Goal: Information Seeking & Learning: Learn about a topic

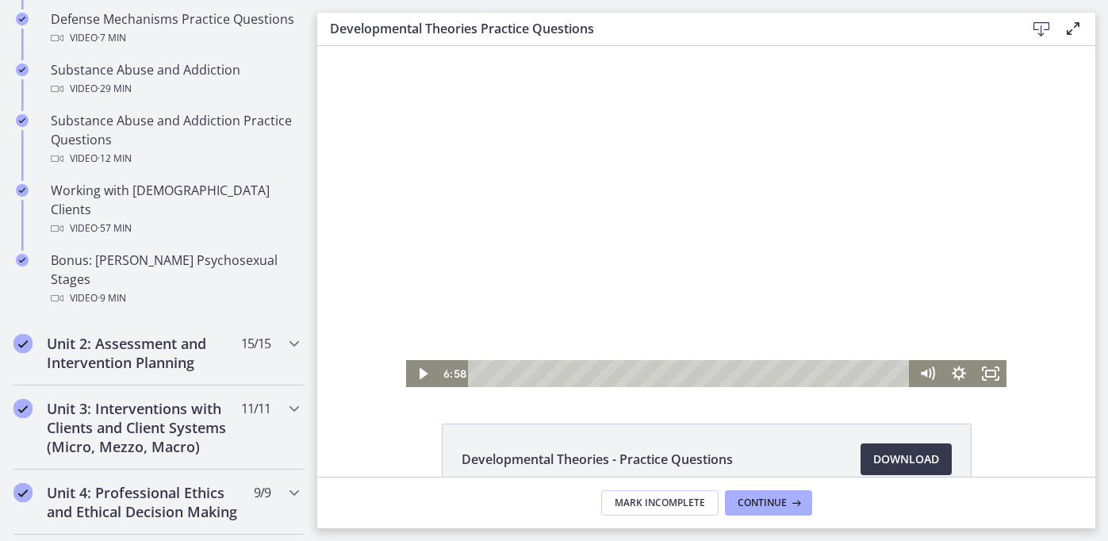
scroll to position [1046, 0]
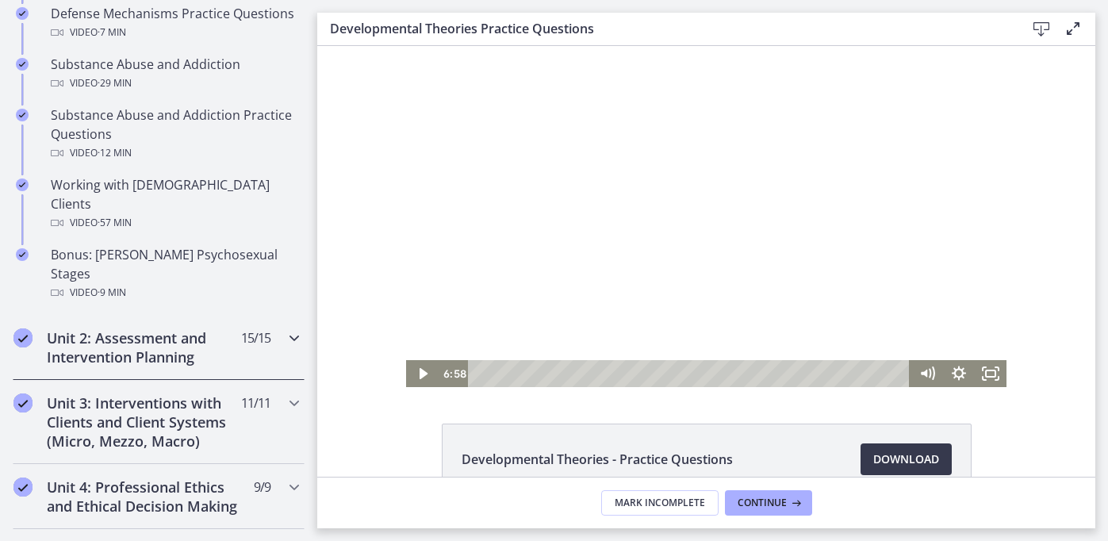
click at [237, 328] on h2 "Unit 2: Assessment and Intervention Planning" at bounding box center [144, 347] width 194 height 38
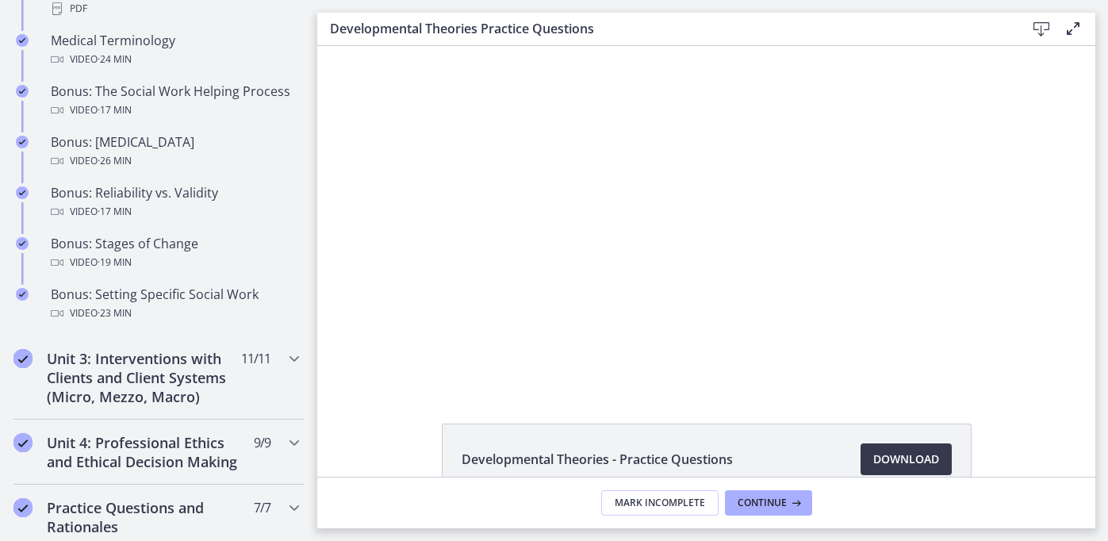
scroll to position [1268, 0]
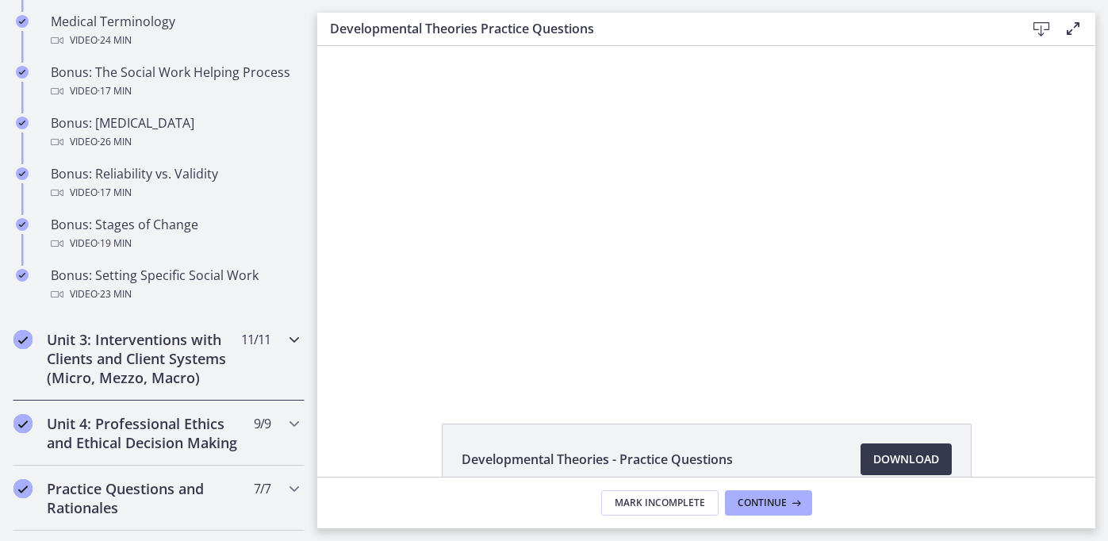
click at [193, 344] on h2 "Unit 3: Interventions with Clients and Client Systems (Micro, Mezzo, Macro)" at bounding box center [144, 358] width 194 height 57
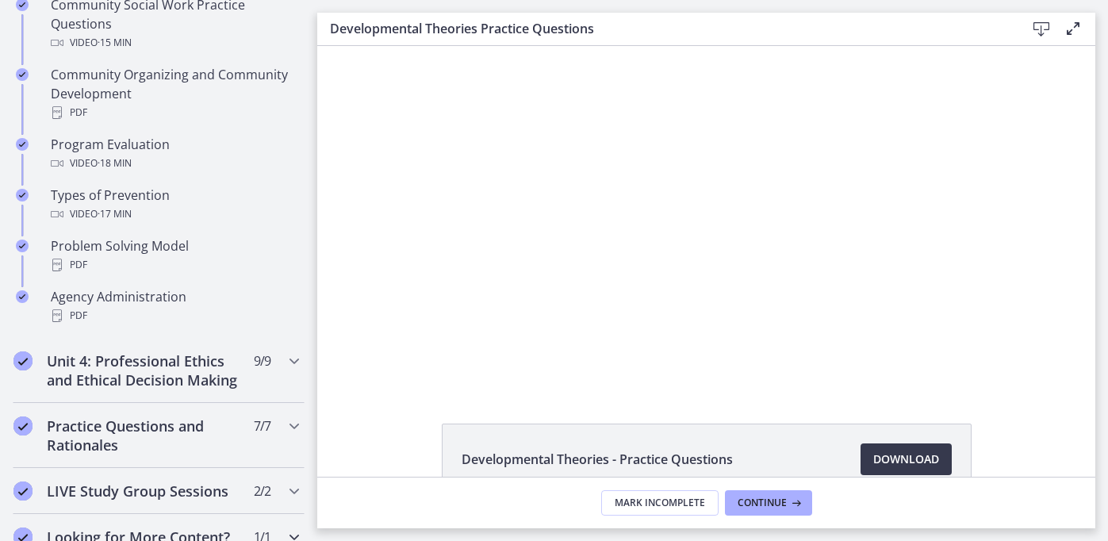
scroll to position [1015, 0]
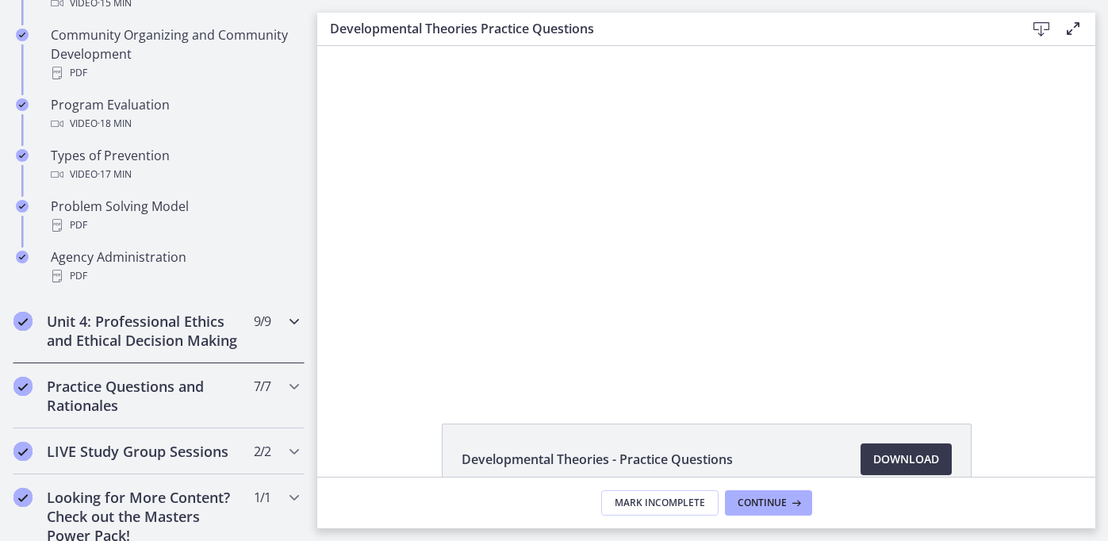
click at [203, 328] on h2 "Unit 4: Professional Ethics and Ethical Decision Making" at bounding box center [144, 331] width 194 height 38
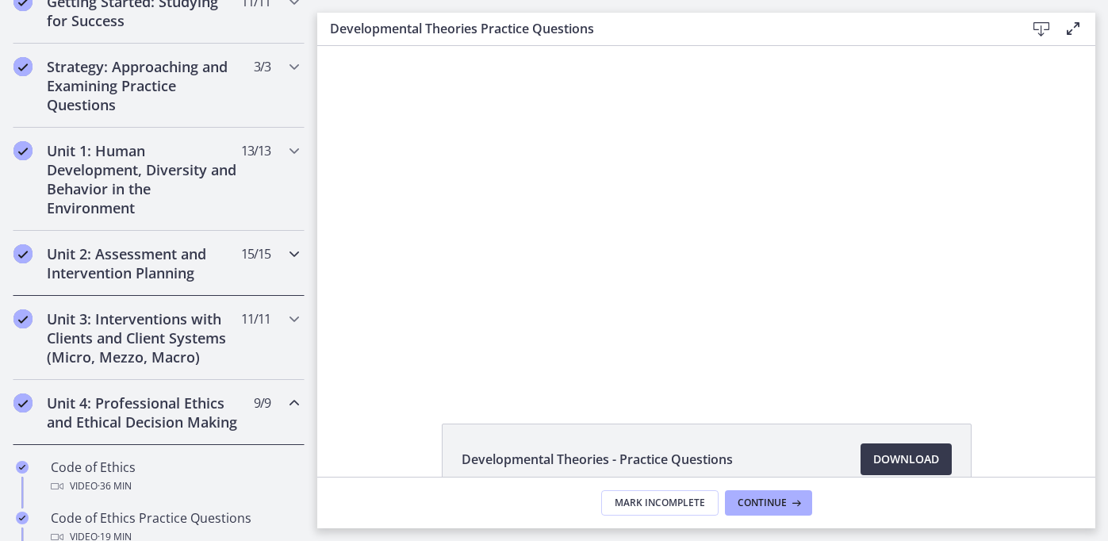
scroll to position [340, 0]
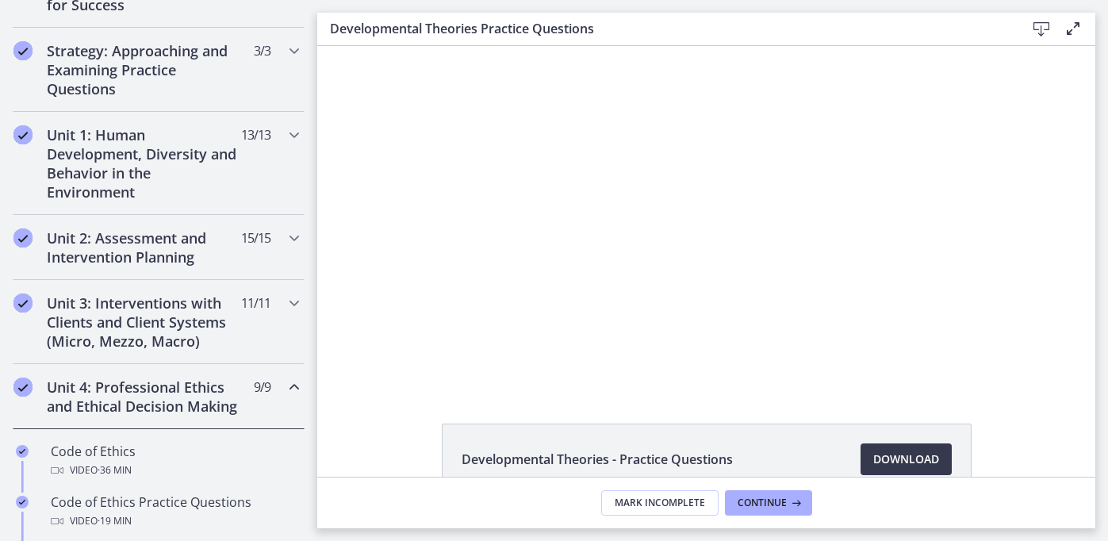
click at [165, 407] on h2 "Unit 4: Professional Ethics and Ethical Decision Making" at bounding box center [144, 397] width 194 height 38
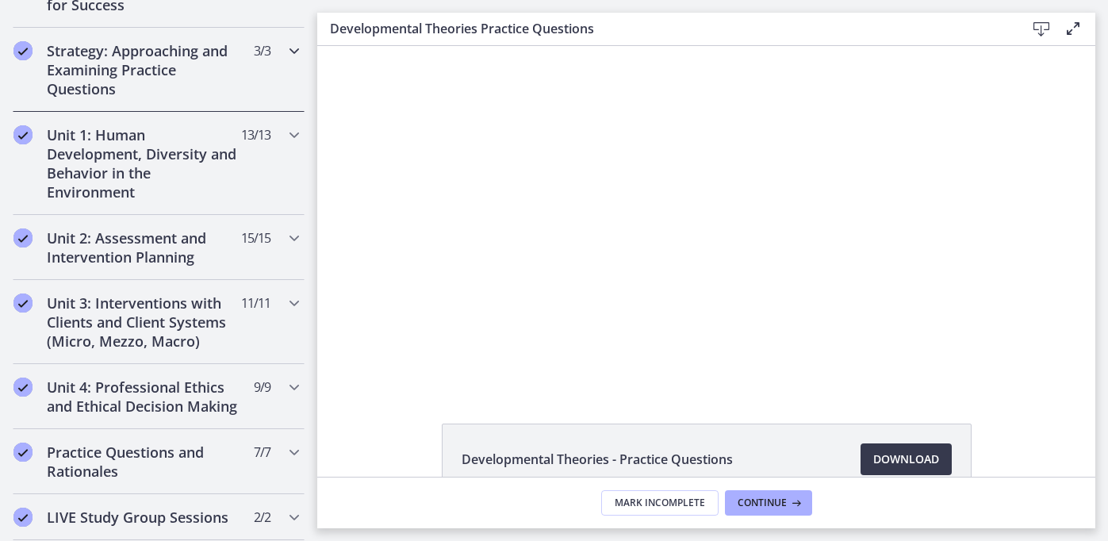
click at [213, 87] on h2 "Strategy: Approaching and Examining Practice Questions" at bounding box center [144, 69] width 194 height 57
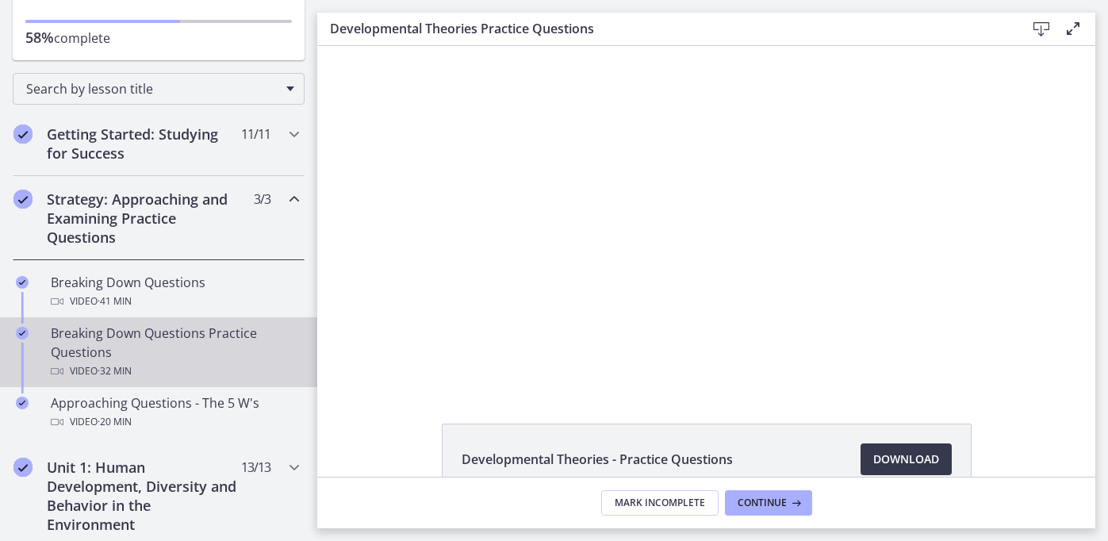
scroll to position [214, 0]
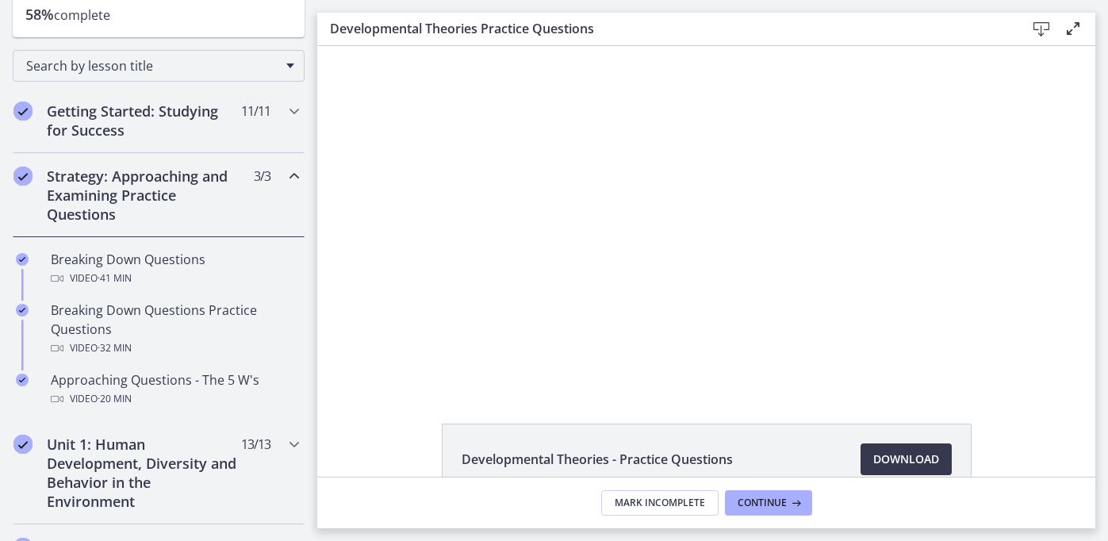
click at [199, 188] on h2 "Strategy: Approaching and Examining Practice Questions" at bounding box center [144, 195] width 194 height 57
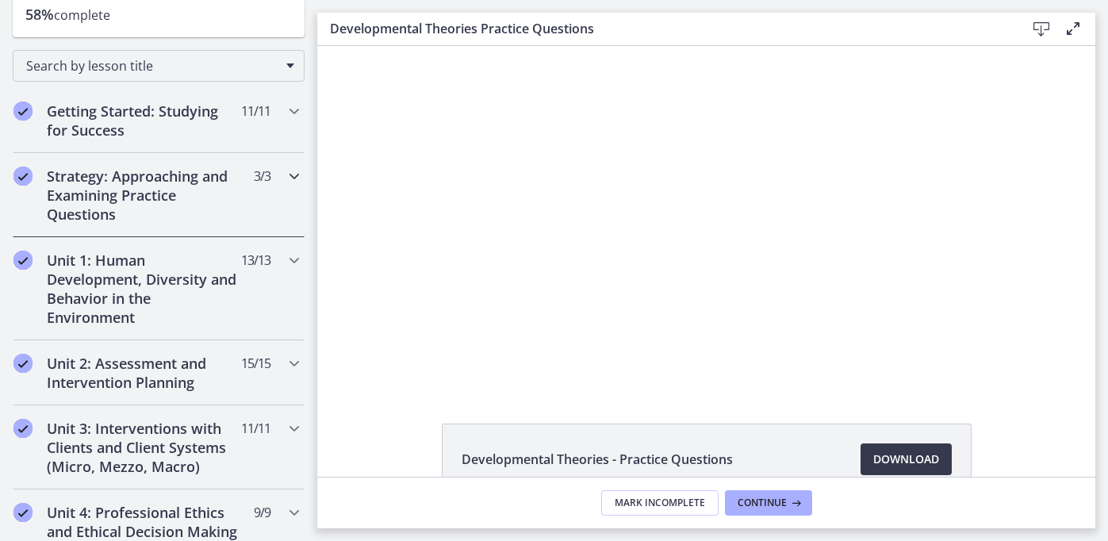
scroll to position [247, 0]
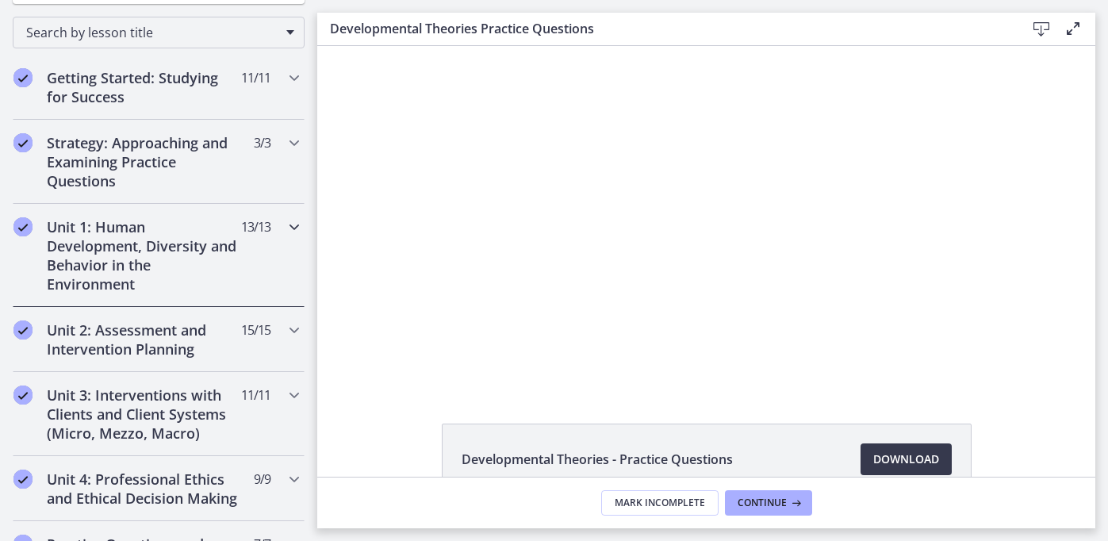
click at [175, 242] on h2 "Unit 1: Human Development, Diversity and Behavior in the Environment" at bounding box center [144, 255] width 194 height 76
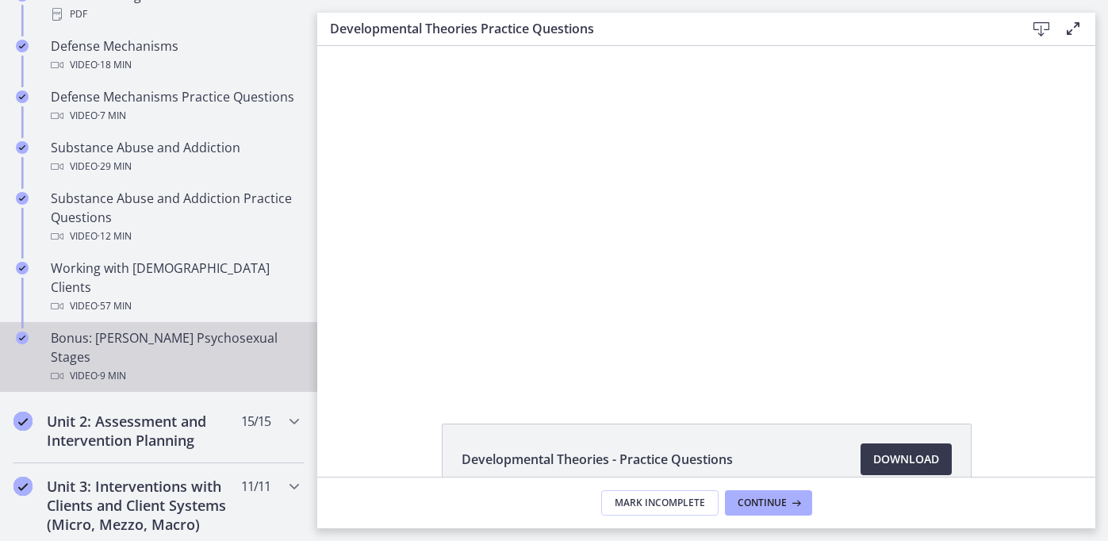
scroll to position [969, 0]
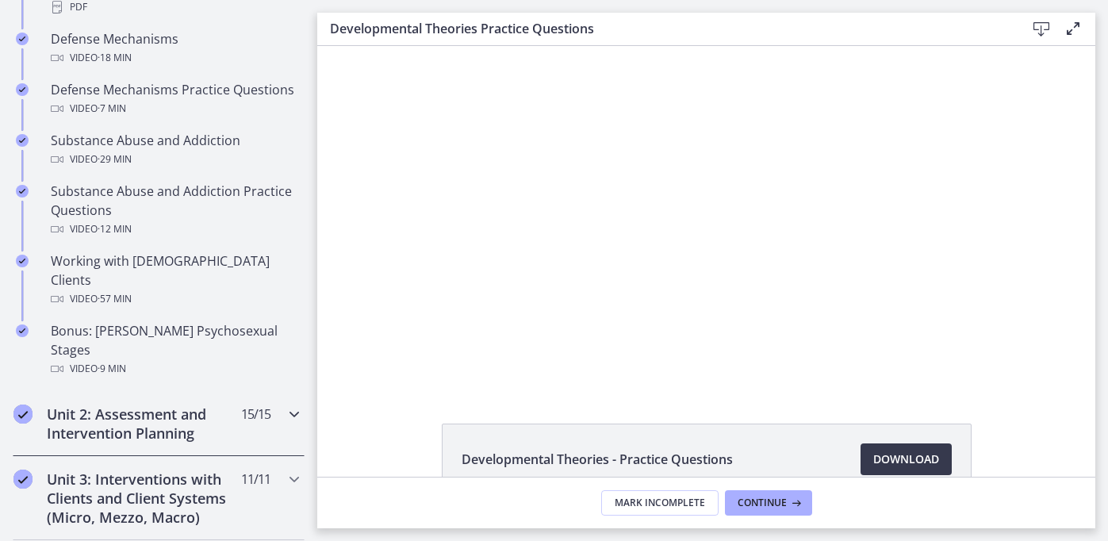
click at [155, 405] on h2 "Unit 2: Assessment and Intervention Planning" at bounding box center [144, 424] width 194 height 38
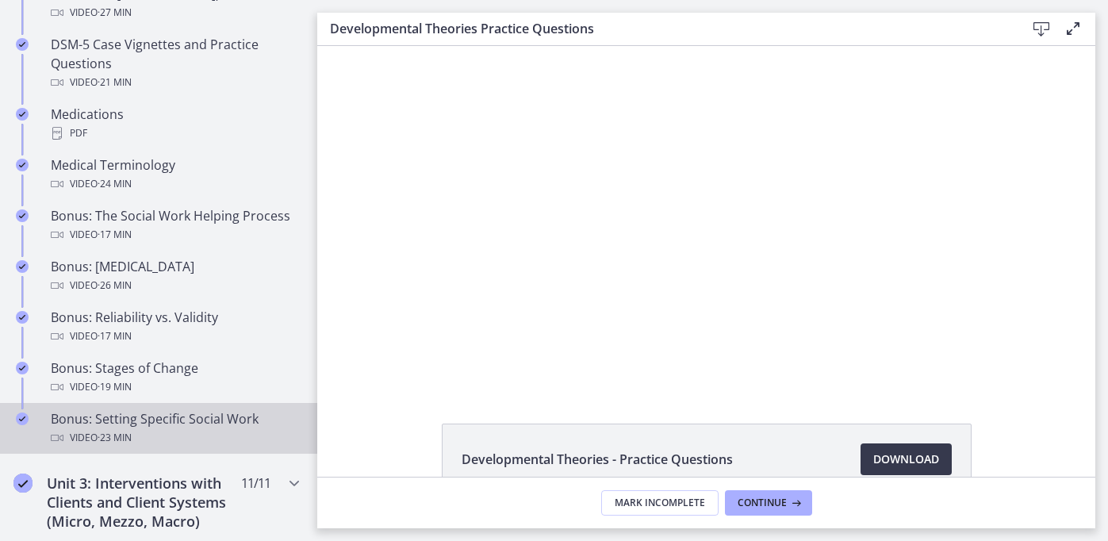
scroll to position [1181, 0]
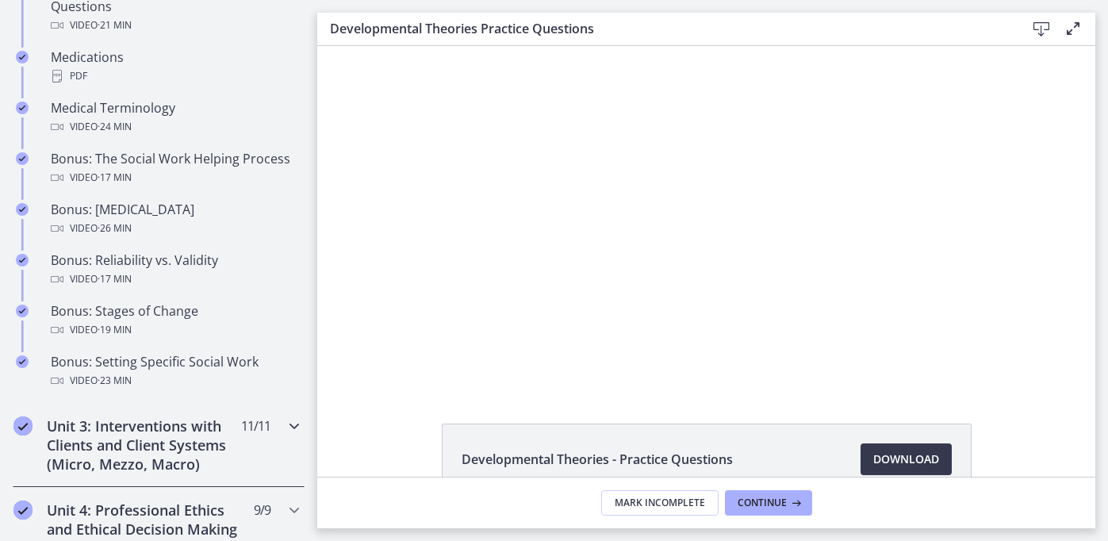
click at [171, 432] on h2 "Unit 3: Interventions with Clients and Client Systems (Micro, Mezzo, Macro)" at bounding box center [144, 444] width 194 height 57
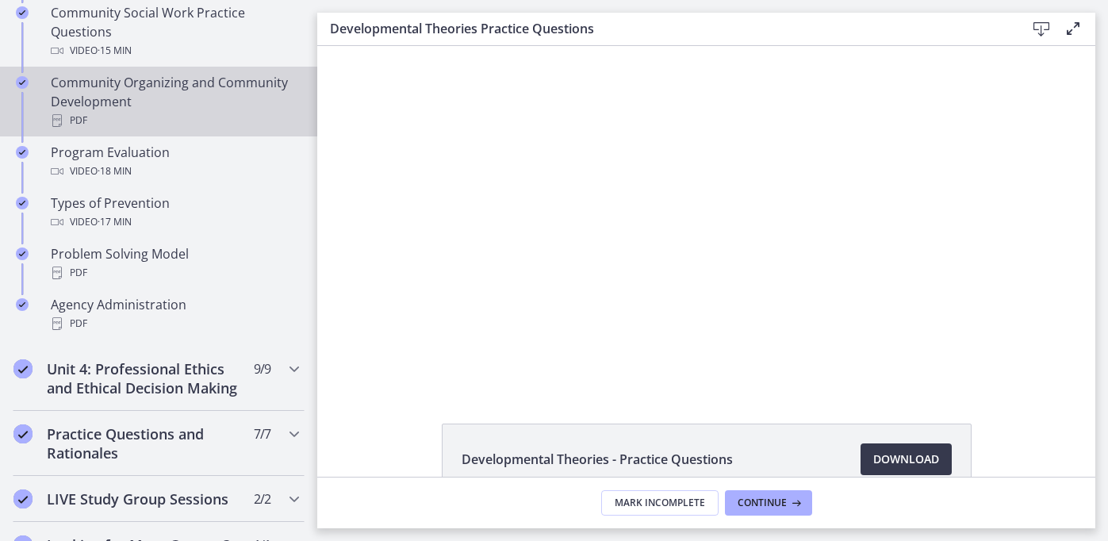
scroll to position [981, 0]
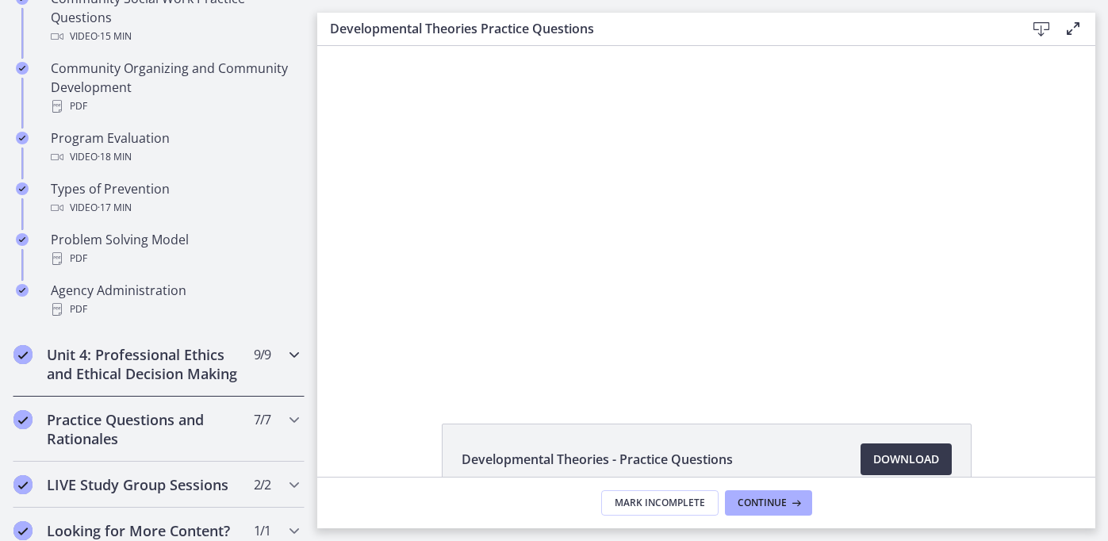
click at [178, 366] on h2 "Unit 4: Professional Ethics and Ethical Decision Making" at bounding box center [144, 364] width 194 height 38
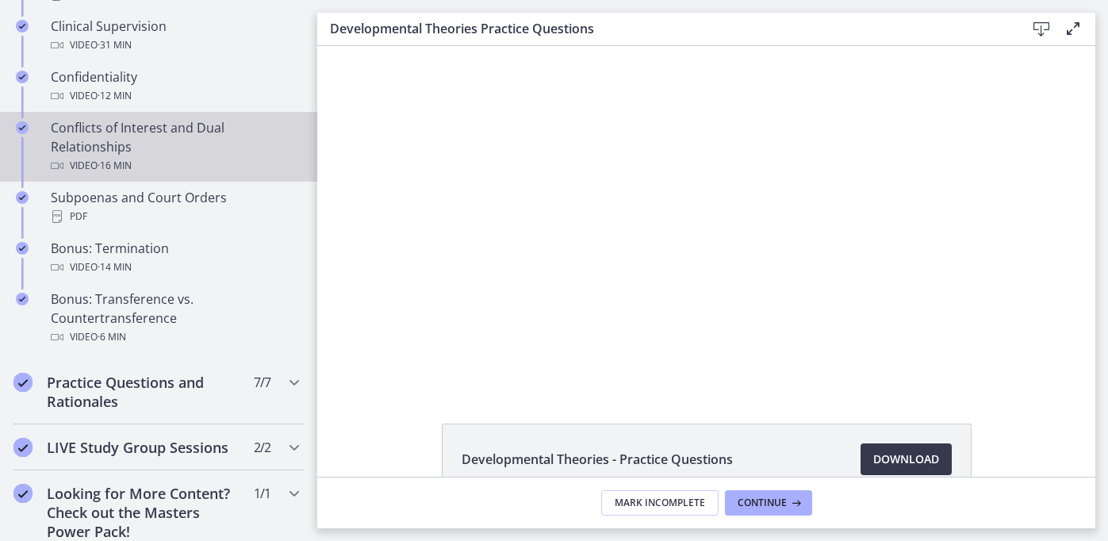
scroll to position [919, 0]
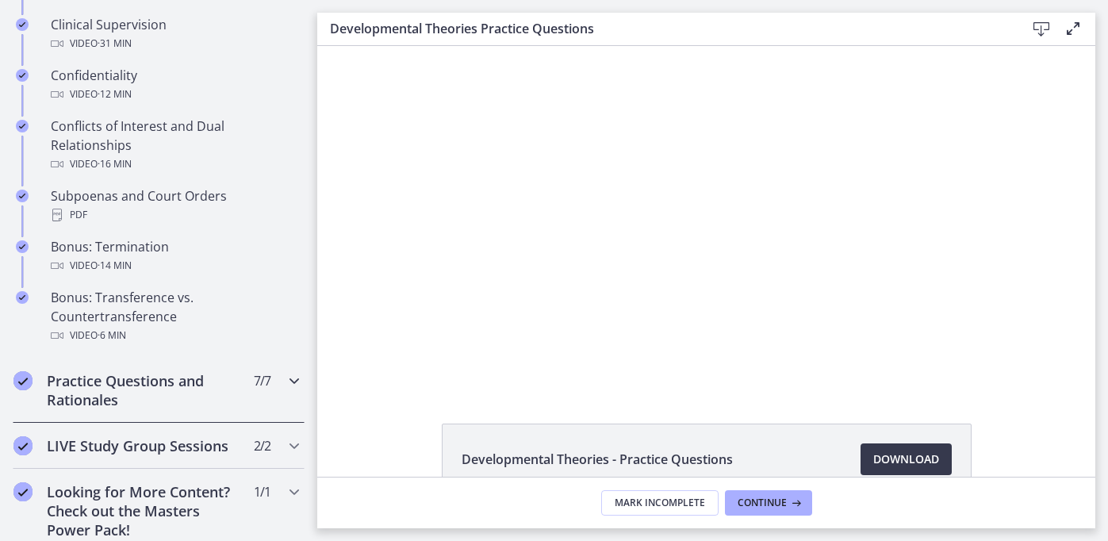
click at [197, 386] on h2 "Practice Questions and Rationales" at bounding box center [144, 390] width 194 height 38
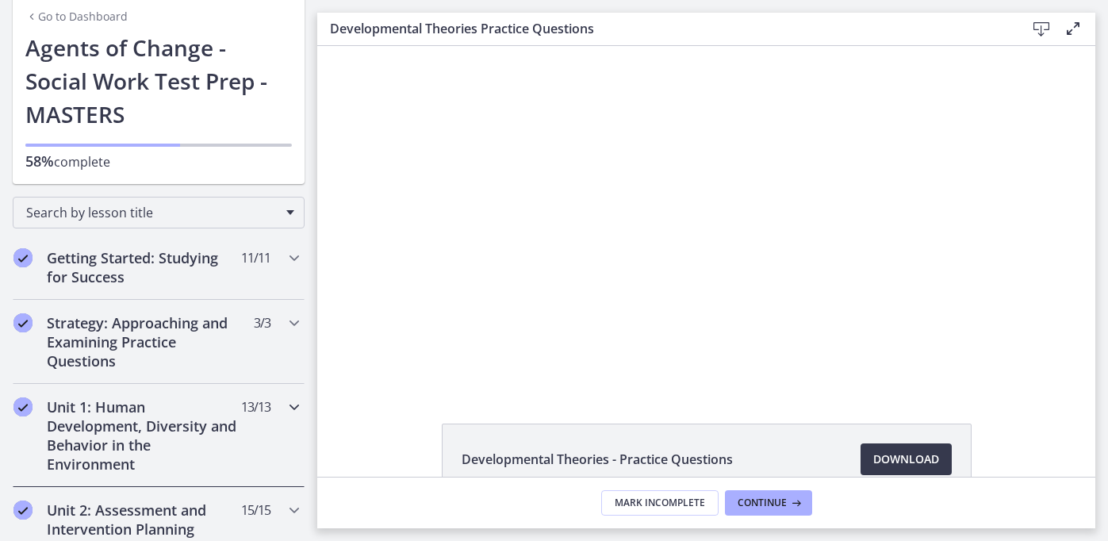
scroll to position [136, 0]
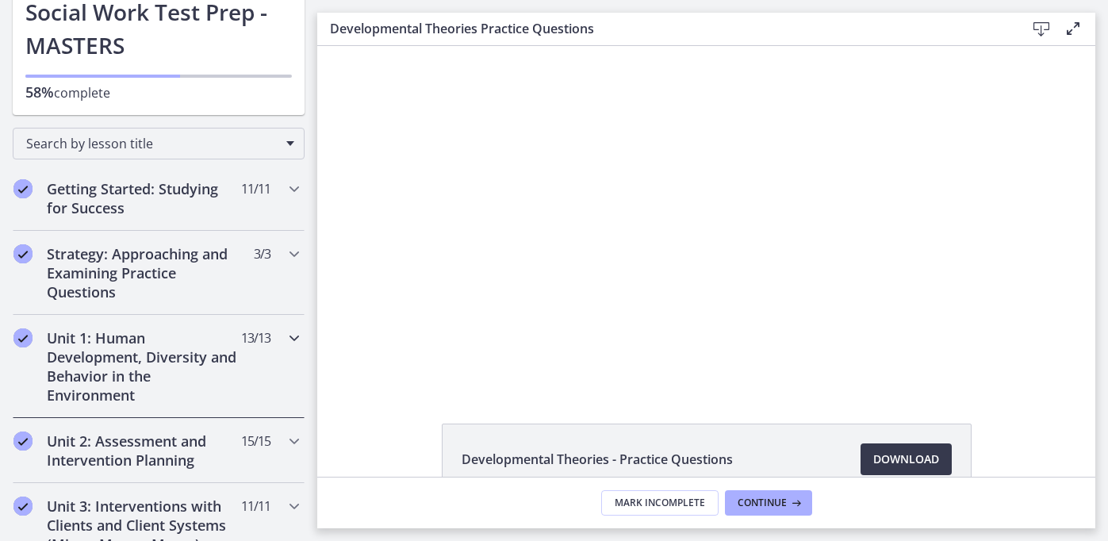
click at [167, 360] on h2 "Unit 1: Human Development, Diversity and Behavior in the Environment" at bounding box center [144, 366] width 194 height 76
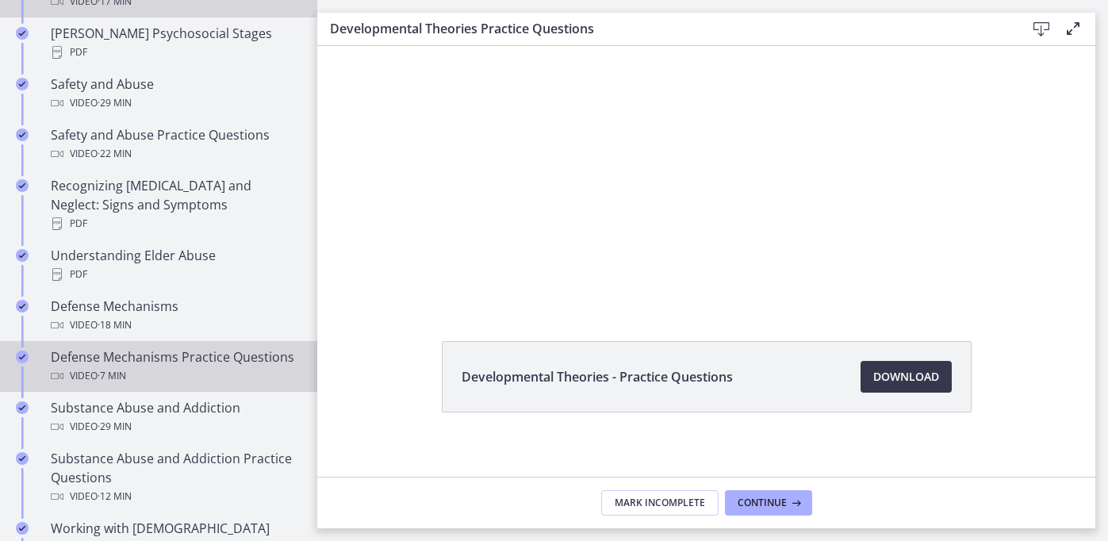
scroll to position [705, 0]
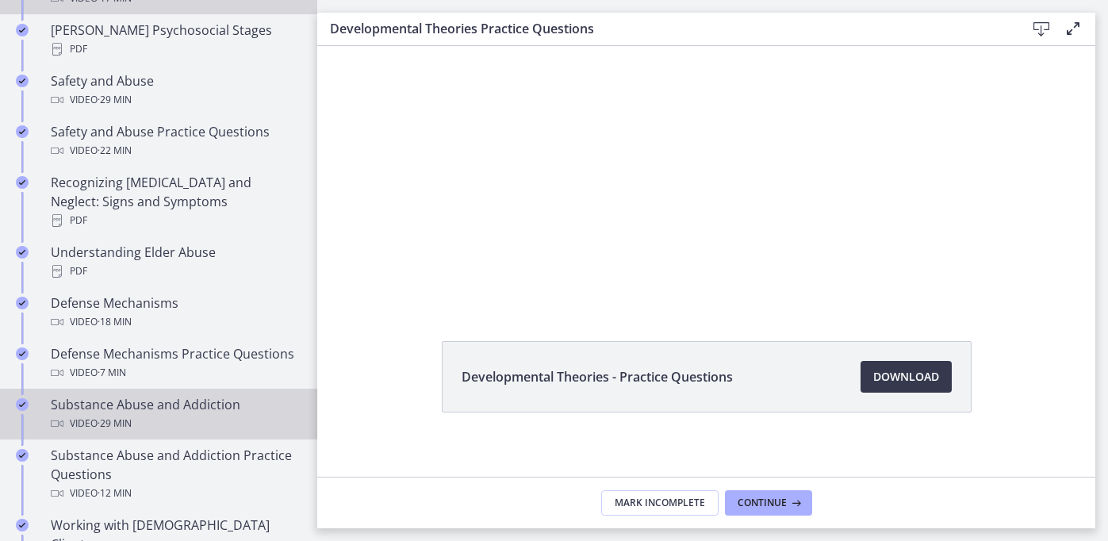
click at [261, 414] on div "Video · 29 min" at bounding box center [174, 423] width 247 height 19
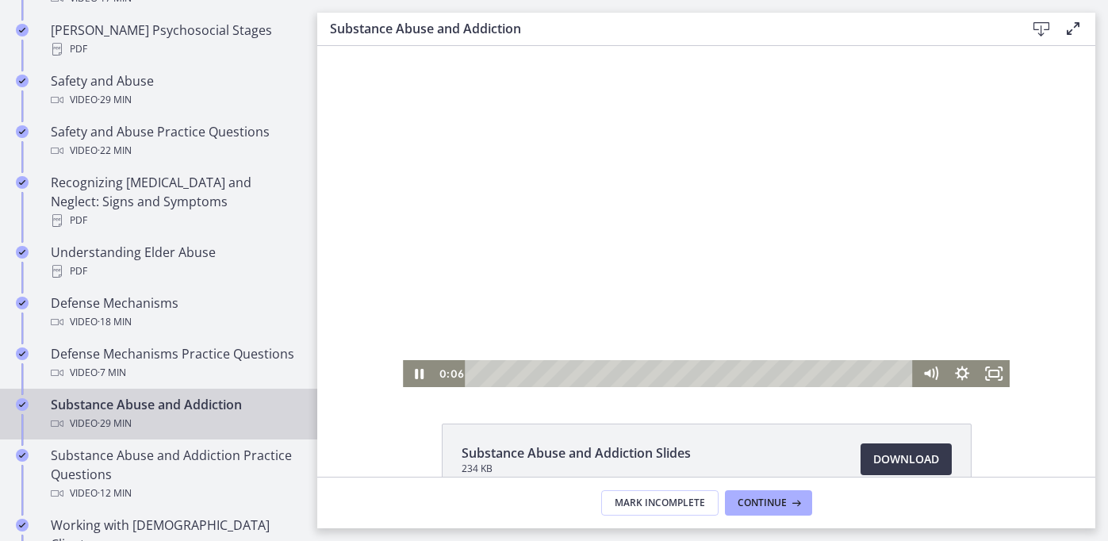
click at [514, 334] on div at bounding box center [706, 216] width 606 height 341
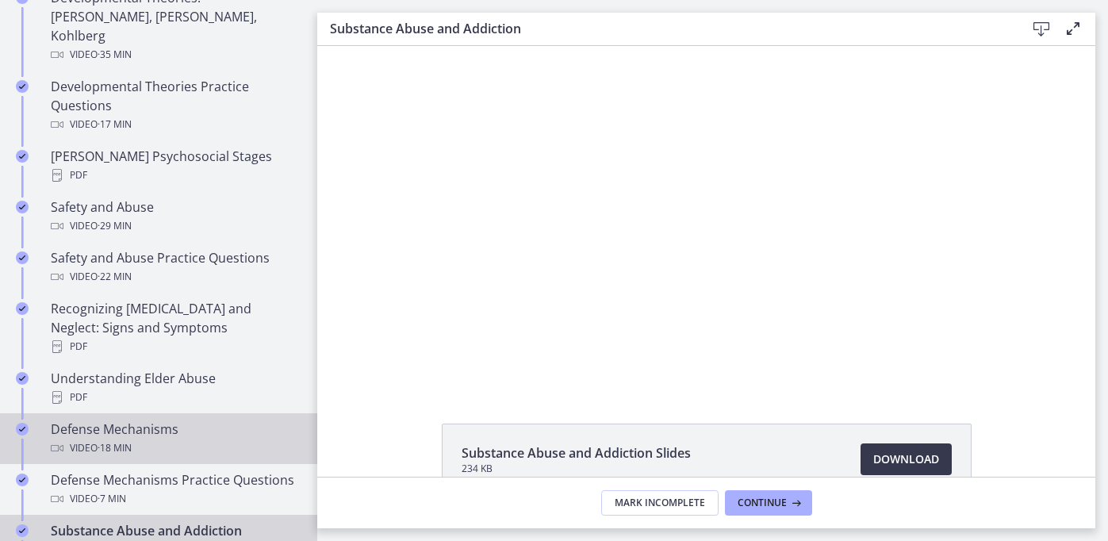
scroll to position [578, 0]
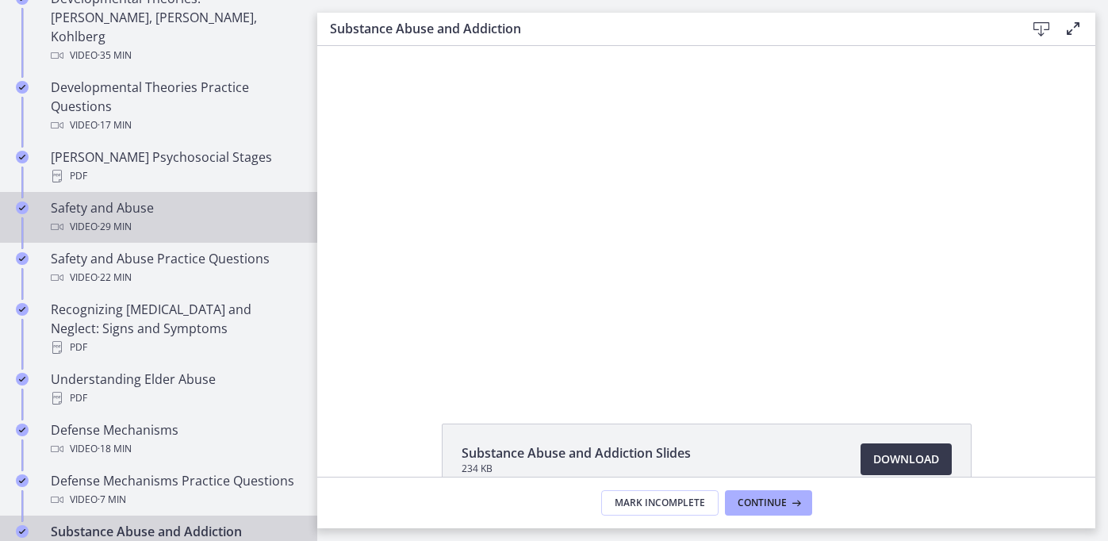
click at [194, 217] on div "Video · 29 min" at bounding box center [174, 226] width 247 height 19
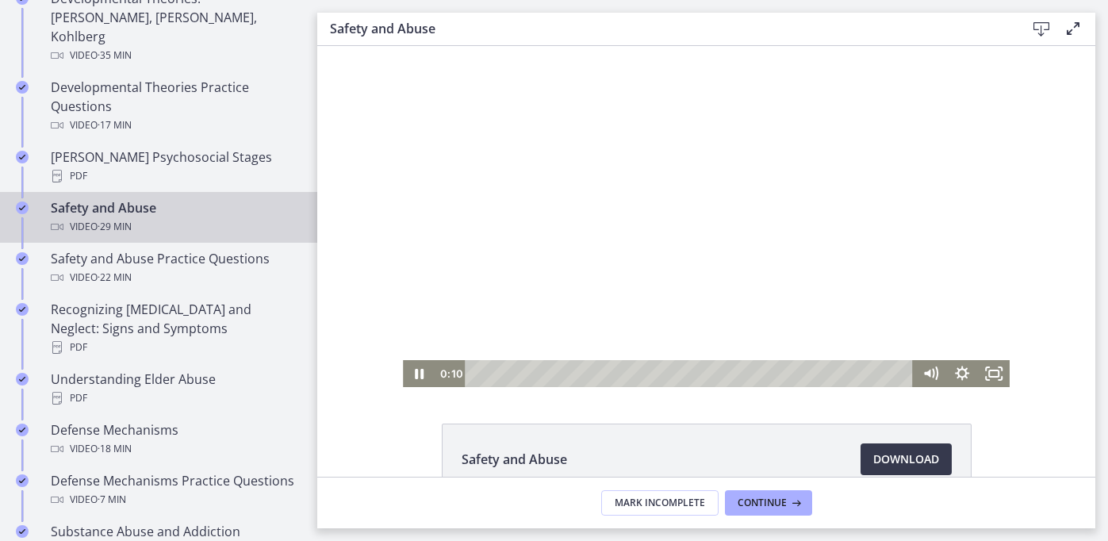
click at [602, 316] on div at bounding box center [706, 216] width 606 height 341
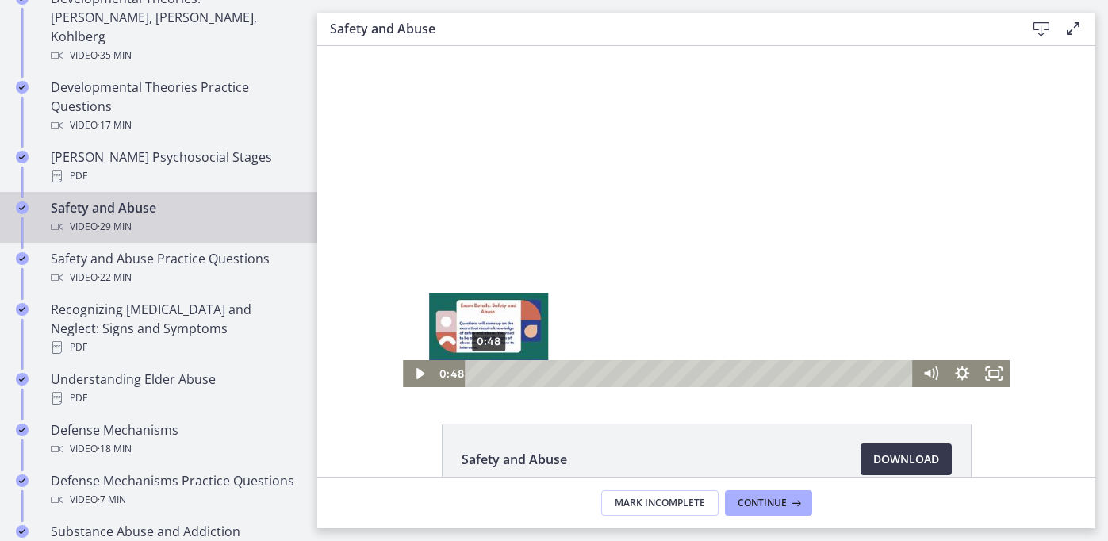
click at [489, 370] on div "0:48" at bounding box center [692, 373] width 430 height 27
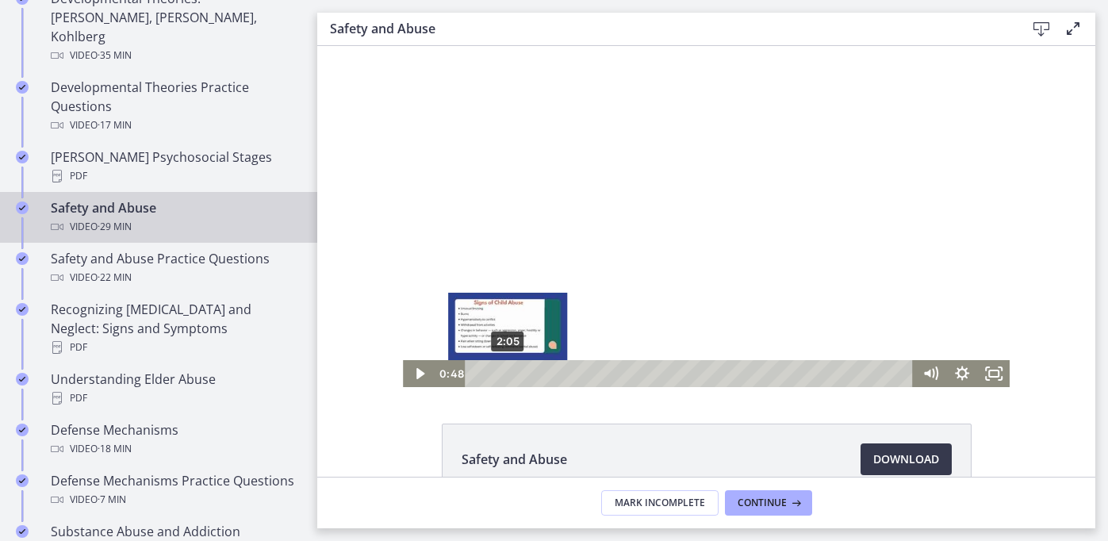
click at [509, 370] on div "2:05" at bounding box center [692, 373] width 430 height 27
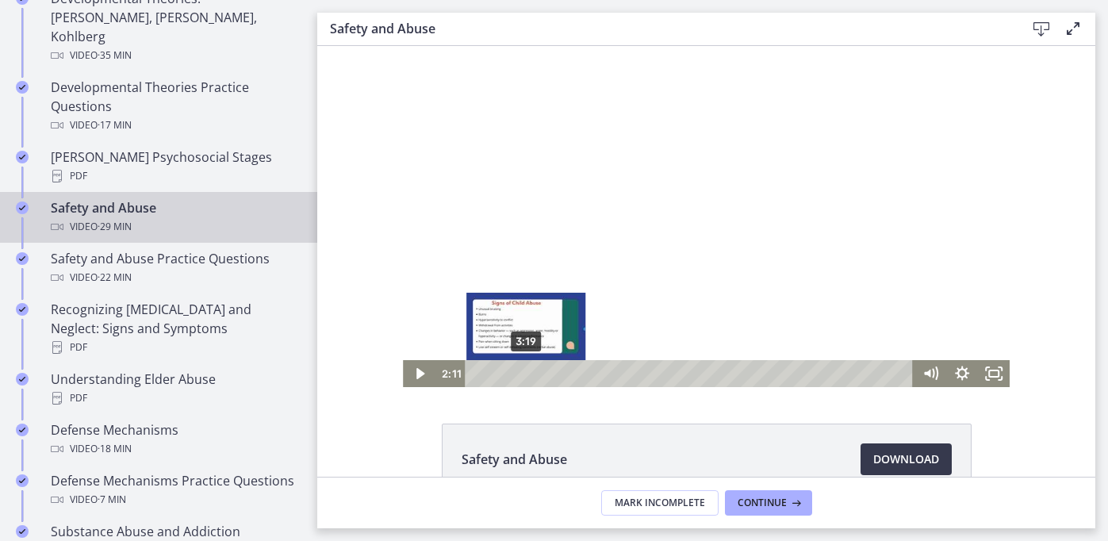
click at [526, 374] on div "3:19" at bounding box center [692, 373] width 430 height 27
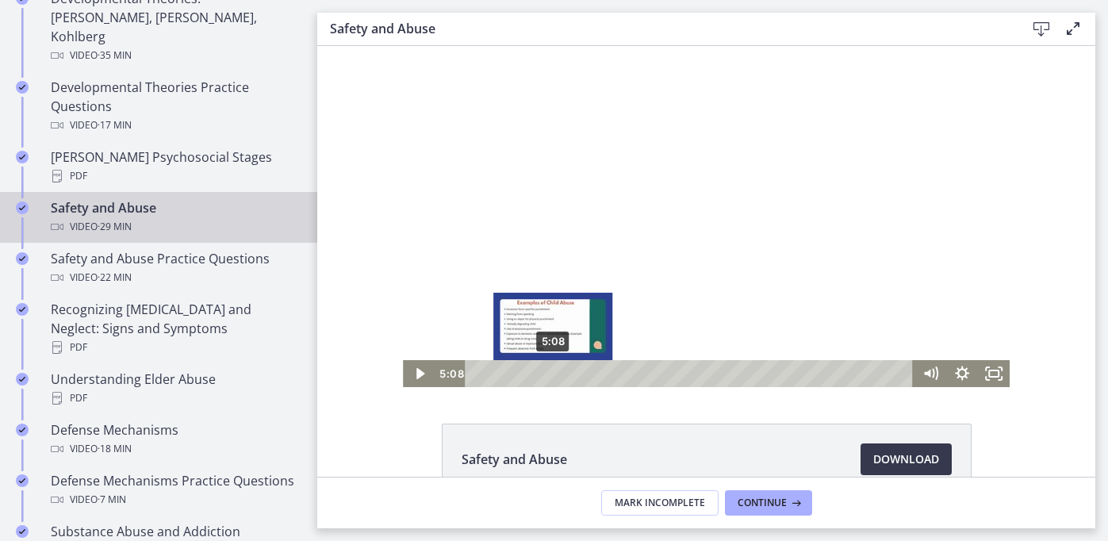
click at [553, 371] on div "5:08" at bounding box center [692, 373] width 430 height 27
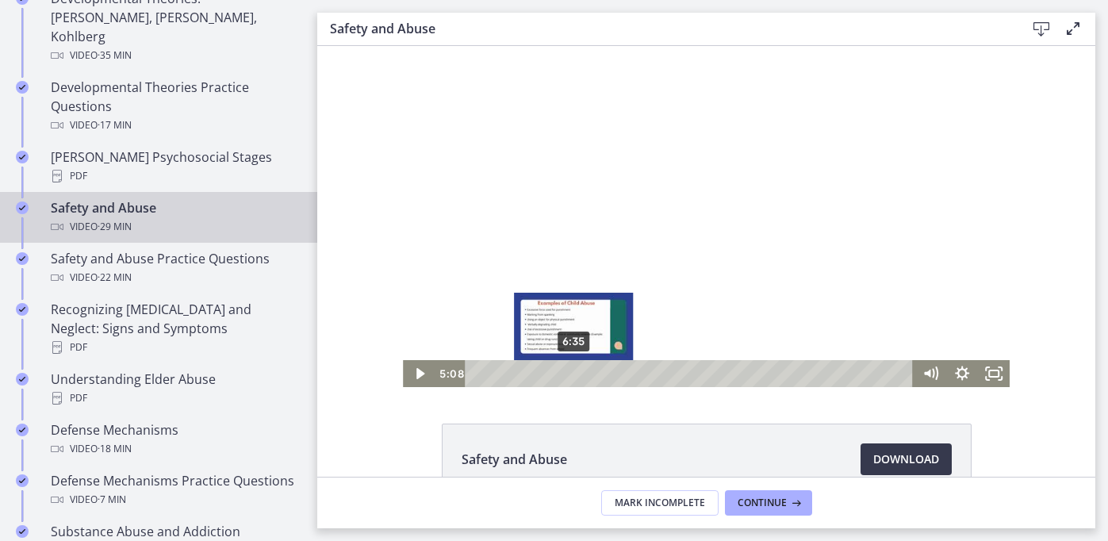
click at [574, 371] on div "6:35" at bounding box center [692, 373] width 430 height 27
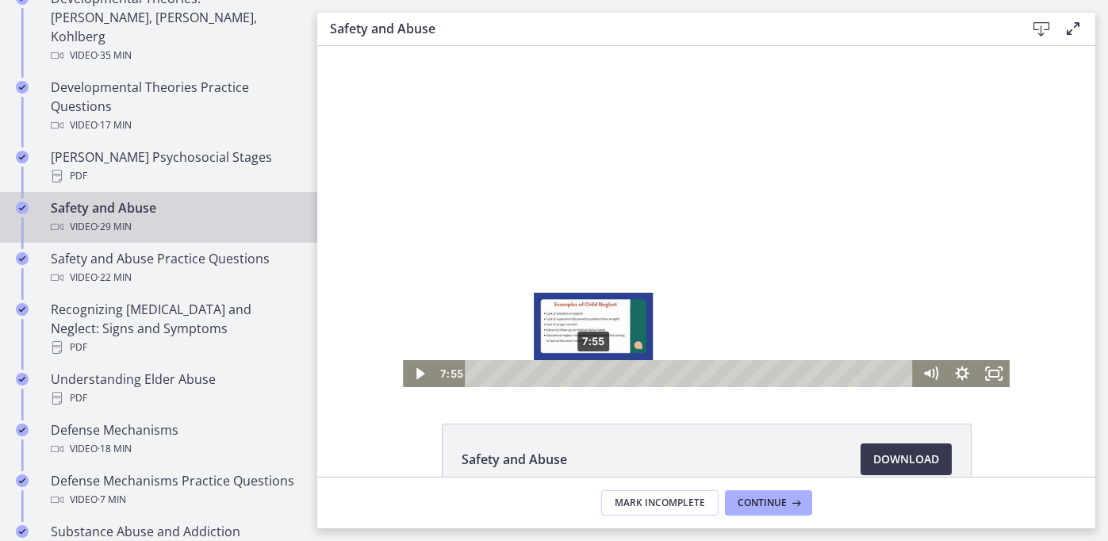
click at [594, 373] on div "7:55" at bounding box center [692, 373] width 430 height 27
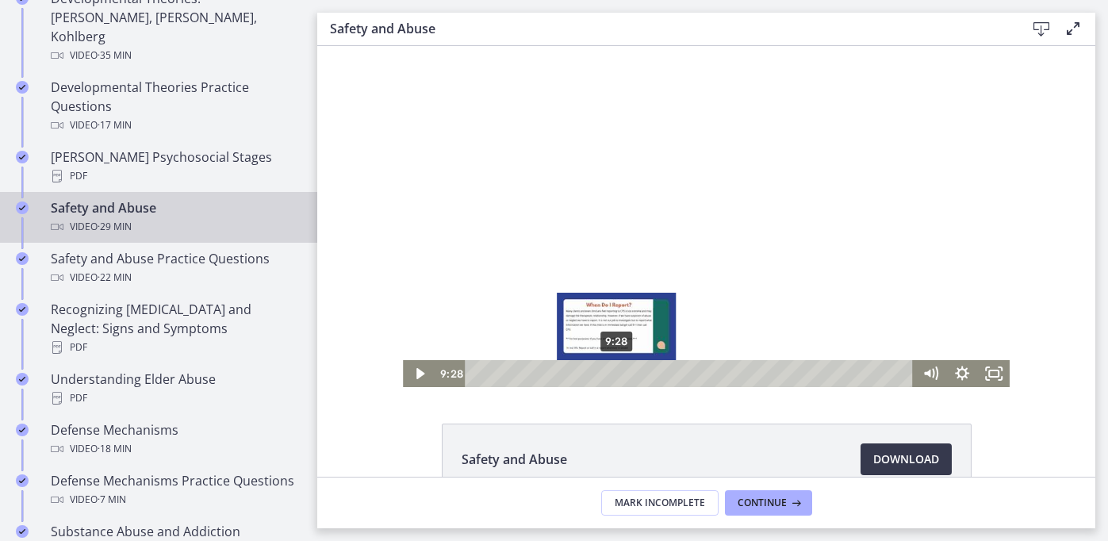
click at [617, 369] on div "9:28" at bounding box center [692, 373] width 430 height 27
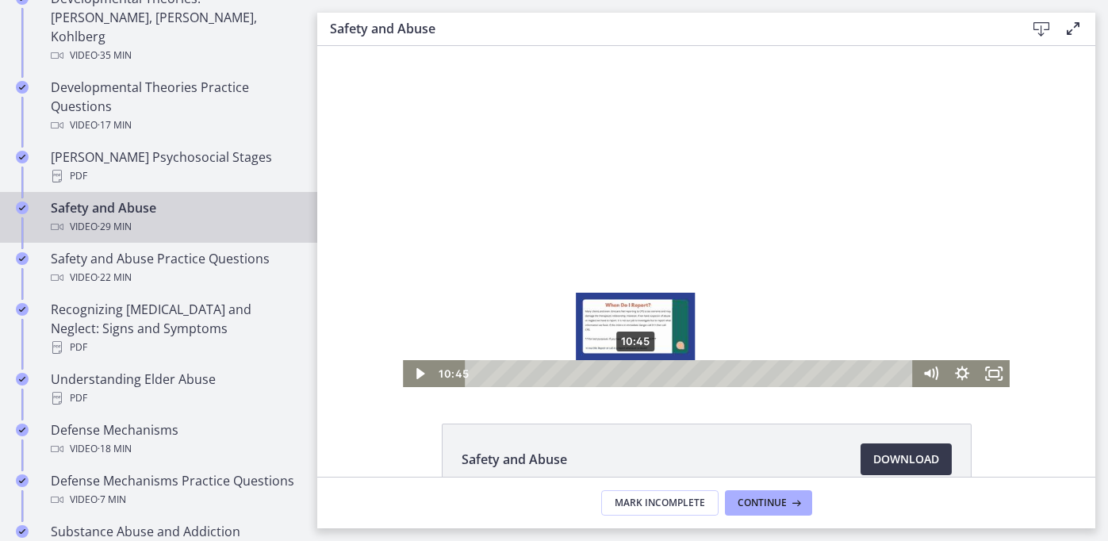
click at [636, 374] on div "10:45" at bounding box center [692, 373] width 430 height 27
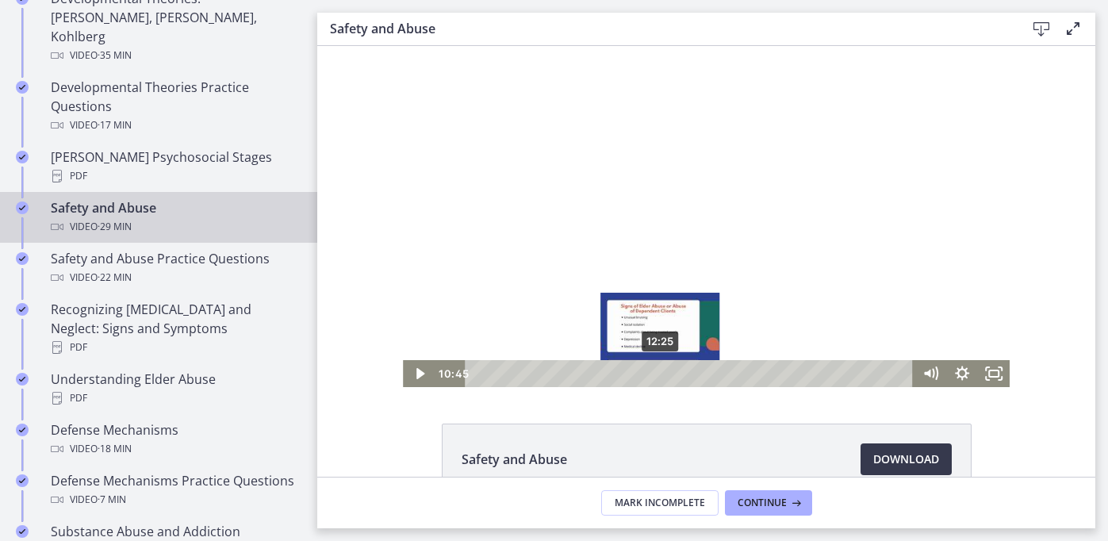
click at [661, 370] on div "12:25" at bounding box center [692, 373] width 430 height 27
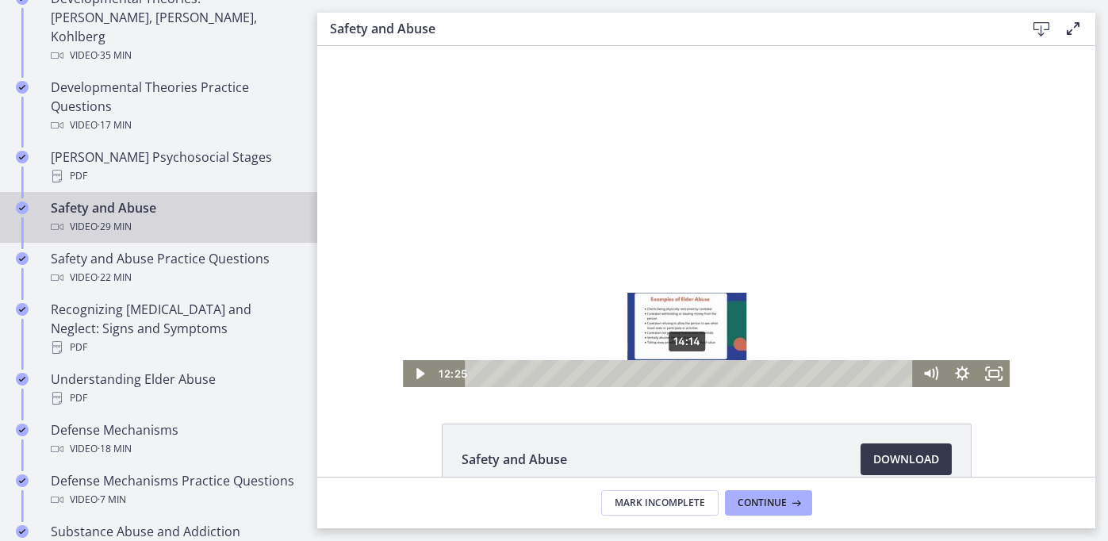
click at [688, 372] on div "14:14" at bounding box center [692, 373] width 430 height 27
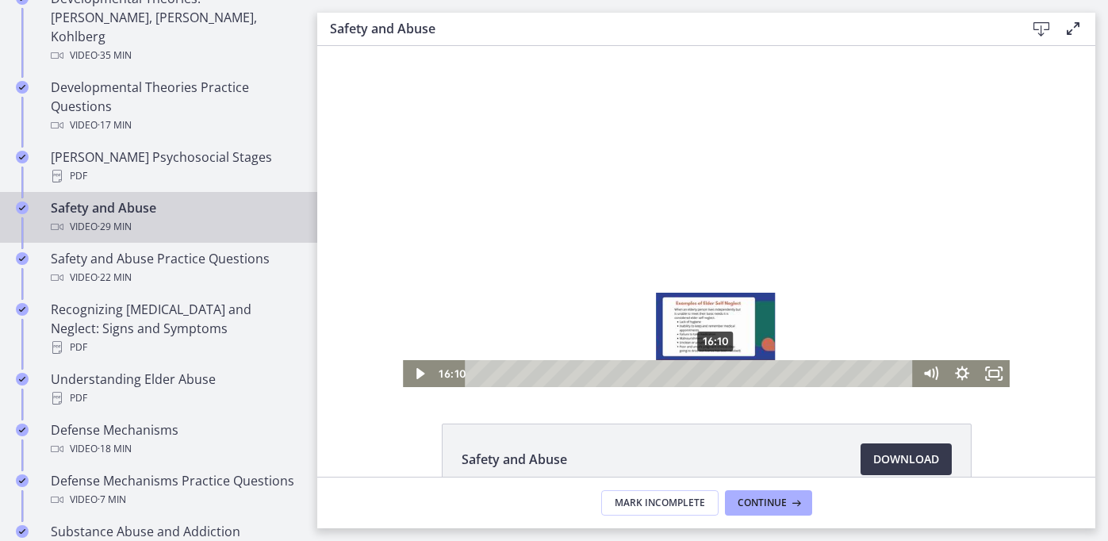
click at [716, 374] on div "16:10" at bounding box center [692, 373] width 430 height 27
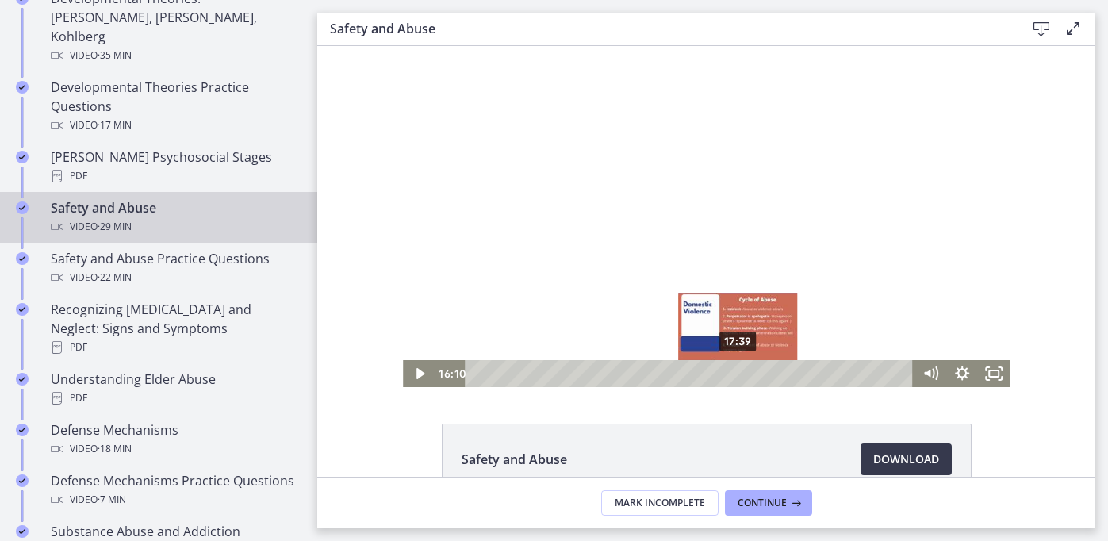
click at [739, 373] on div "17:39" at bounding box center [692, 373] width 430 height 27
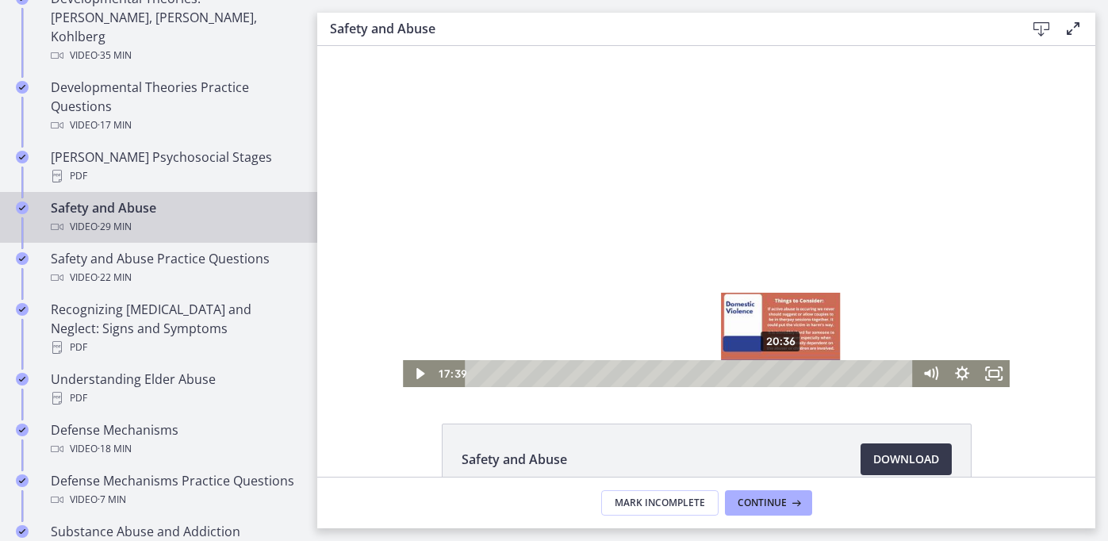
click at [781, 369] on div "20:36" at bounding box center [692, 373] width 430 height 27
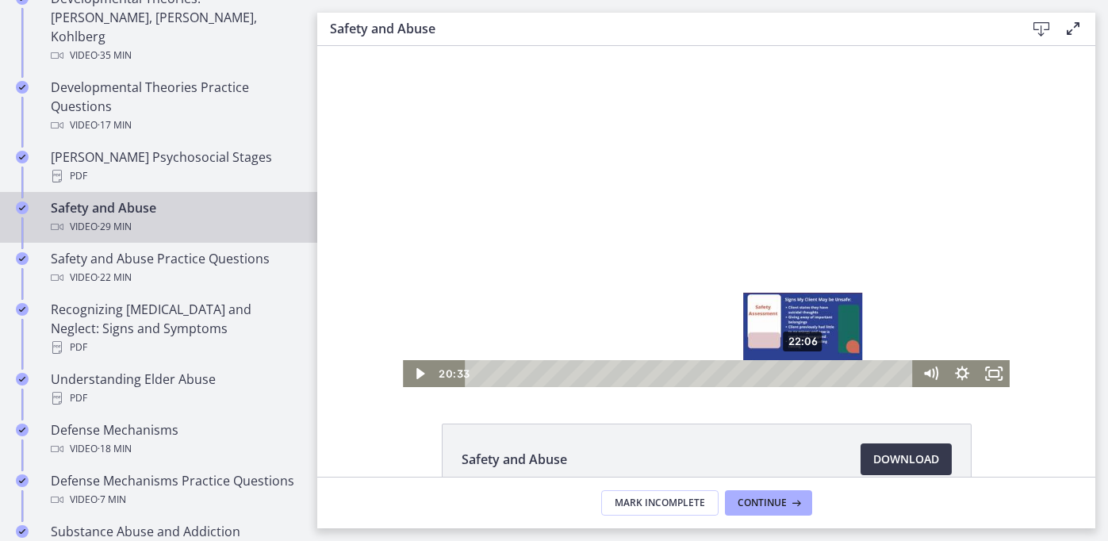
click at [804, 369] on div "22:06" at bounding box center [692, 373] width 430 height 27
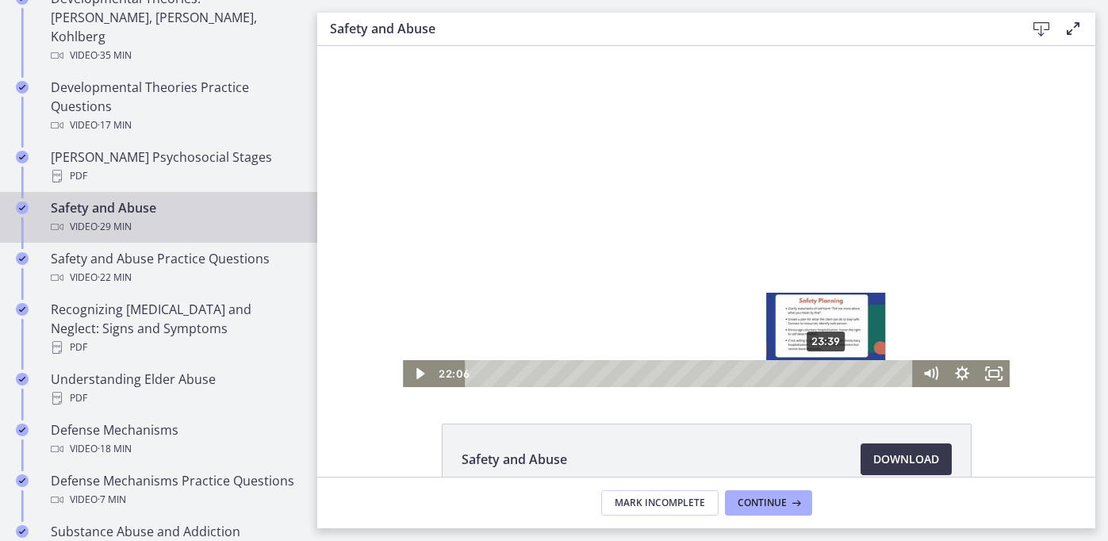
click at [824, 370] on div "23:39" at bounding box center [692, 373] width 430 height 27
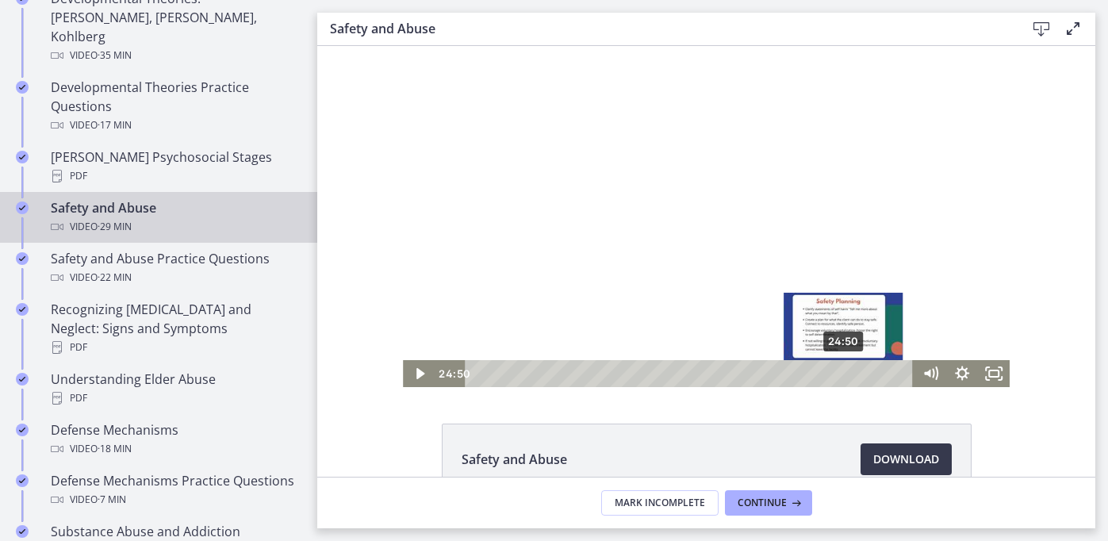
click at [845, 370] on div "24:50" at bounding box center [692, 373] width 430 height 27
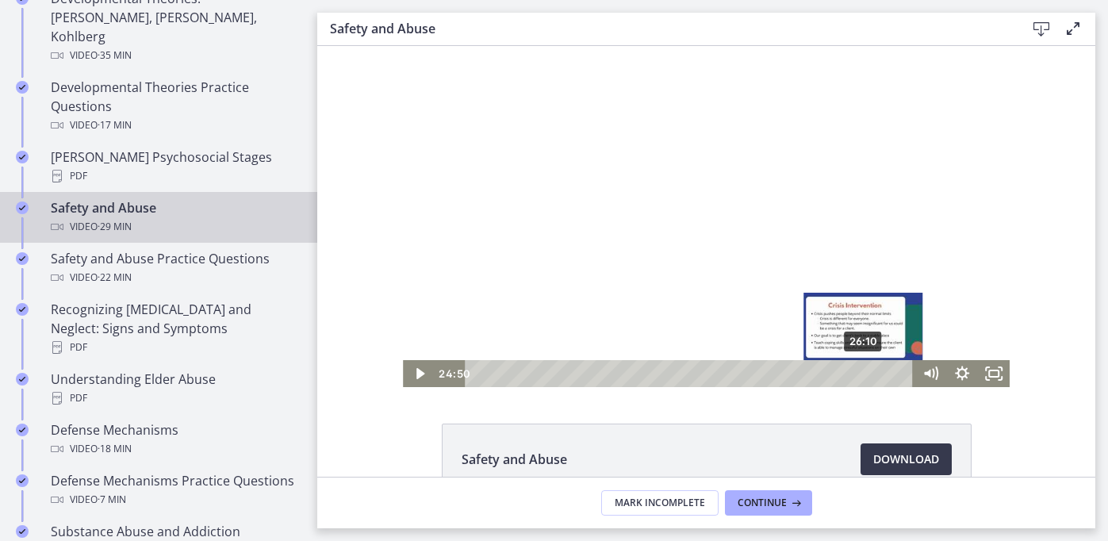
click at [865, 374] on div "26:10" at bounding box center [692, 373] width 430 height 27
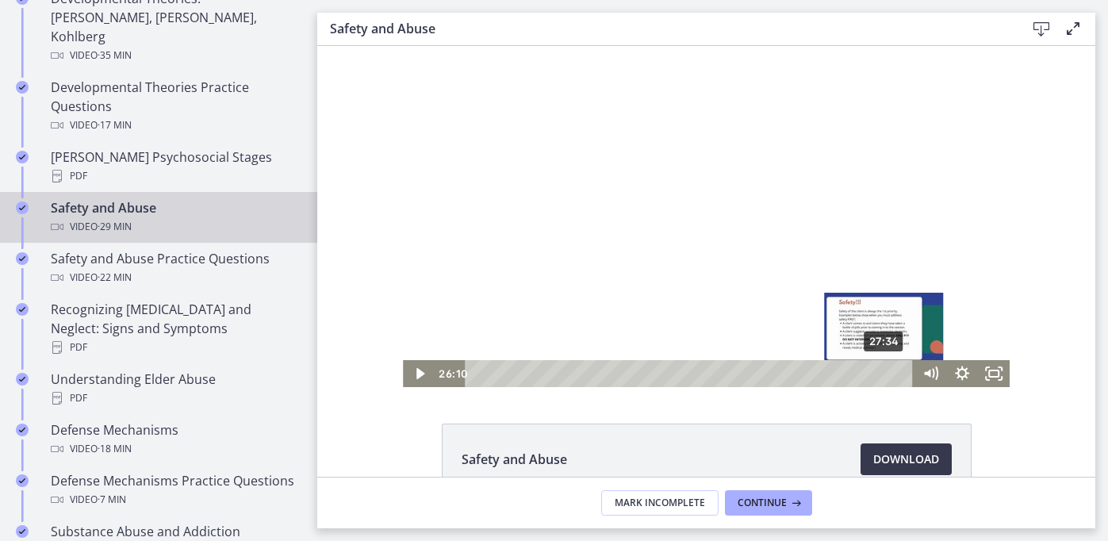
click at [885, 375] on div "27:34" at bounding box center [692, 373] width 430 height 27
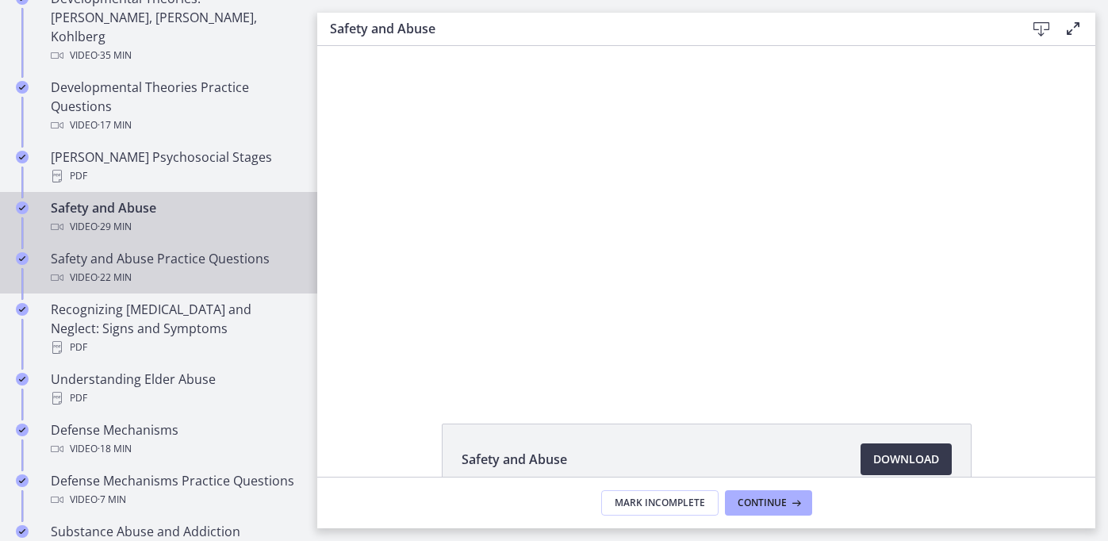
click at [152, 249] on div "Safety and Abuse Practice Questions Video · 22 min" at bounding box center [174, 268] width 247 height 38
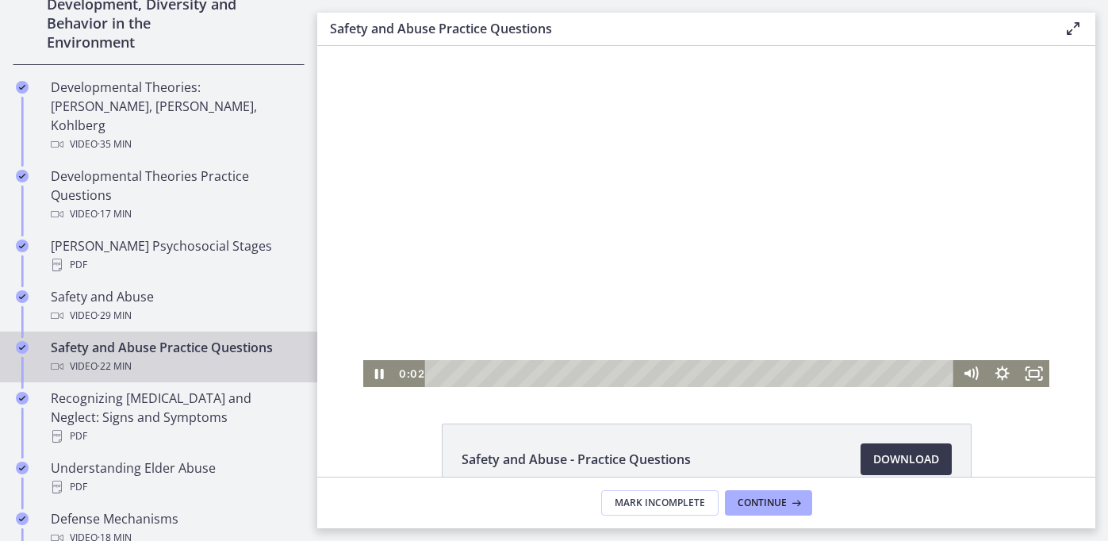
scroll to position [20, 0]
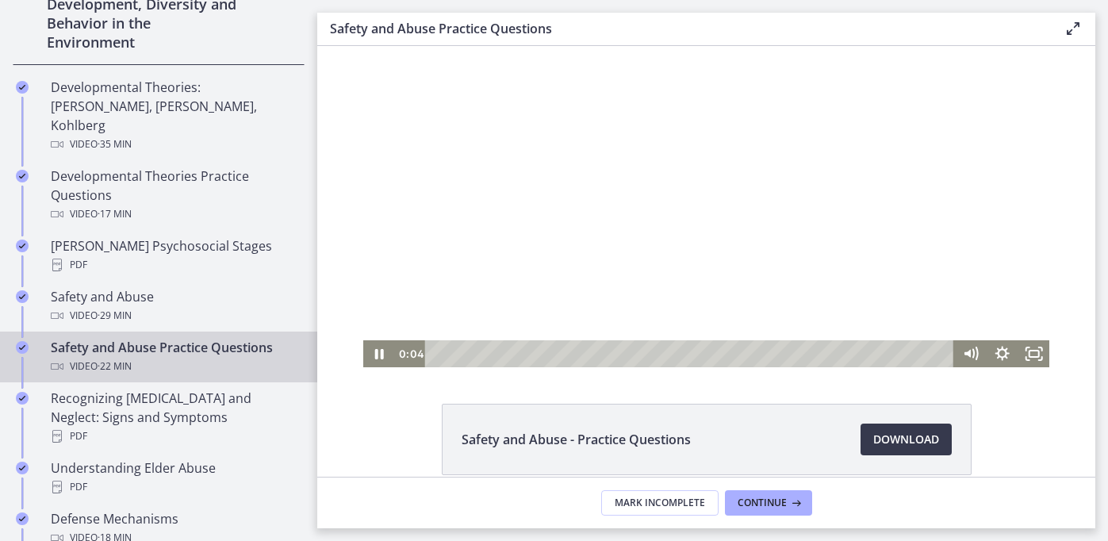
click at [592, 279] on div at bounding box center [706, 196] width 686 height 341
click at [459, 351] on div "0:55" at bounding box center [691, 353] width 509 height 27
click at [513, 351] on div "3:21" at bounding box center [691, 353] width 509 height 27
click at [642, 348] on div "8:44" at bounding box center [691, 353] width 509 height 27
click at [681, 351] on div "10:25" at bounding box center [691, 353] width 509 height 27
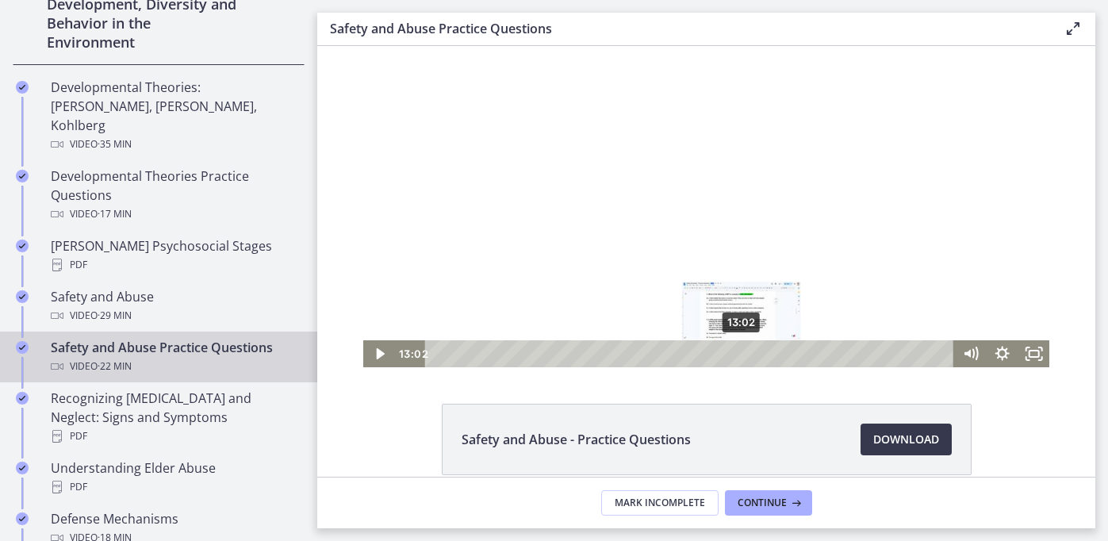
click at [742, 352] on div "13:02" at bounding box center [691, 353] width 509 height 27
click at [794, 351] on div "15:14" at bounding box center [691, 353] width 509 height 27
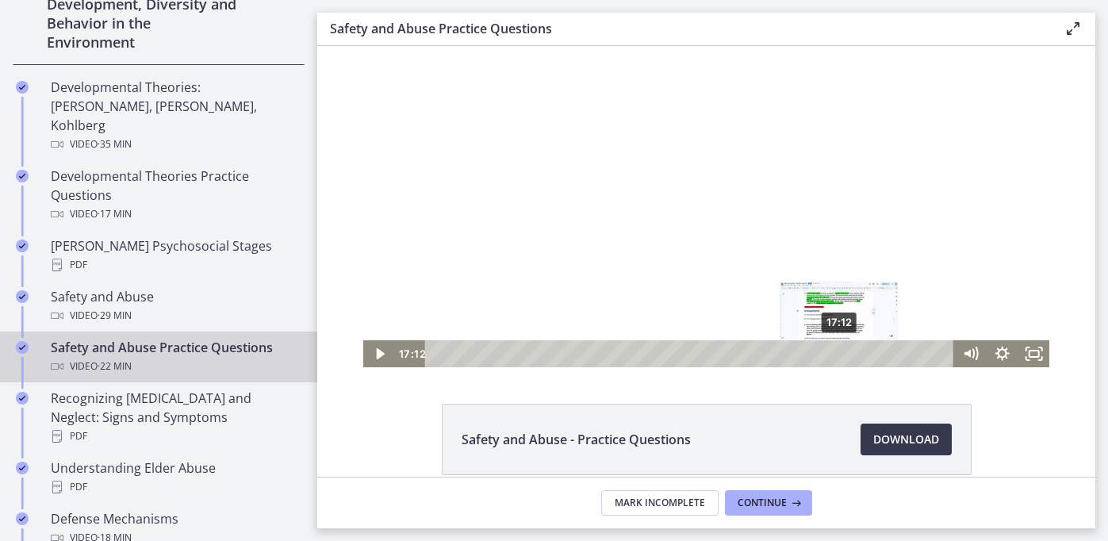
click at [840, 350] on div "17:12" at bounding box center [691, 353] width 509 height 27
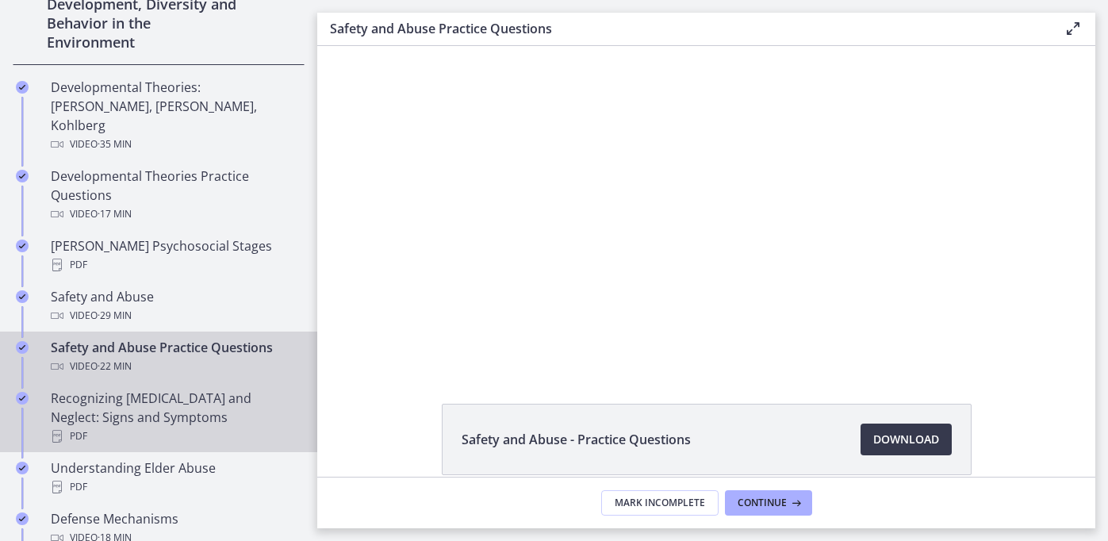
click at [202, 406] on div "Recognizing [MEDICAL_DATA] and Neglect: Signs and Symptoms PDF" at bounding box center [174, 417] width 247 height 57
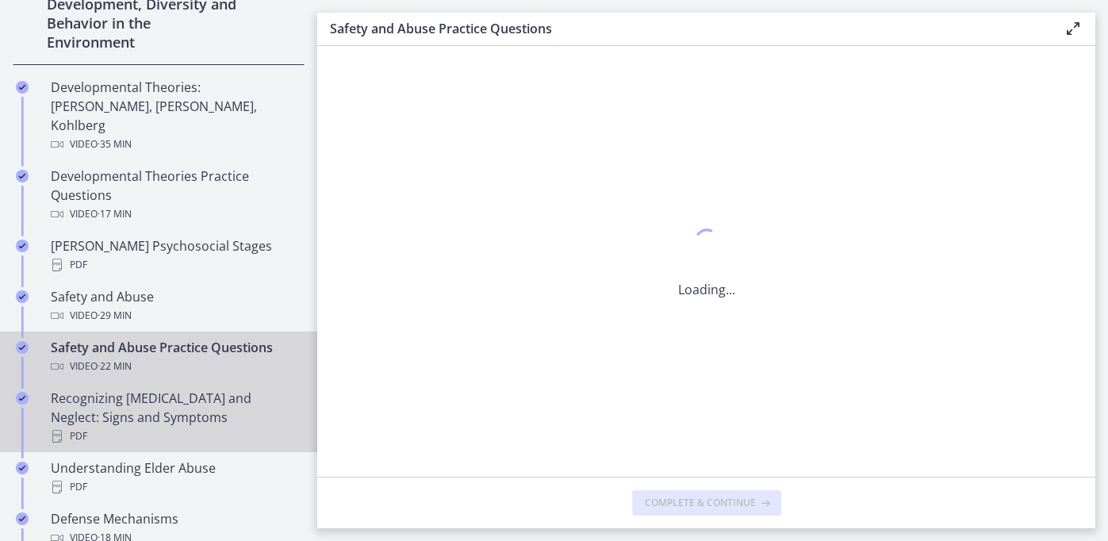
scroll to position [0, 0]
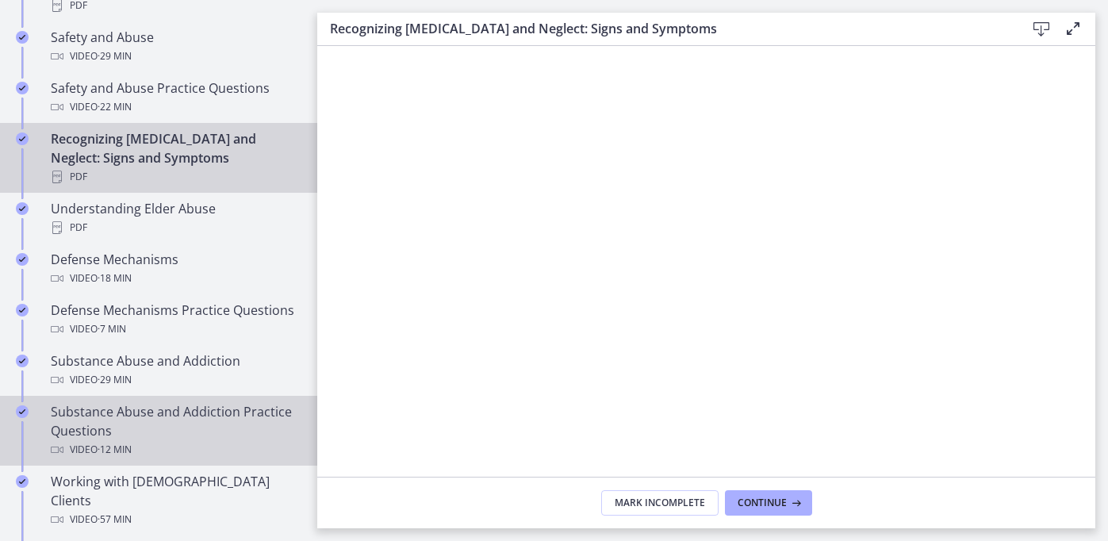
scroll to position [750, 0]
click at [250, 418] on div "Substance Abuse and Addiction Practice Questions Video · 12 min" at bounding box center [174, 429] width 247 height 57
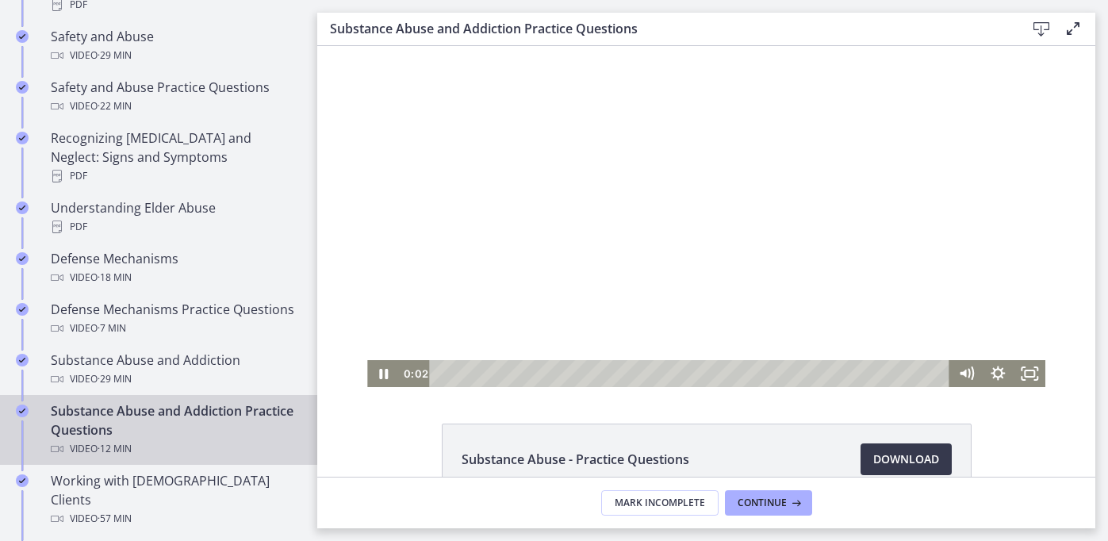
click at [461, 373] on div "Playbar" at bounding box center [691, 373] width 501 height 27
click at [496, 378] on div "1:16" at bounding box center [691, 373] width 501 height 27
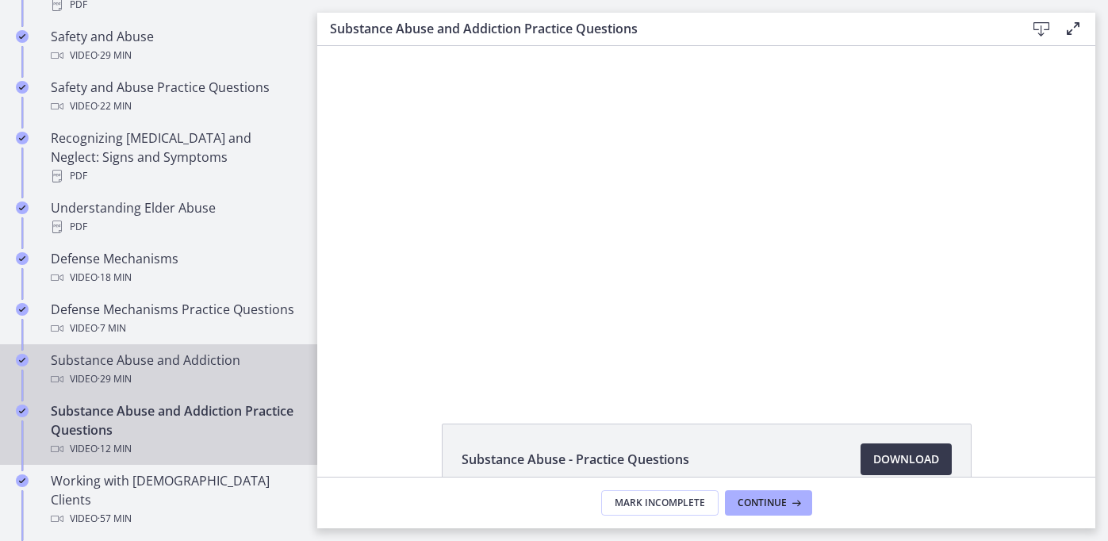
drag, startPoint x: 210, startPoint y: 361, endPoint x: 142, endPoint y: 286, distance: 101.1
click at [210, 370] on div "Video · 29 min" at bounding box center [174, 379] width 247 height 19
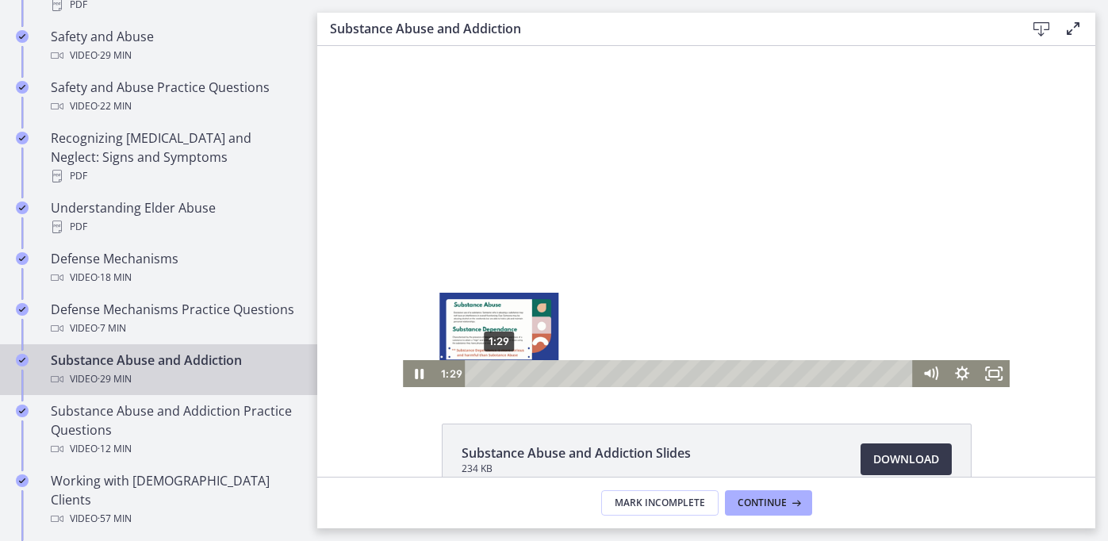
click at [499, 374] on div "1:29" at bounding box center [692, 373] width 430 height 27
click at [511, 377] on div "2:20" at bounding box center [692, 373] width 430 height 27
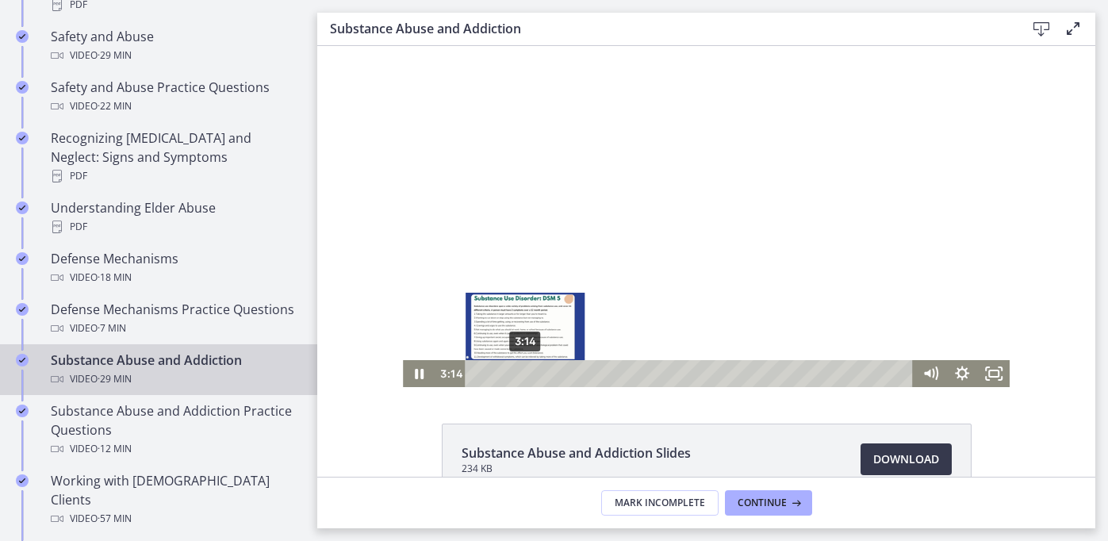
click at [525, 376] on div "3:14" at bounding box center [692, 373] width 430 height 27
click at [539, 374] on div "4:12" at bounding box center [692, 373] width 430 height 27
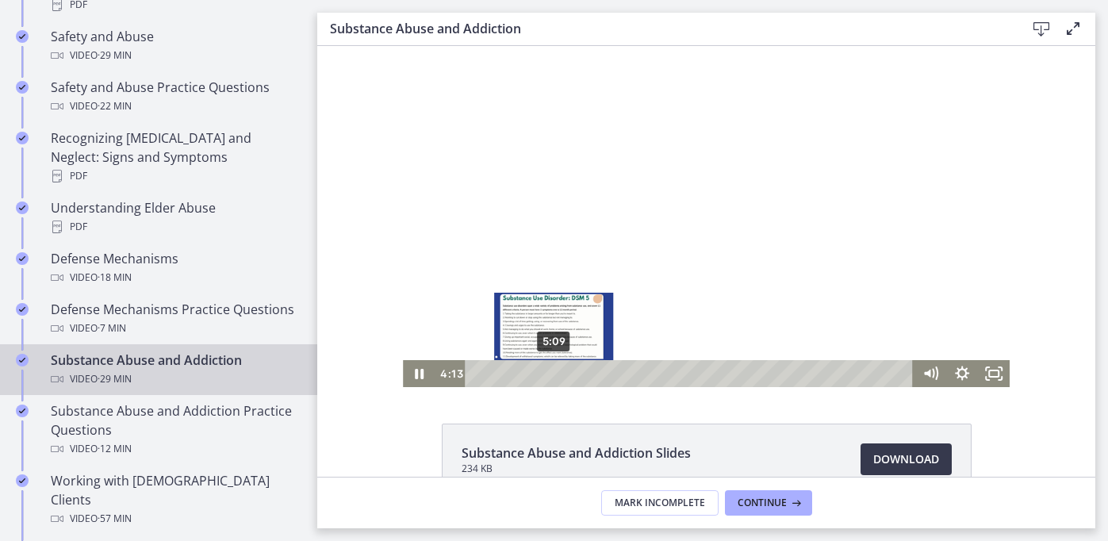
click at [553, 371] on div "5:09" at bounding box center [692, 373] width 430 height 27
click at [567, 373] on div "6:03" at bounding box center [692, 373] width 430 height 27
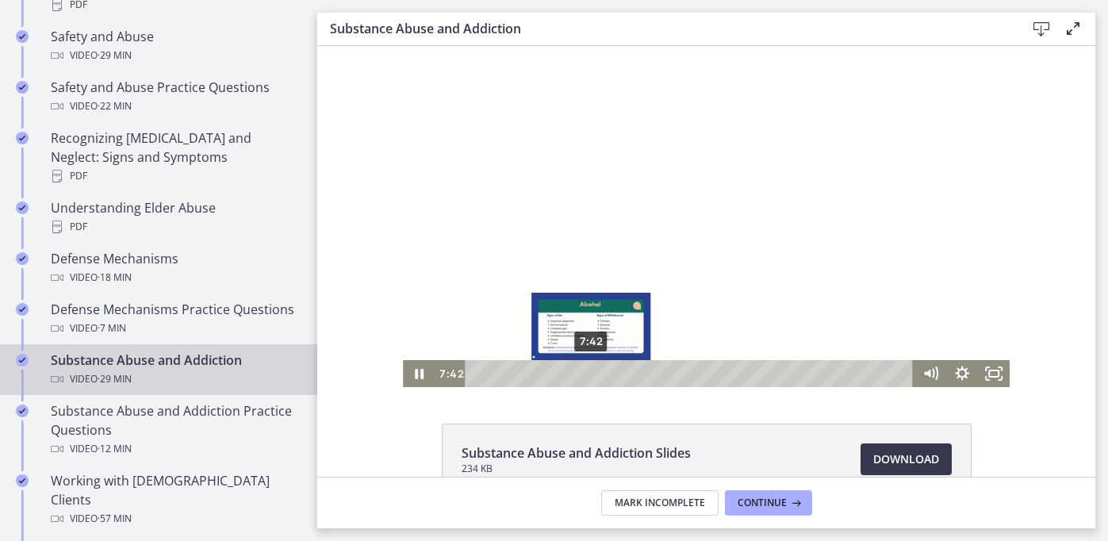
click at [592, 376] on div "7:42" at bounding box center [692, 373] width 430 height 27
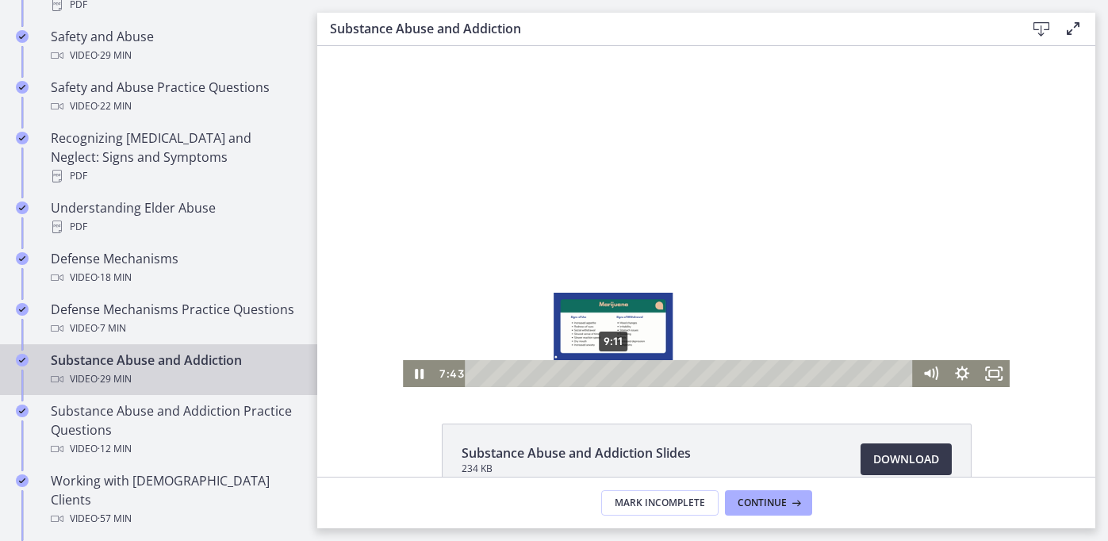
click at [613, 368] on div "9:11" at bounding box center [692, 373] width 430 height 27
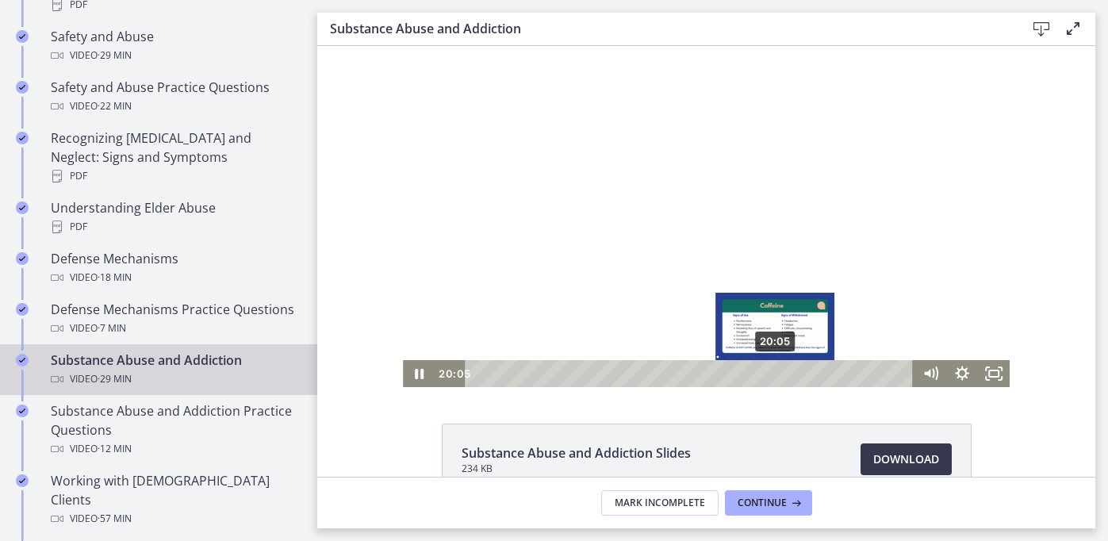
click at [777, 368] on div "20:05" at bounding box center [692, 373] width 430 height 27
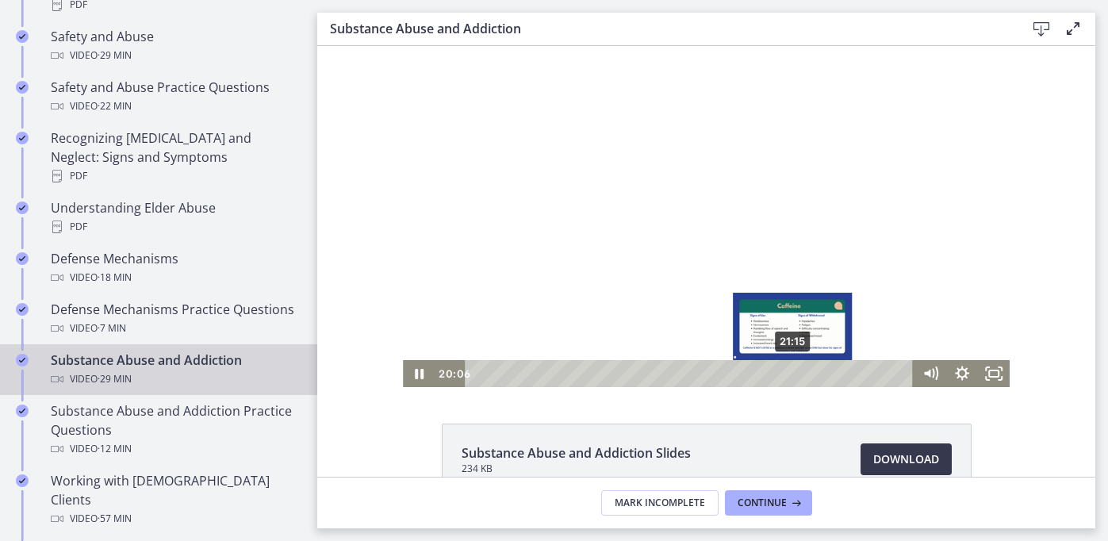
click at [794, 370] on div "21:15" at bounding box center [692, 373] width 430 height 27
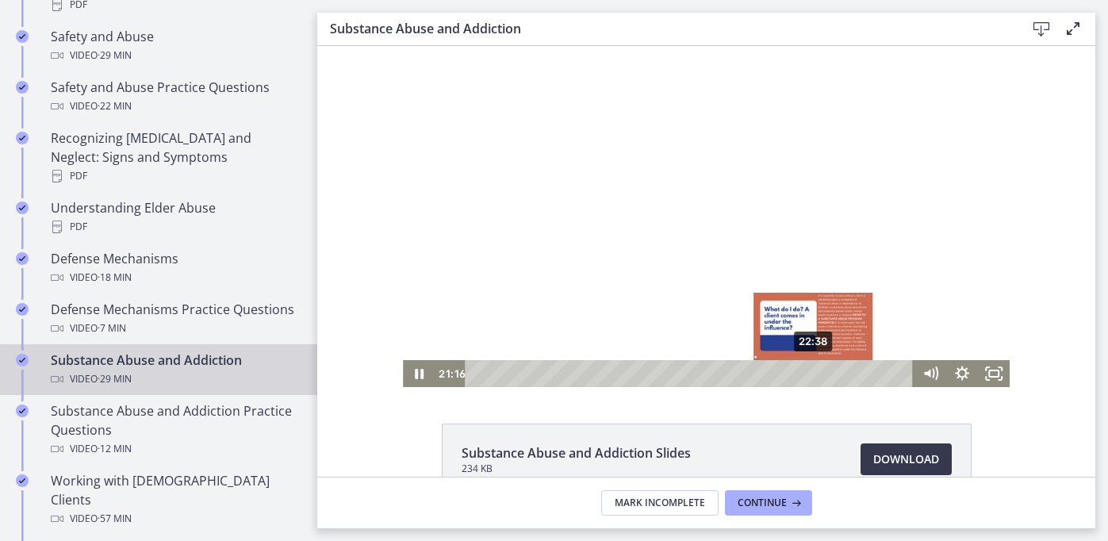
click at [811, 370] on div "22:38" at bounding box center [692, 373] width 430 height 27
click at [827, 373] on div "23:29" at bounding box center [692, 373] width 430 height 27
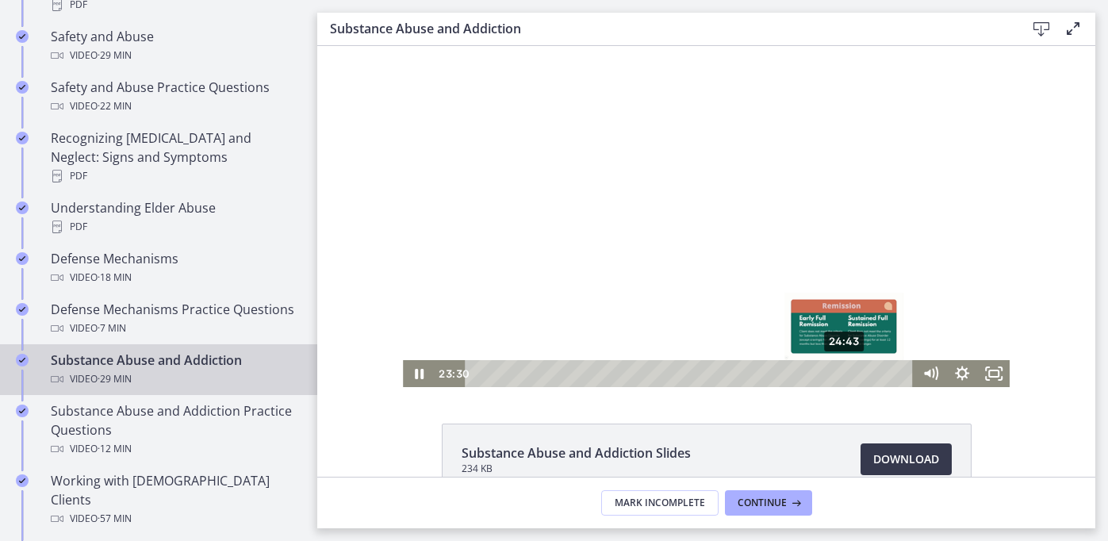
click at [846, 374] on div "24:43" at bounding box center [692, 373] width 430 height 27
click at [866, 374] on div "26:06" at bounding box center [692, 373] width 430 height 27
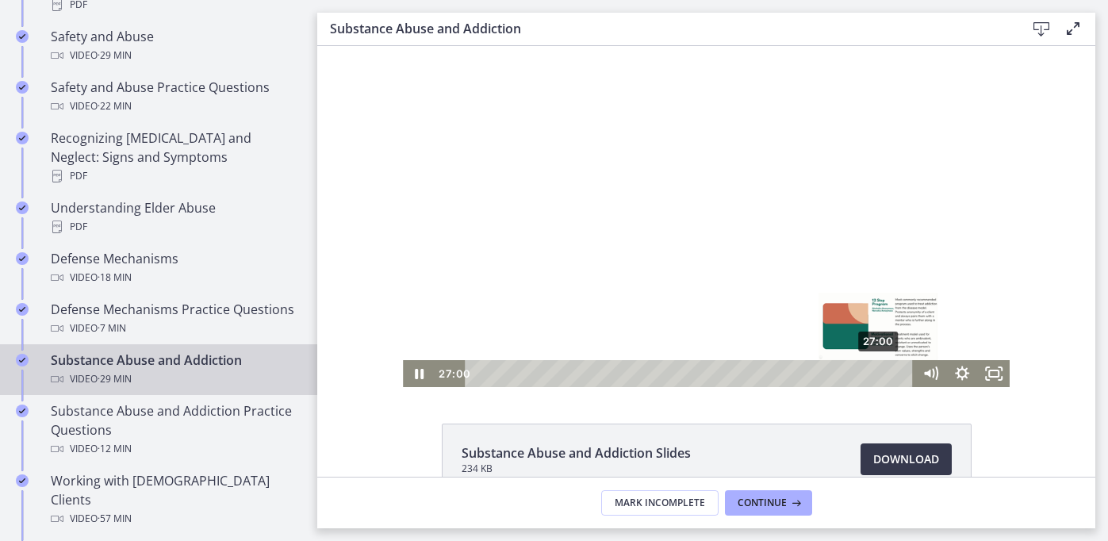
click at [880, 374] on div "27:00" at bounding box center [692, 373] width 430 height 27
click at [897, 374] on div "28:10" at bounding box center [692, 373] width 430 height 27
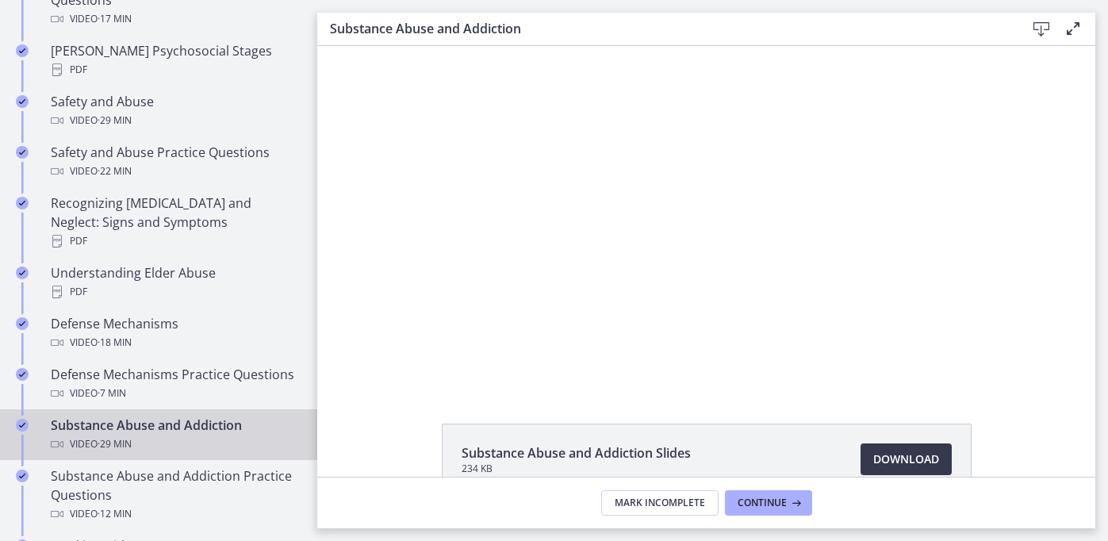
scroll to position [658, 0]
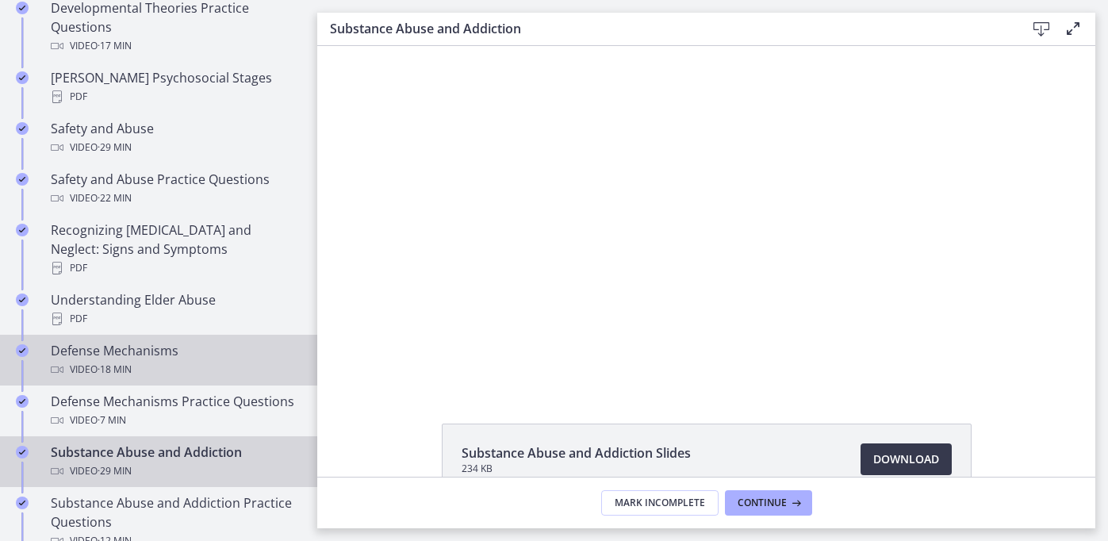
click at [259, 341] on div "Defense Mechanisms Video · 18 min" at bounding box center [174, 360] width 247 height 38
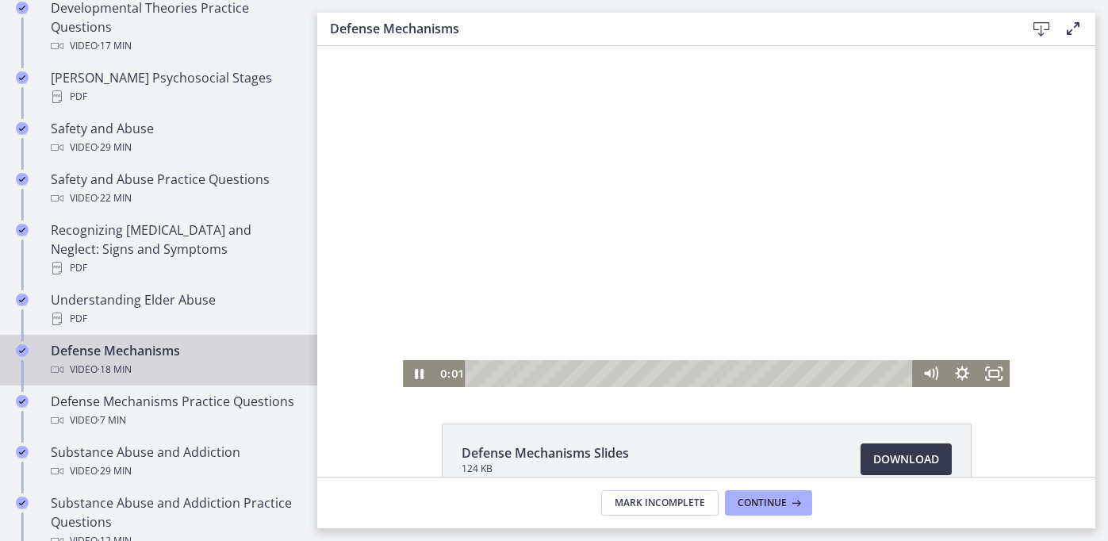
click at [486, 372] on div "Playbar" at bounding box center [692, 373] width 430 height 27
click at [499, 374] on div "Playbar" at bounding box center [692, 373] width 430 height 27
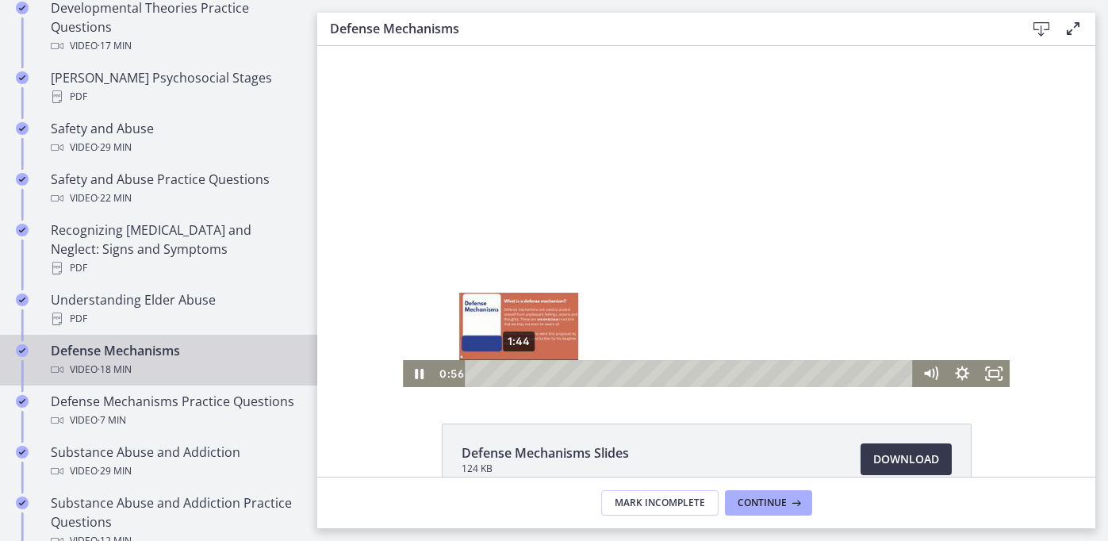
click at [519, 373] on div "1:44" at bounding box center [692, 373] width 430 height 27
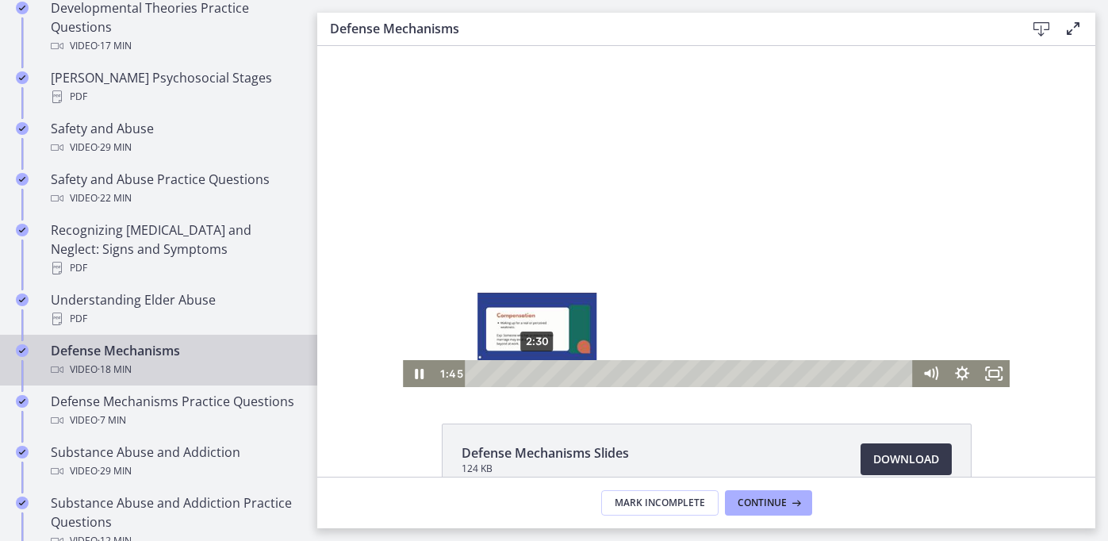
click at [537, 372] on div "2:30" at bounding box center [692, 373] width 430 height 27
click at [530, 373] on div "2:10" at bounding box center [692, 373] width 430 height 27
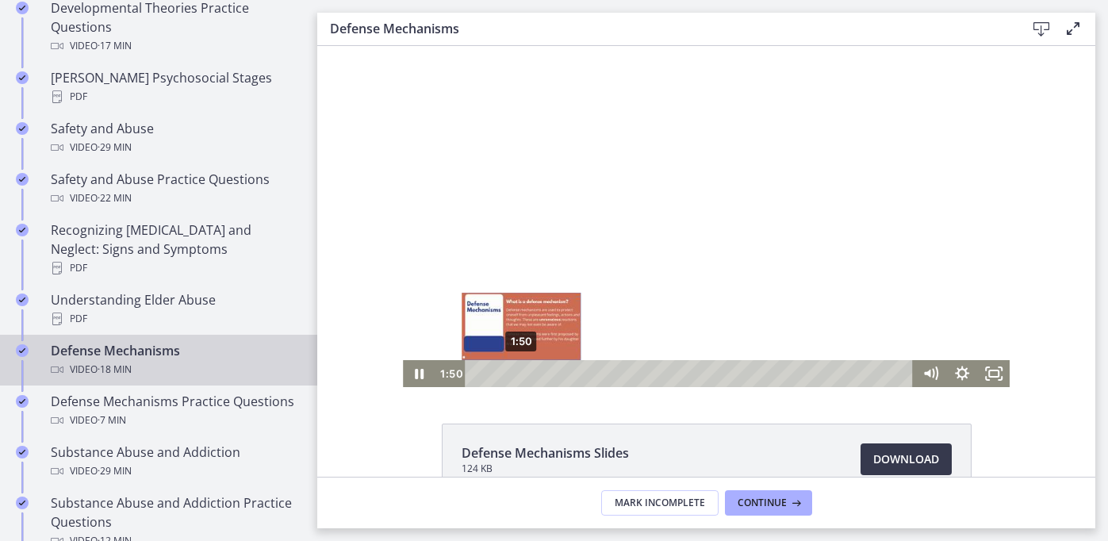
click at [521, 375] on div "1:50" at bounding box center [692, 373] width 430 height 27
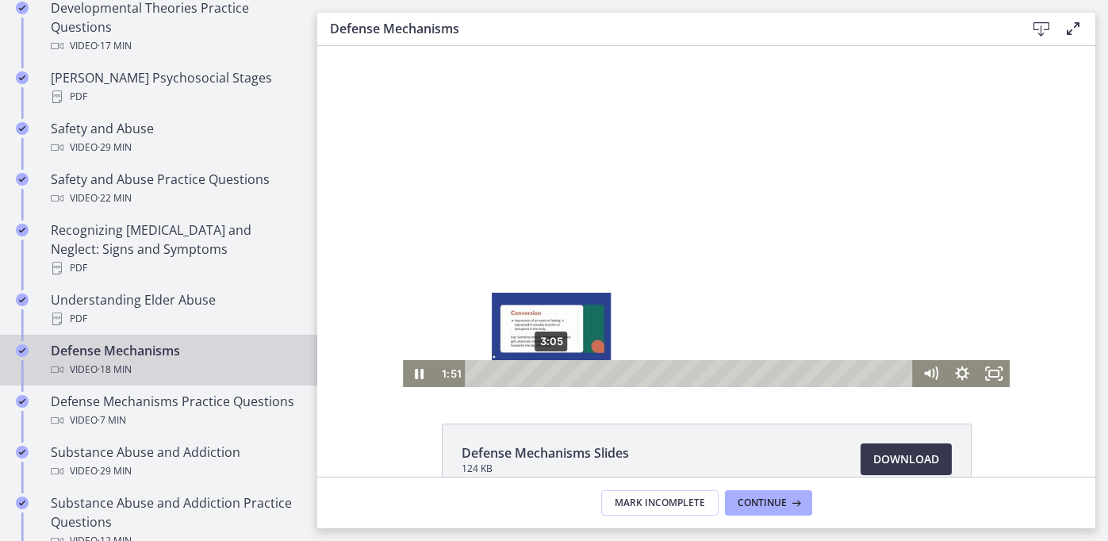
click at [551, 374] on div "3:05" at bounding box center [692, 373] width 430 height 27
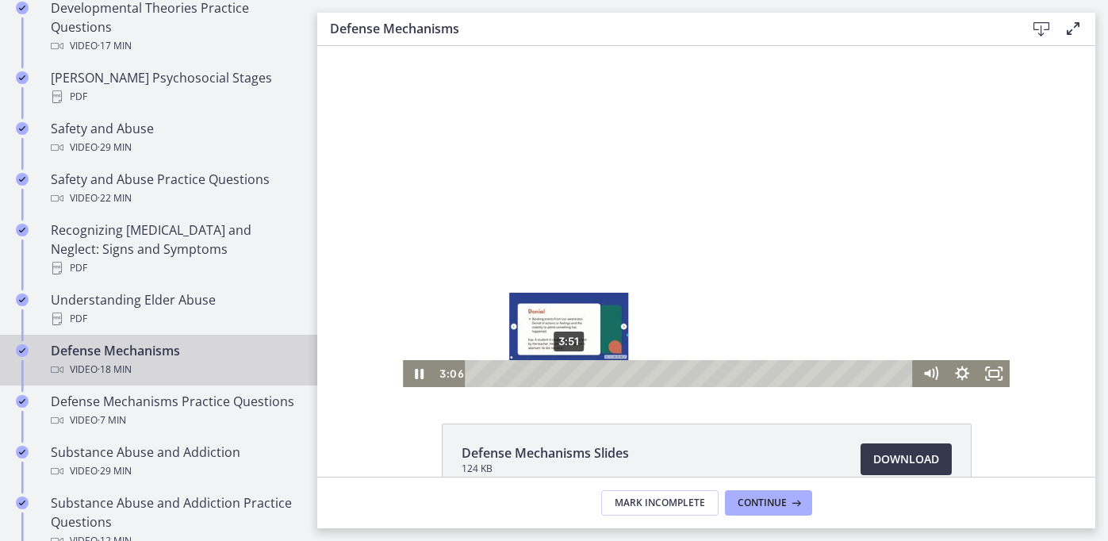
click at [570, 375] on div "3:51" at bounding box center [692, 373] width 430 height 27
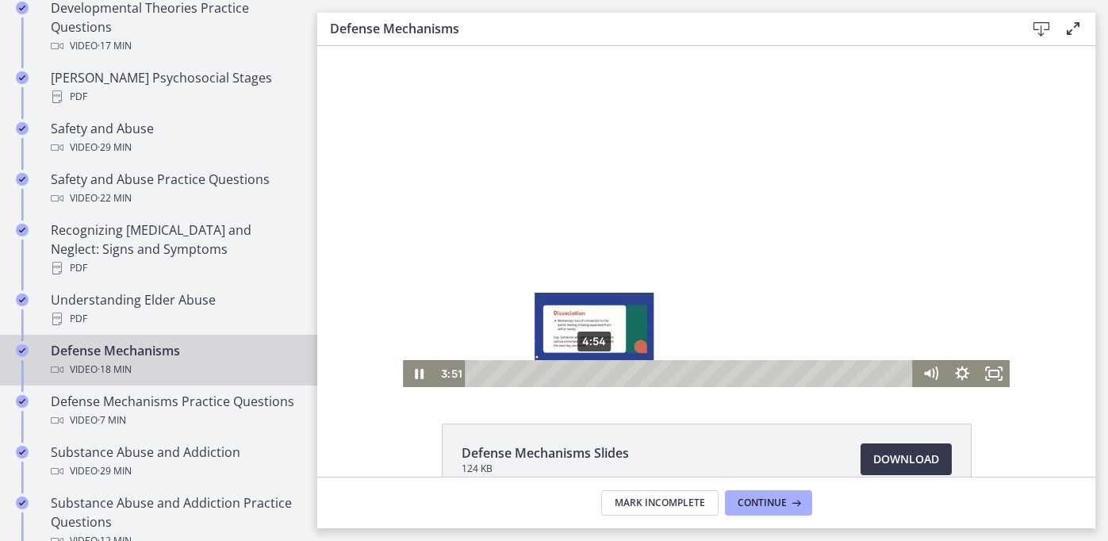
click at [595, 373] on div "4:54" at bounding box center [692, 373] width 430 height 27
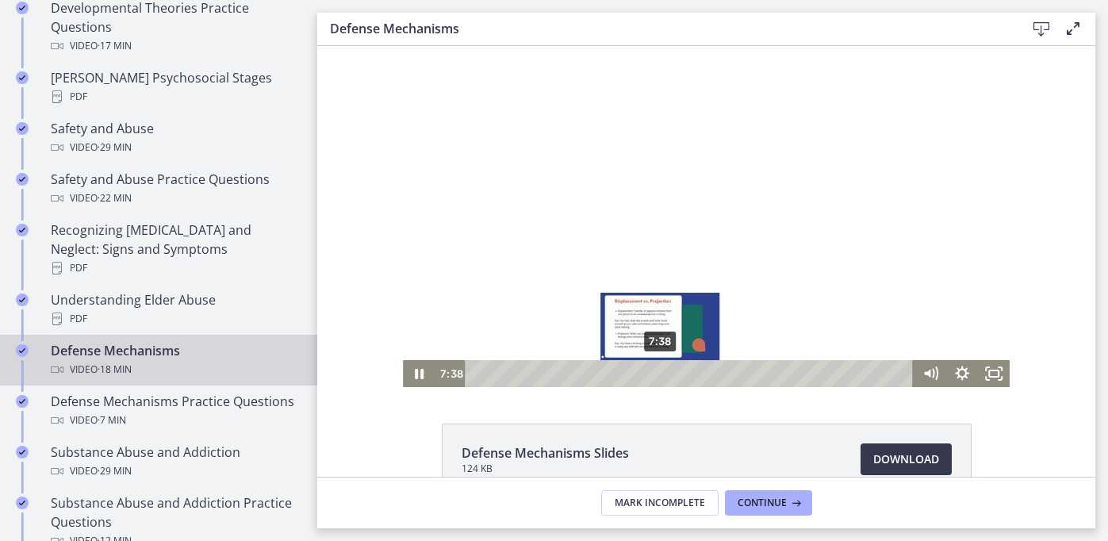
click at [661, 369] on div "7:38" at bounding box center [692, 373] width 430 height 27
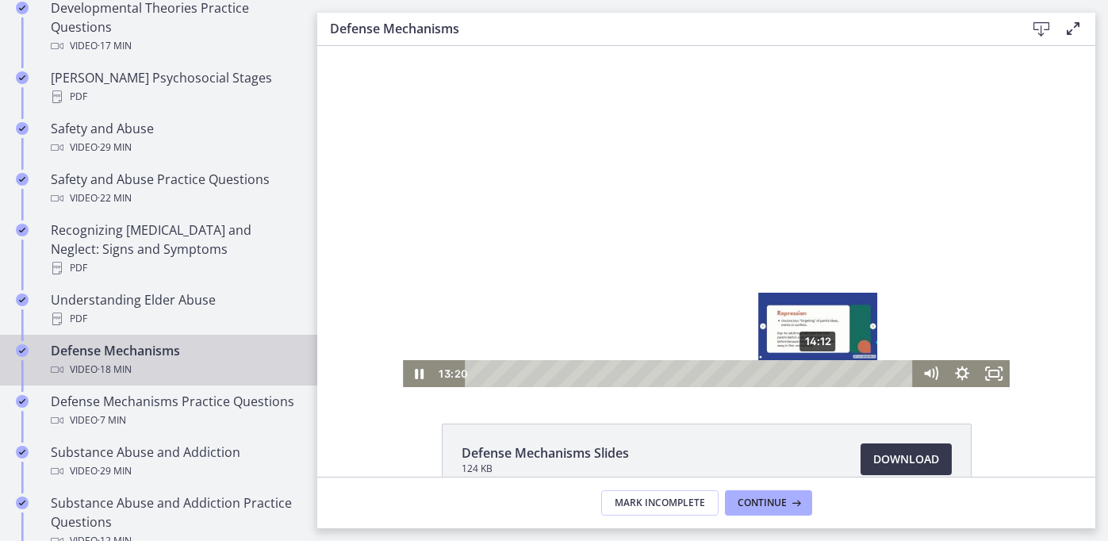
click at [819, 370] on div "14:12" at bounding box center [692, 373] width 430 height 27
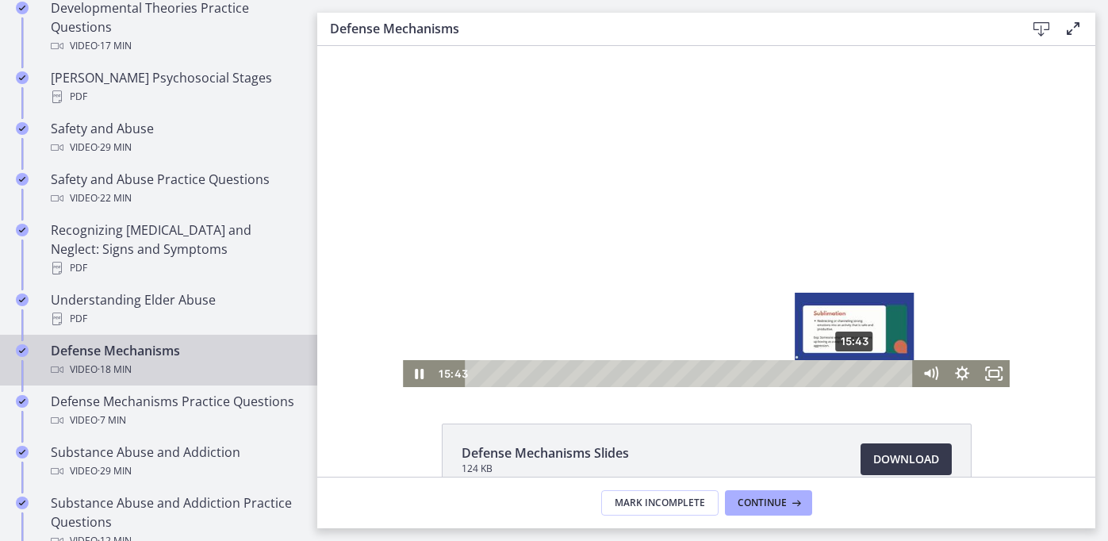
click at [856, 373] on div "15:43" at bounding box center [692, 373] width 430 height 27
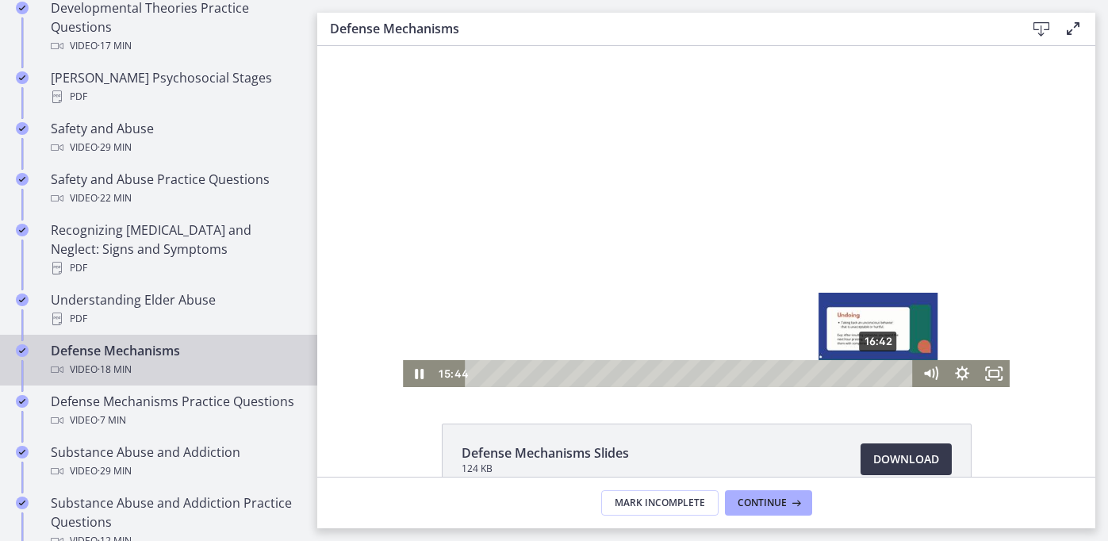
click at [880, 374] on div "16:42" at bounding box center [692, 373] width 430 height 27
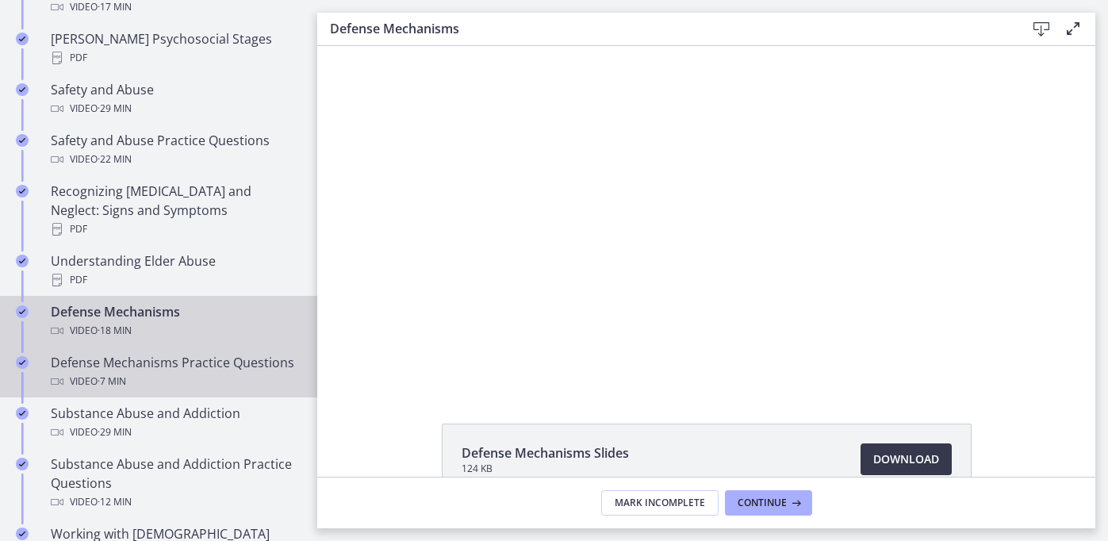
scroll to position [697, 0]
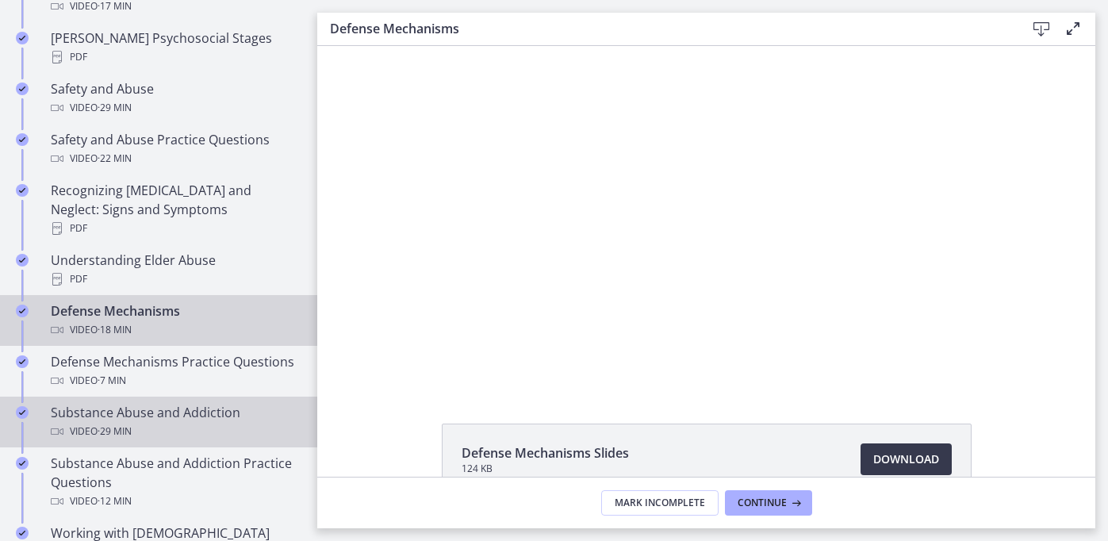
click at [217, 403] on div "Substance Abuse and Addiction Video · 29 min" at bounding box center [174, 422] width 247 height 38
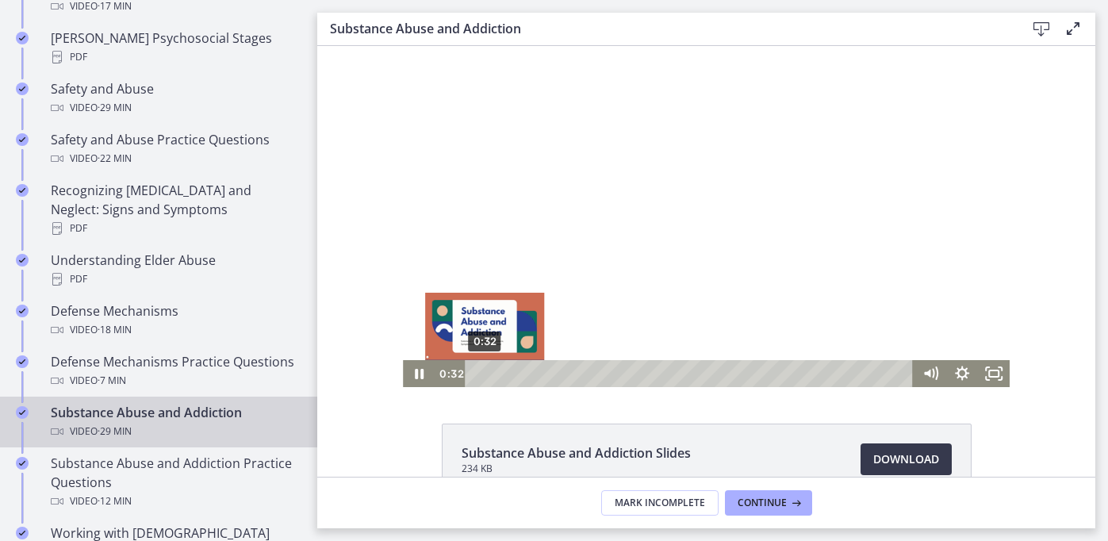
click at [485, 375] on div "0:32" at bounding box center [692, 373] width 430 height 27
click at [492, 374] on div "1:00" at bounding box center [692, 373] width 430 height 27
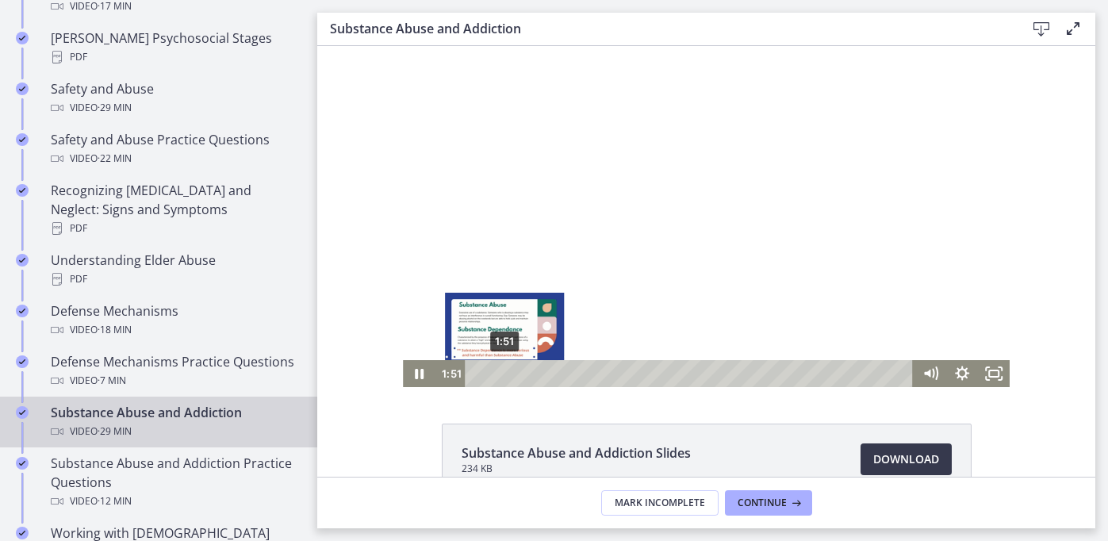
click at [505, 373] on div "1:51" at bounding box center [692, 373] width 430 height 27
click at [516, 373] on div "2:36" at bounding box center [692, 373] width 430 height 27
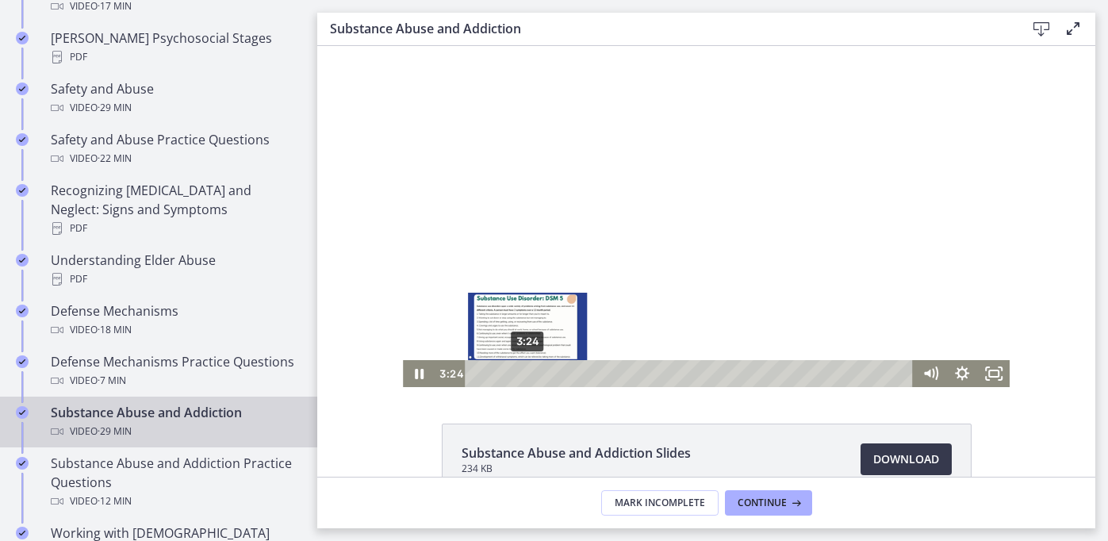
click at [528, 375] on div "3:24" at bounding box center [692, 373] width 430 height 27
click at [538, 376] on div "4:05" at bounding box center [692, 373] width 430 height 27
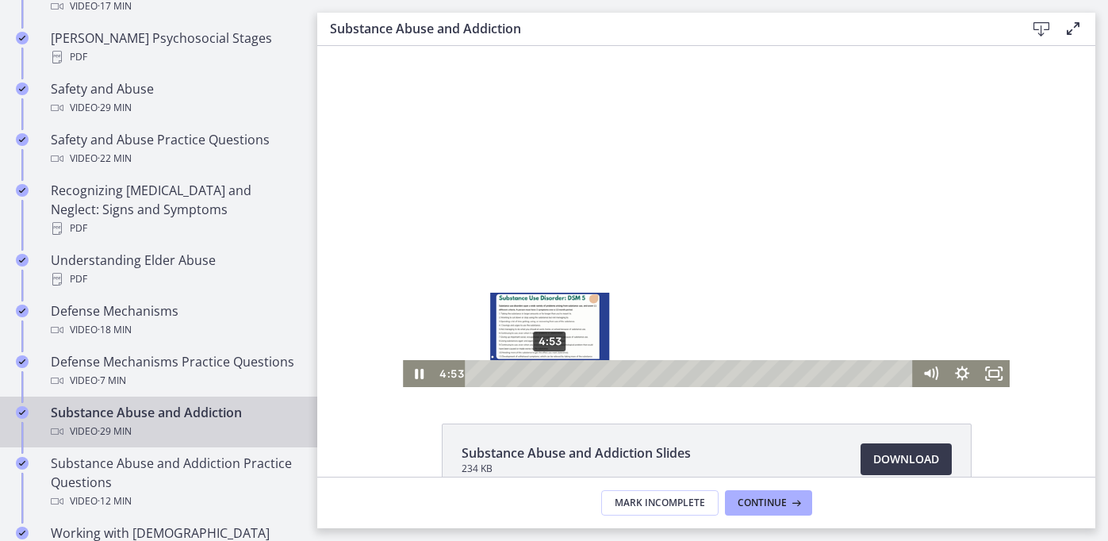
click at [550, 375] on div "4:53" at bounding box center [692, 373] width 430 height 27
click at [563, 375] on div "5:41" at bounding box center [692, 373] width 430 height 27
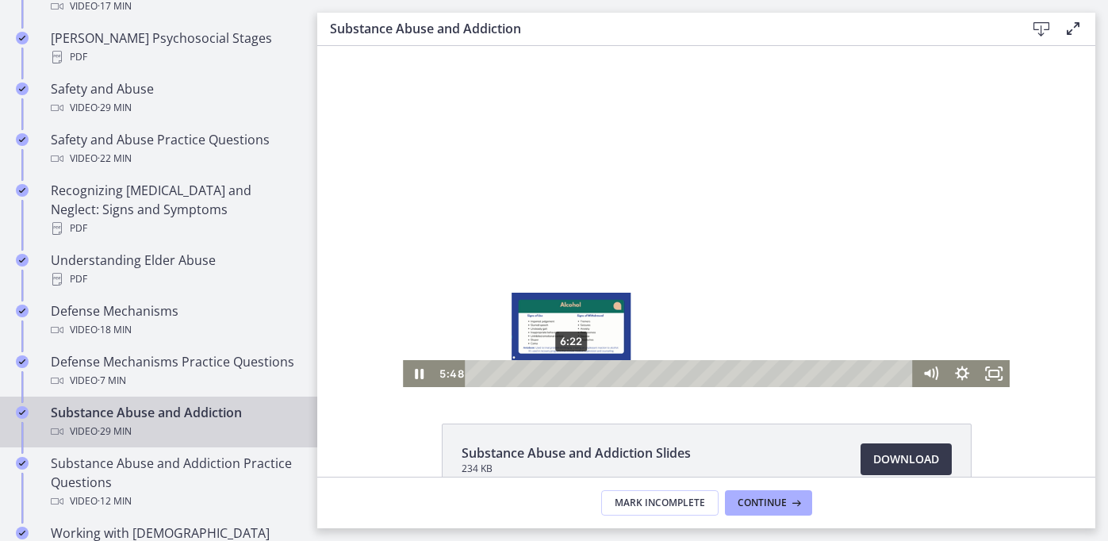
click at [572, 374] on div "6:22" at bounding box center [692, 373] width 430 height 27
click at [589, 373] on div "7:26" at bounding box center [692, 373] width 430 height 27
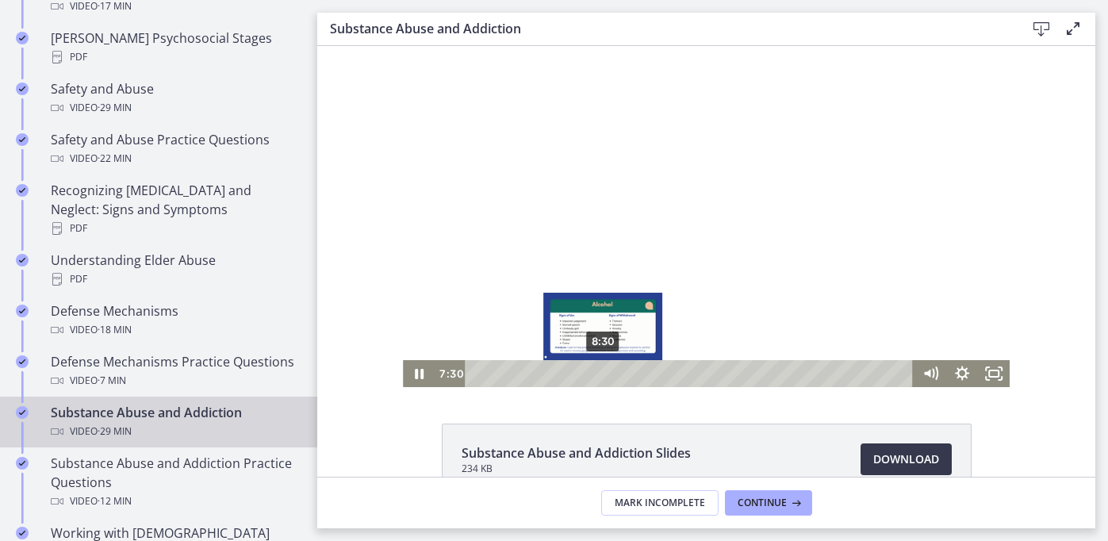
click at [604, 371] on div "8:30" at bounding box center [692, 373] width 430 height 27
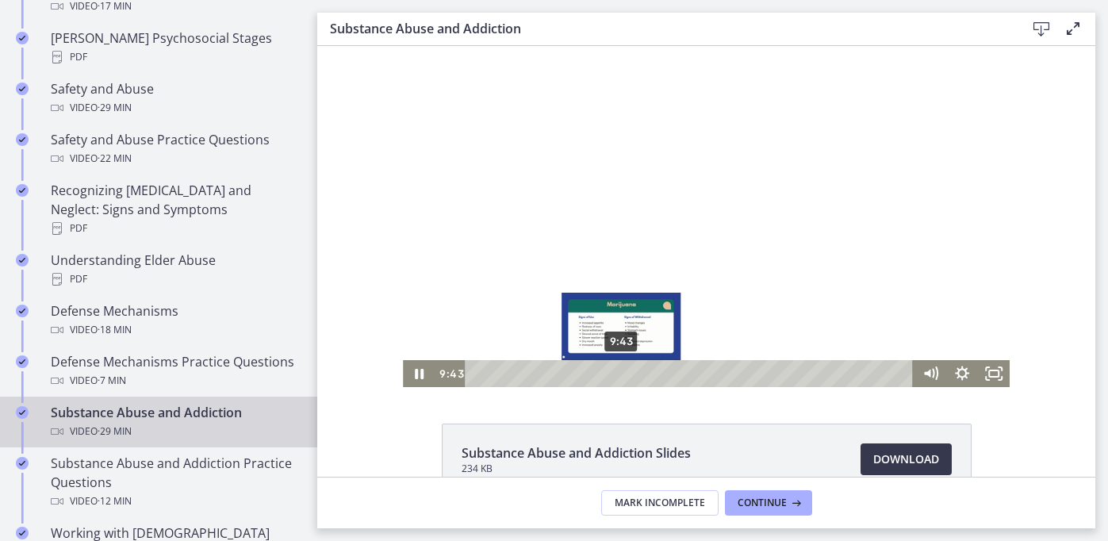
click at [622, 372] on div "9:43" at bounding box center [692, 373] width 430 height 27
click at [635, 372] on div "10:34" at bounding box center [692, 373] width 430 height 27
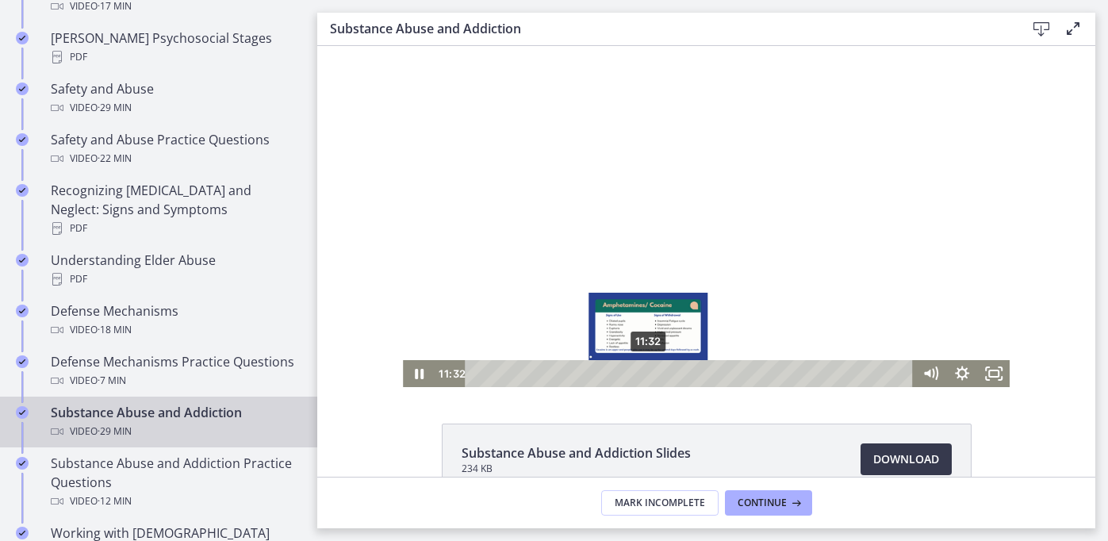
click at [649, 374] on div "11:32" at bounding box center [692, 373] width 430 height 27
click at [658, 374] on div "12:07" at bounding box center [692, 373] width 430 height 27
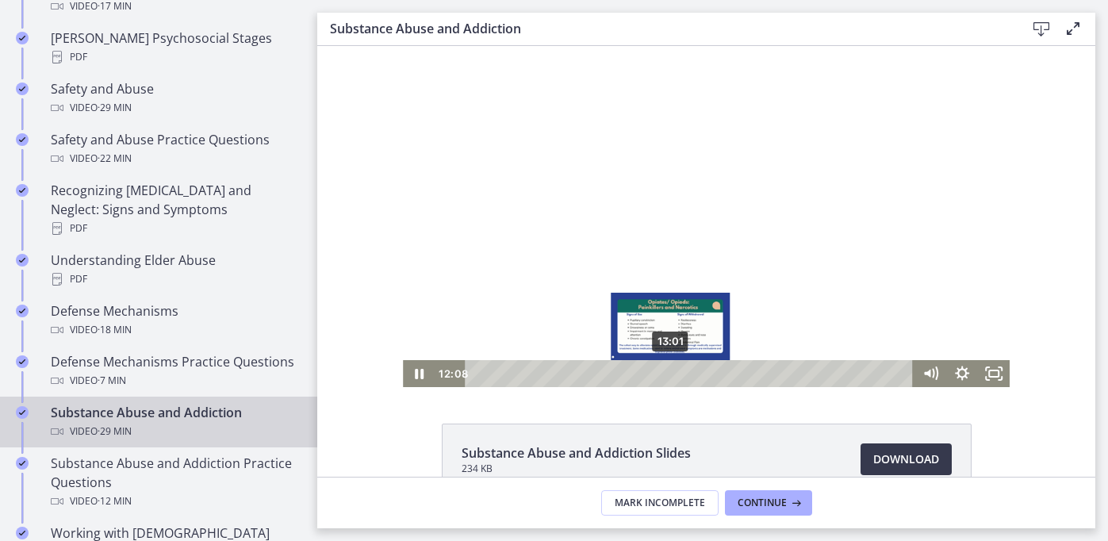
click at [671, 374] on div "13:01" at bounding box center [692, 373] width 430 height 27
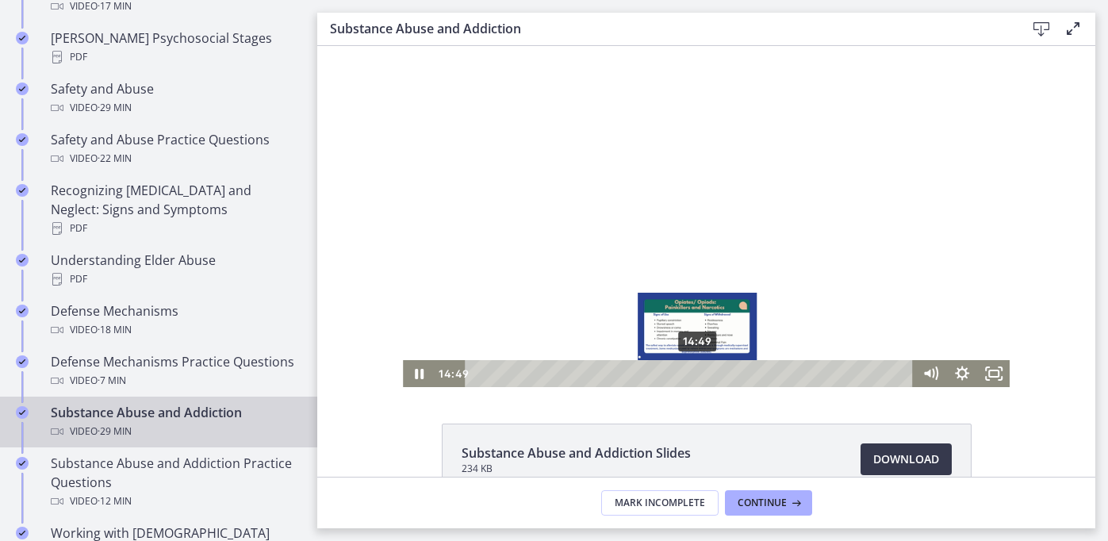
click at [698, 374] on div "14:49" at bounding box center [692, 373] width 430 height 27
click at [721, 372] on div "15:53" at bounding box center [692, 373] width 430 height 27
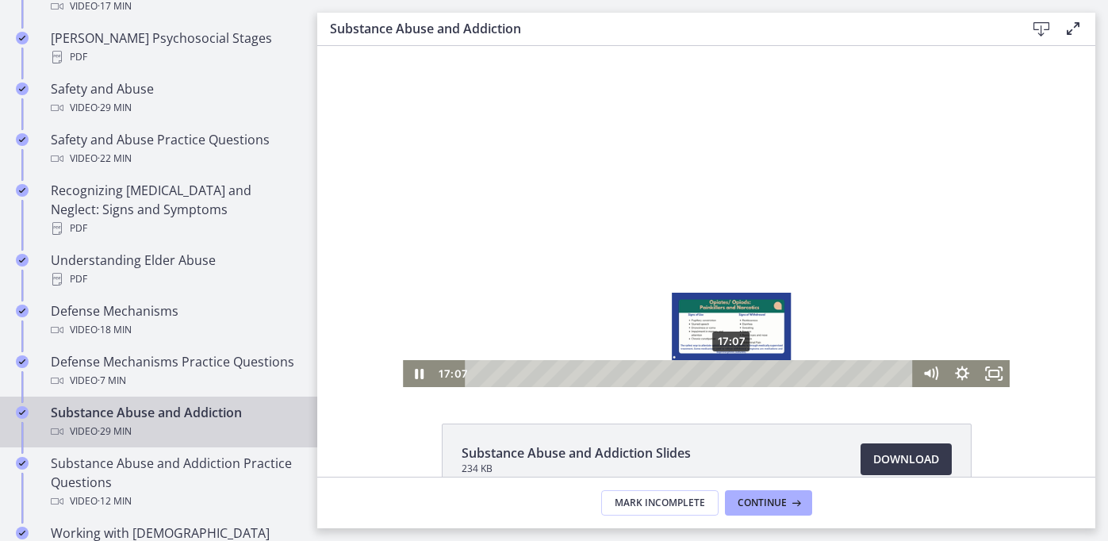
click at [732, 372] on div "17:07" at bounding box center [692, 373] width 430 height 27
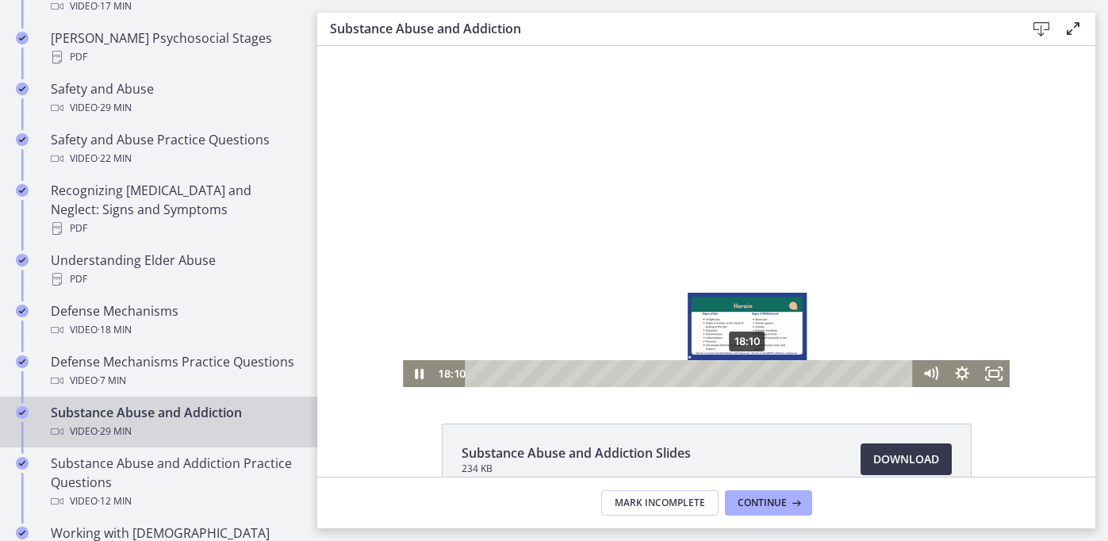
click at [748, 372] on div "18:10" at bounding box center [692, 373] width 430 height 27
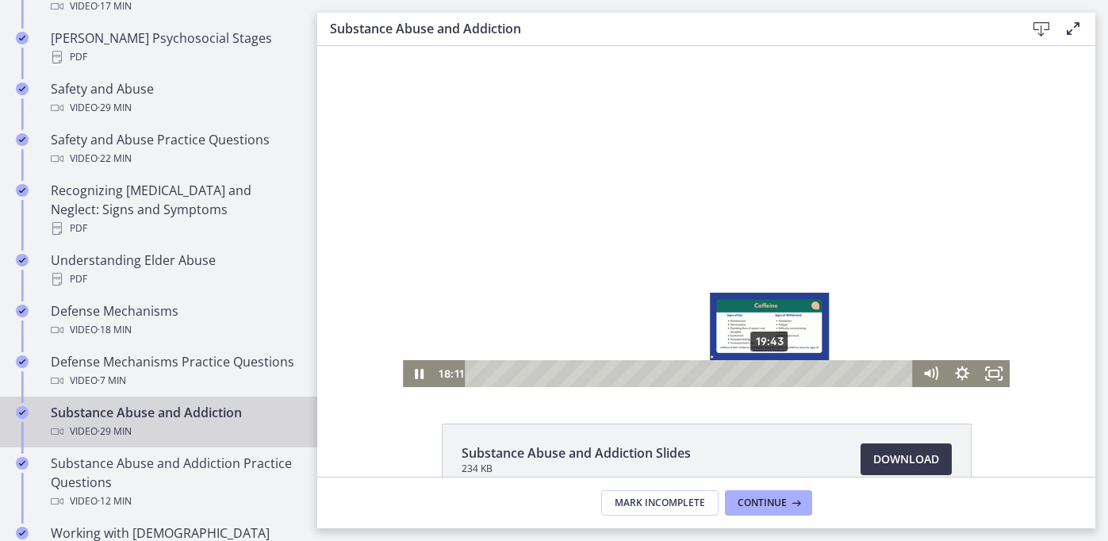
click at [771, 372] on div "19:43" at bounding box center [692, 373] width 430 height 27
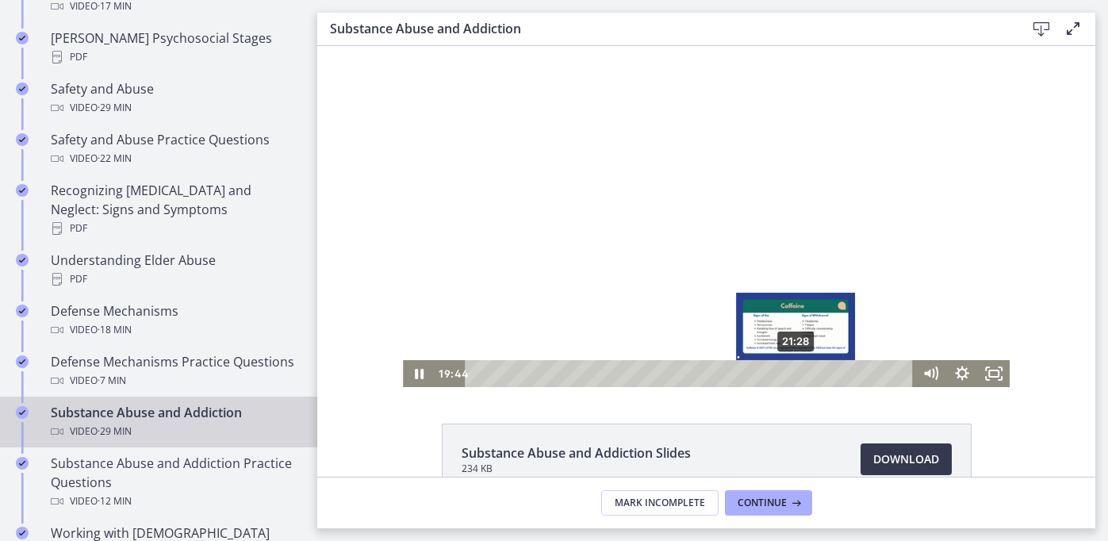
click at [801, 370] on div "21:28" at bounding box center [692, 373] width 430 height 27
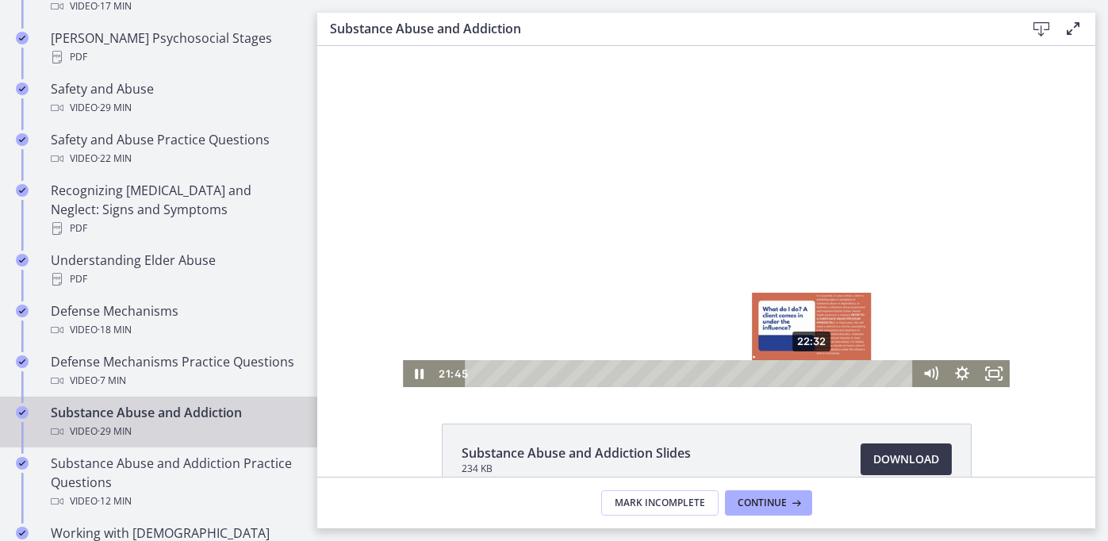
click at [813, 373] on div "22:32" at bounding box center [692, 373] width 430 height 27
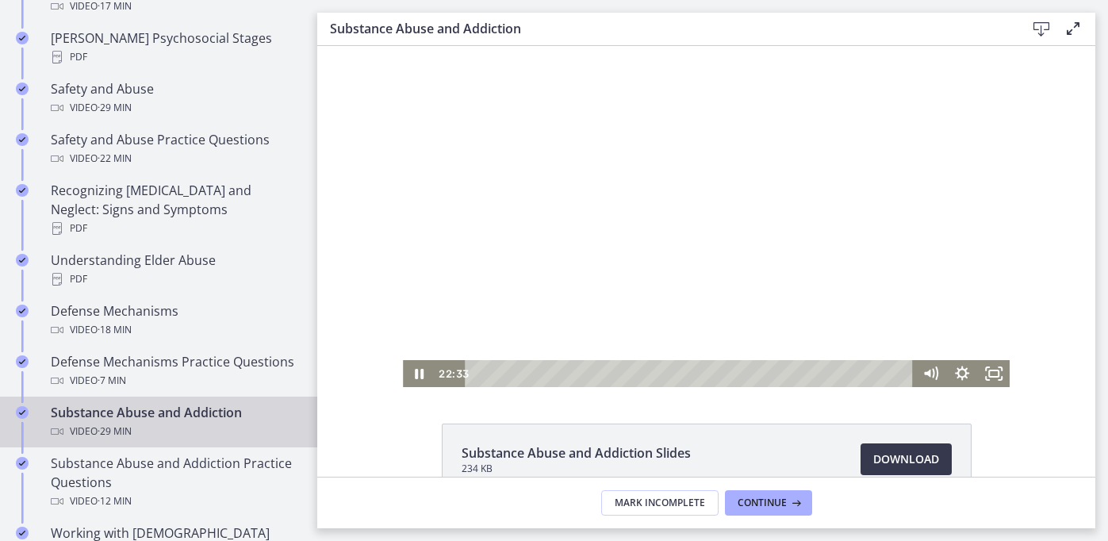
click at [791, 265] on div at bounding box center [706, 216] width 606 height 341
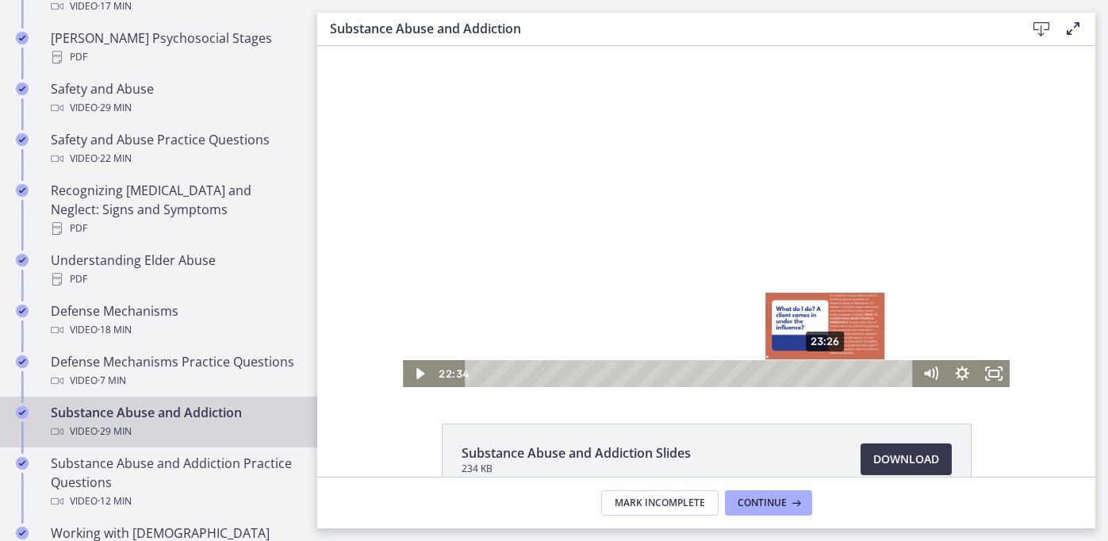
click at [827, 378] on div "23:26" at bounding box center [692, 373] width 430 height 27
click at [836, 374] on div "24:04" at bounding box center [692, 373] width 430 height 27
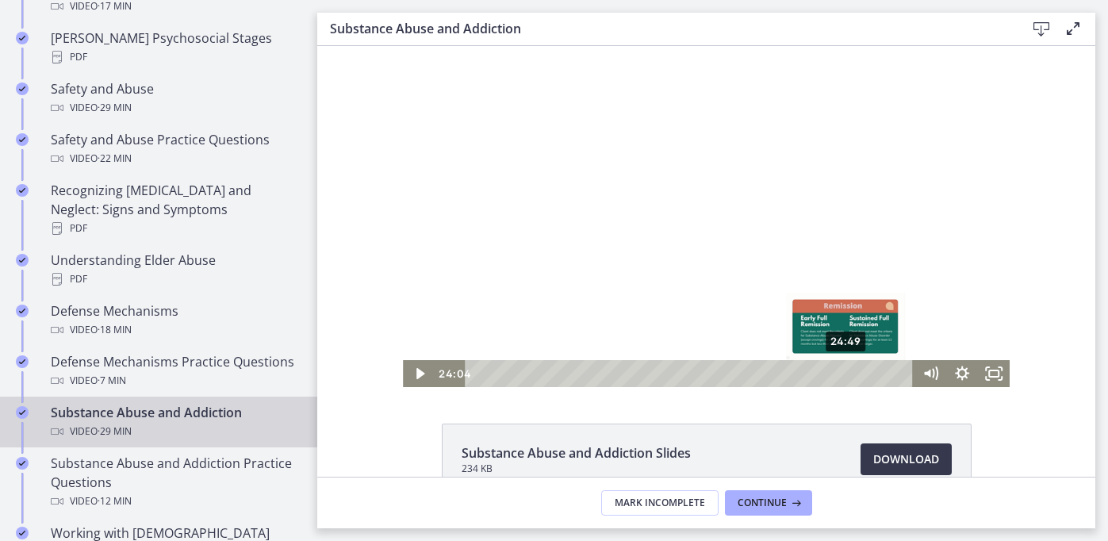
click at [847, 374] on div "24:49" at bounding box center [692, 373] width 430 height 27
click at [866, 373] on div "26:06" at bounding box center [692, 373] width 430 height 27
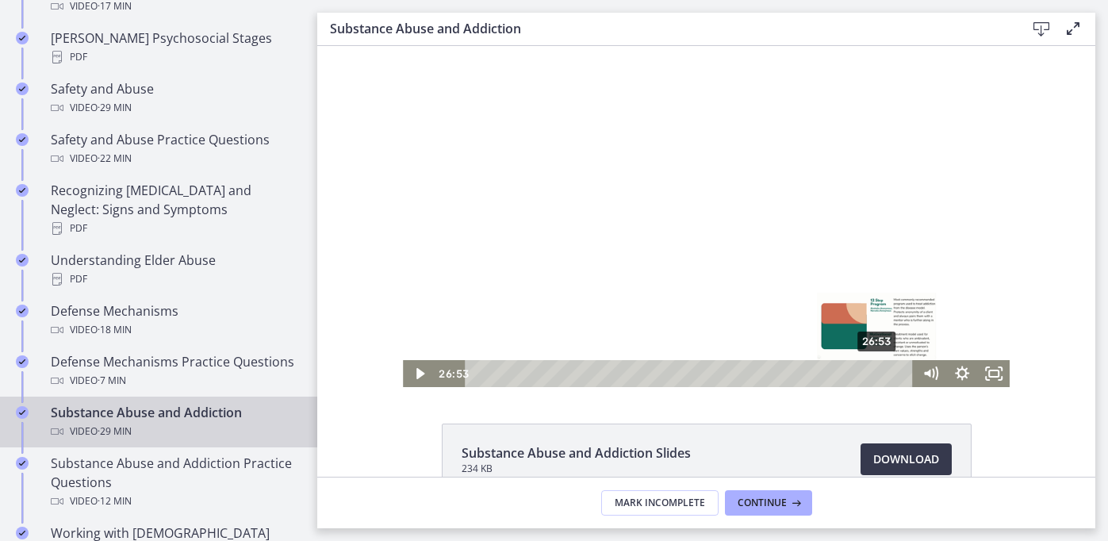
click at [878, 372] on div "26:53" at bounding box center [692, 373] width 430 height 27
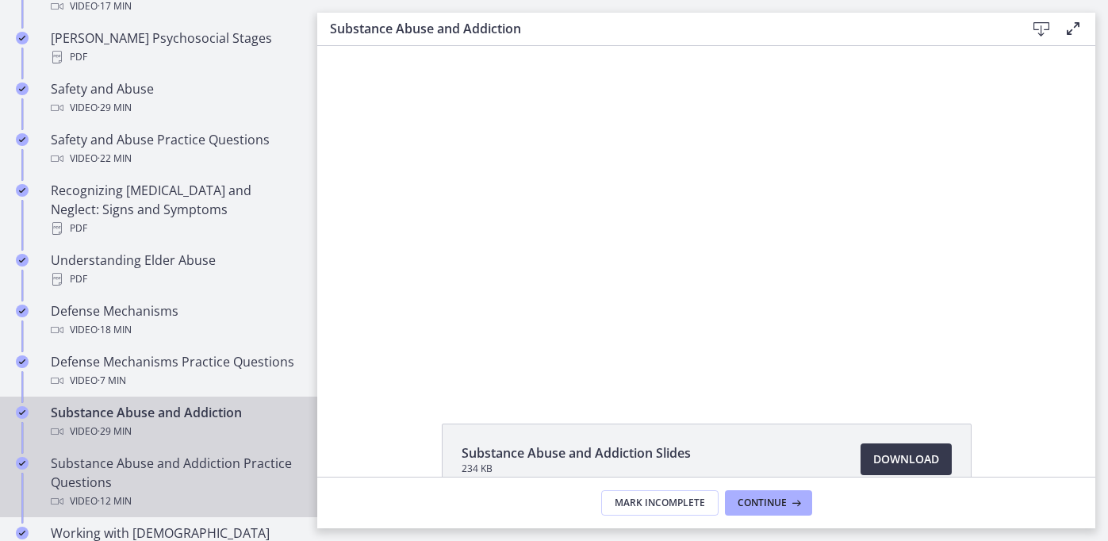
click at [251, 455] on div "Substance Abuse and Addiction Practice Questions Video · 12 min" at bounding box center [174, 482] width 247 height 57
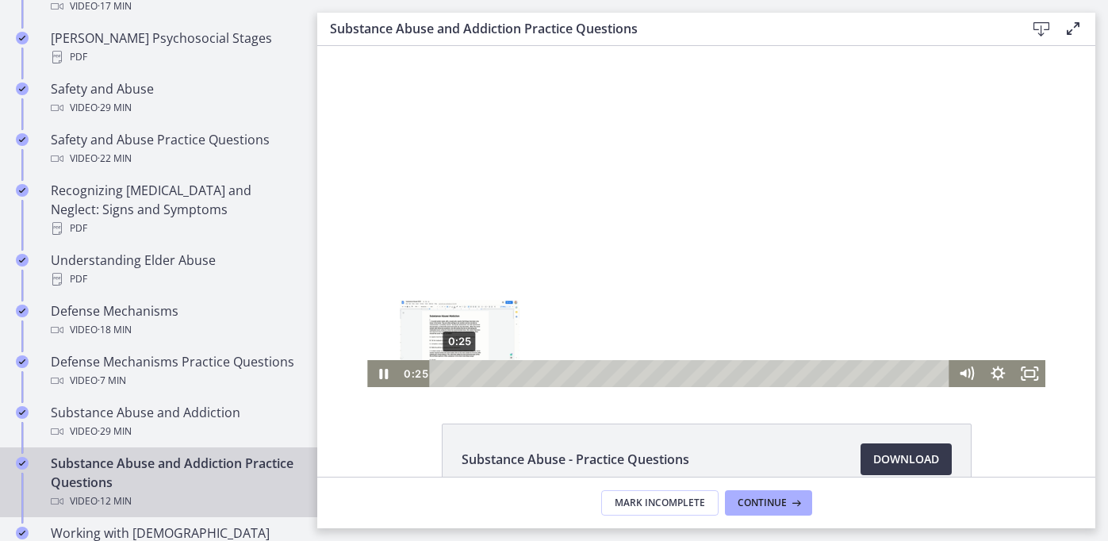
click at [459, 377] on div "0:25" at bounding box center [691, 373] width 501 height 27
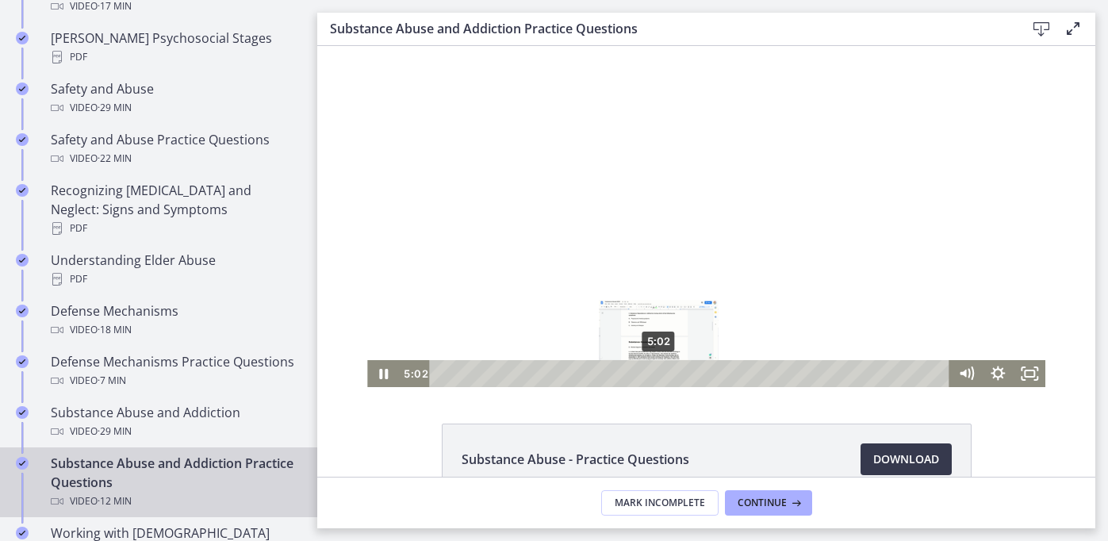
click at [659, 370] on div "5:02" at bounding box center [691, 373] width 501 height 27
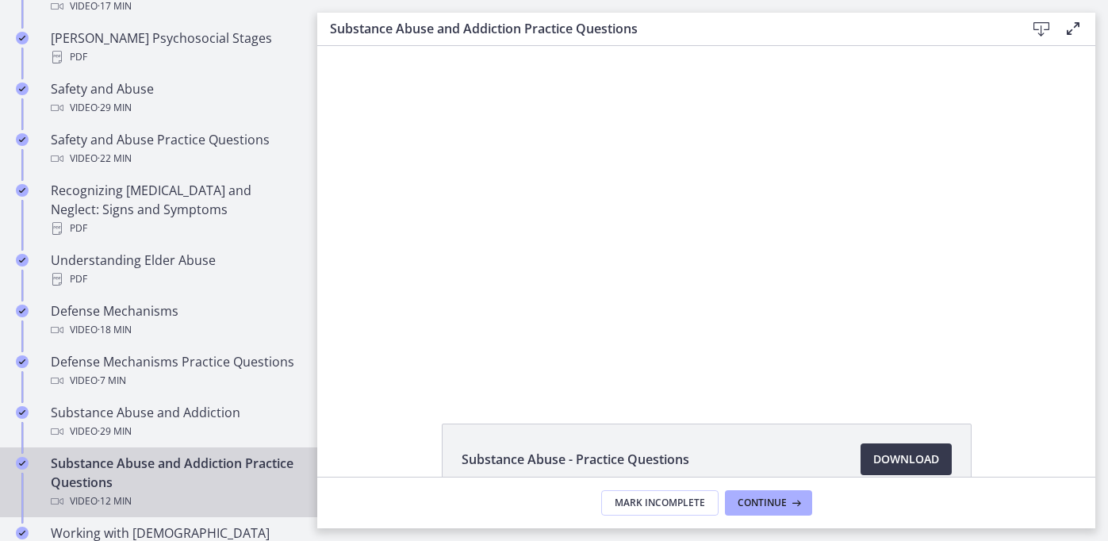
scroll to position [731, 0]
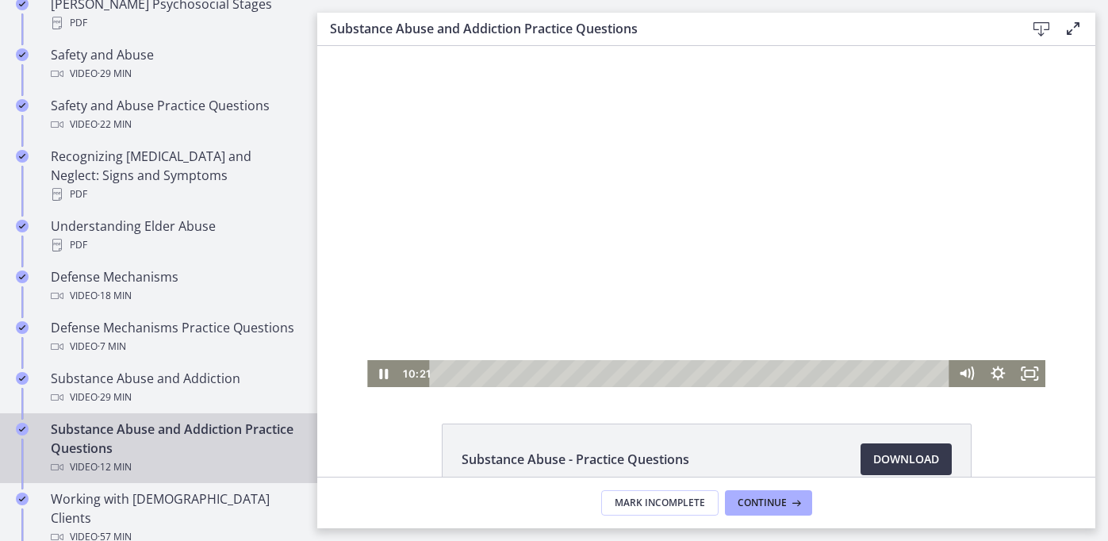
click at [501, 285] on div at bounding box center [706, 216] width 678 height 341
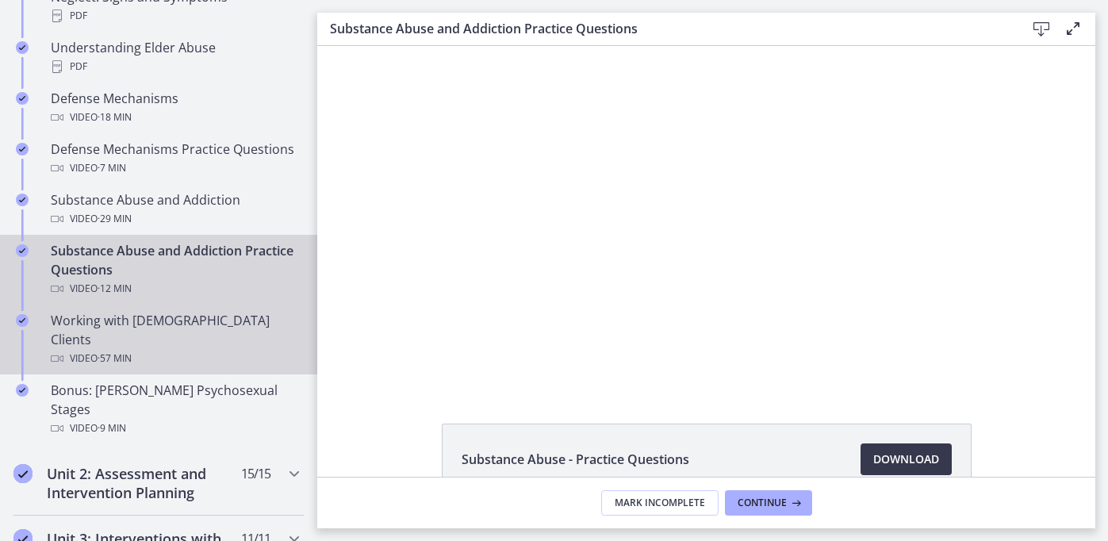
scroll to position [911, 0]
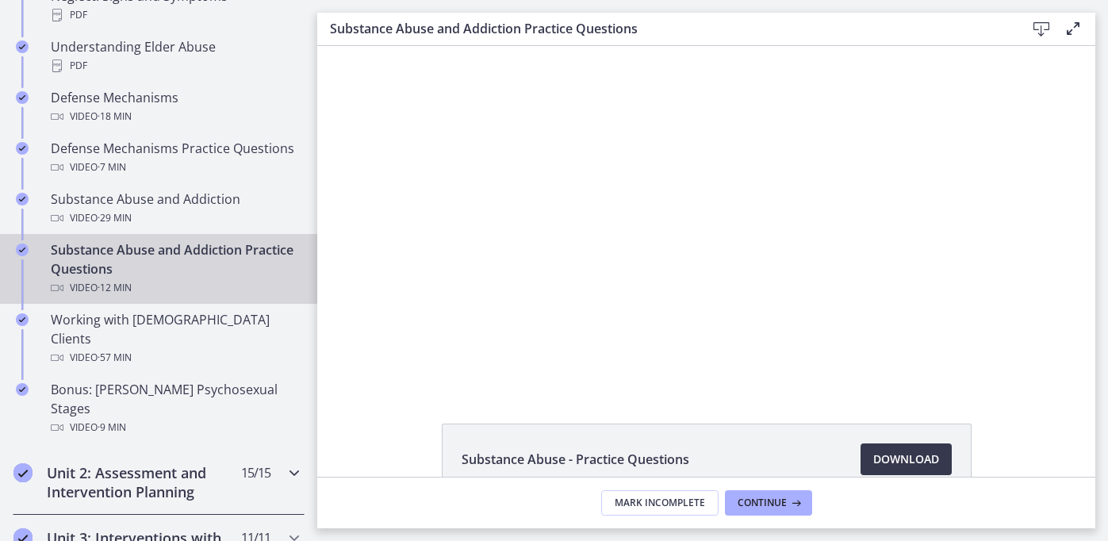
click at [157, 463] on h2 "Unit 2: Assessment and Intervention Planning" at bounding box center [144, 482] width 194 height 38
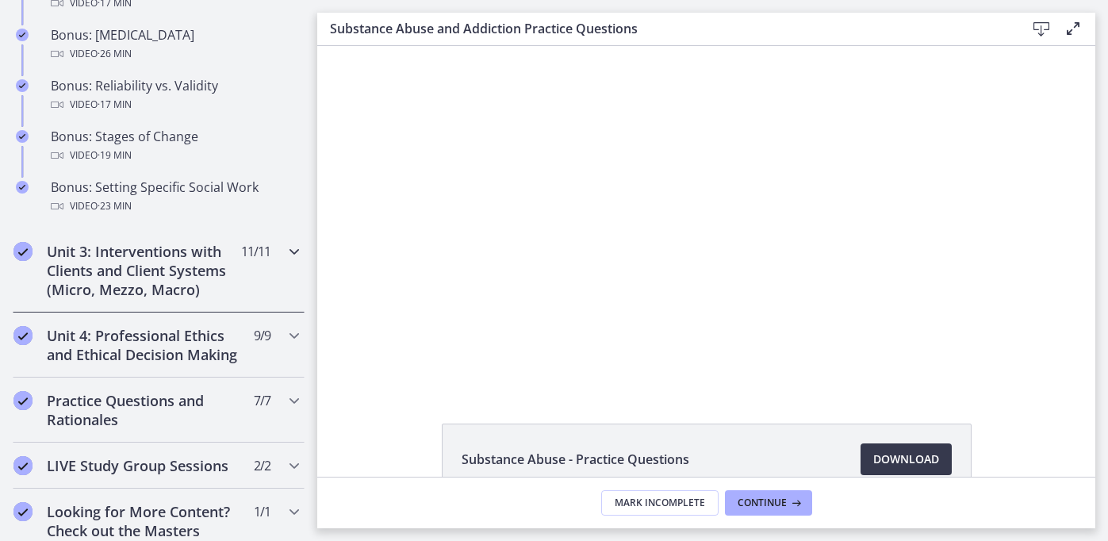
click at [154, 288] on h2 "Unit 3: Interventions with Clients and Client Systems (Micro, Mezzo, Macro)" at bounding box center [144, 270] width 194 height 57
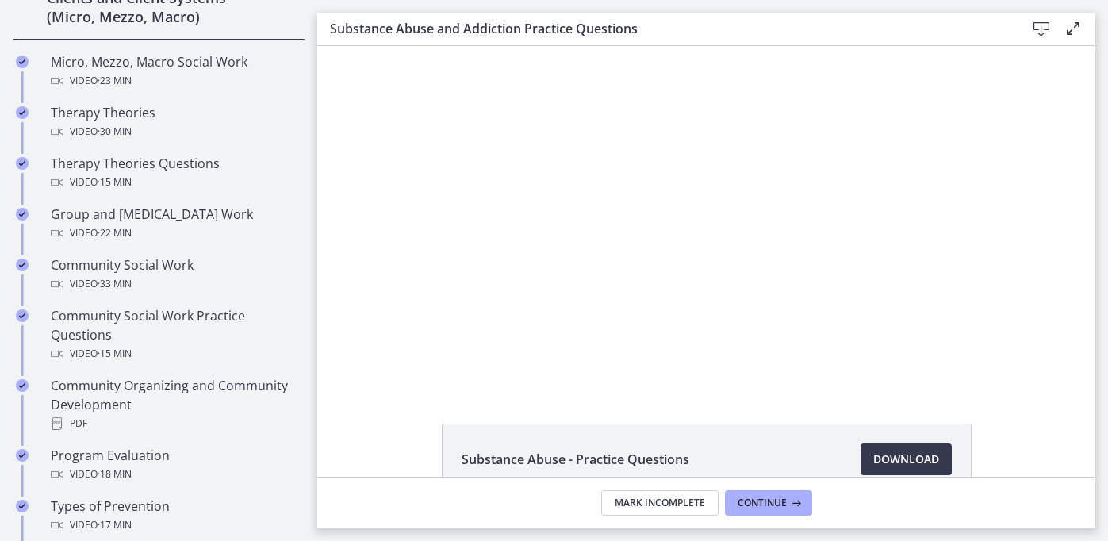
scroll to position [615, 0]
